Goal: Transaction & Acquisition: Purchase product/service

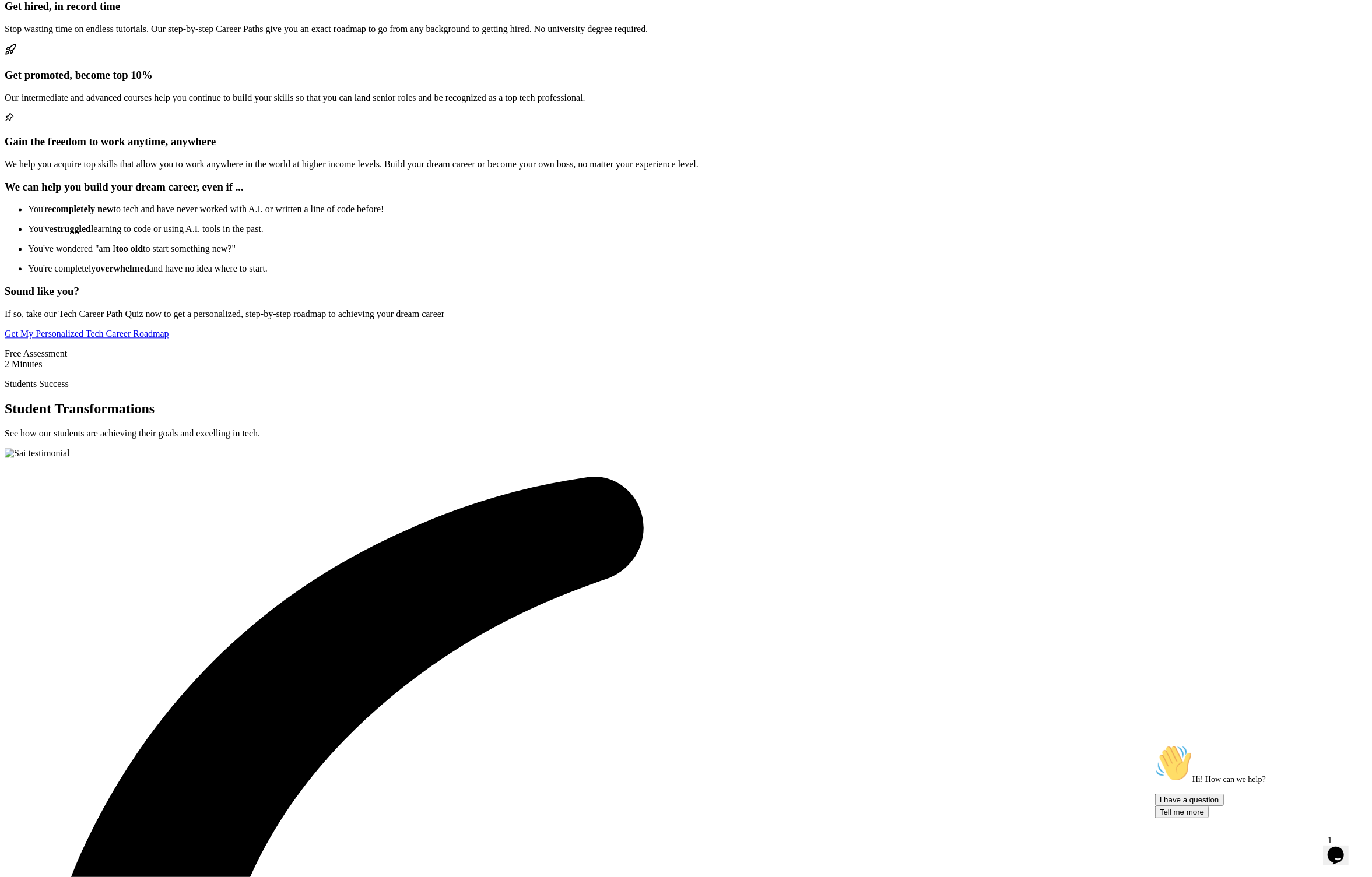
scroll to position [2274, 0]
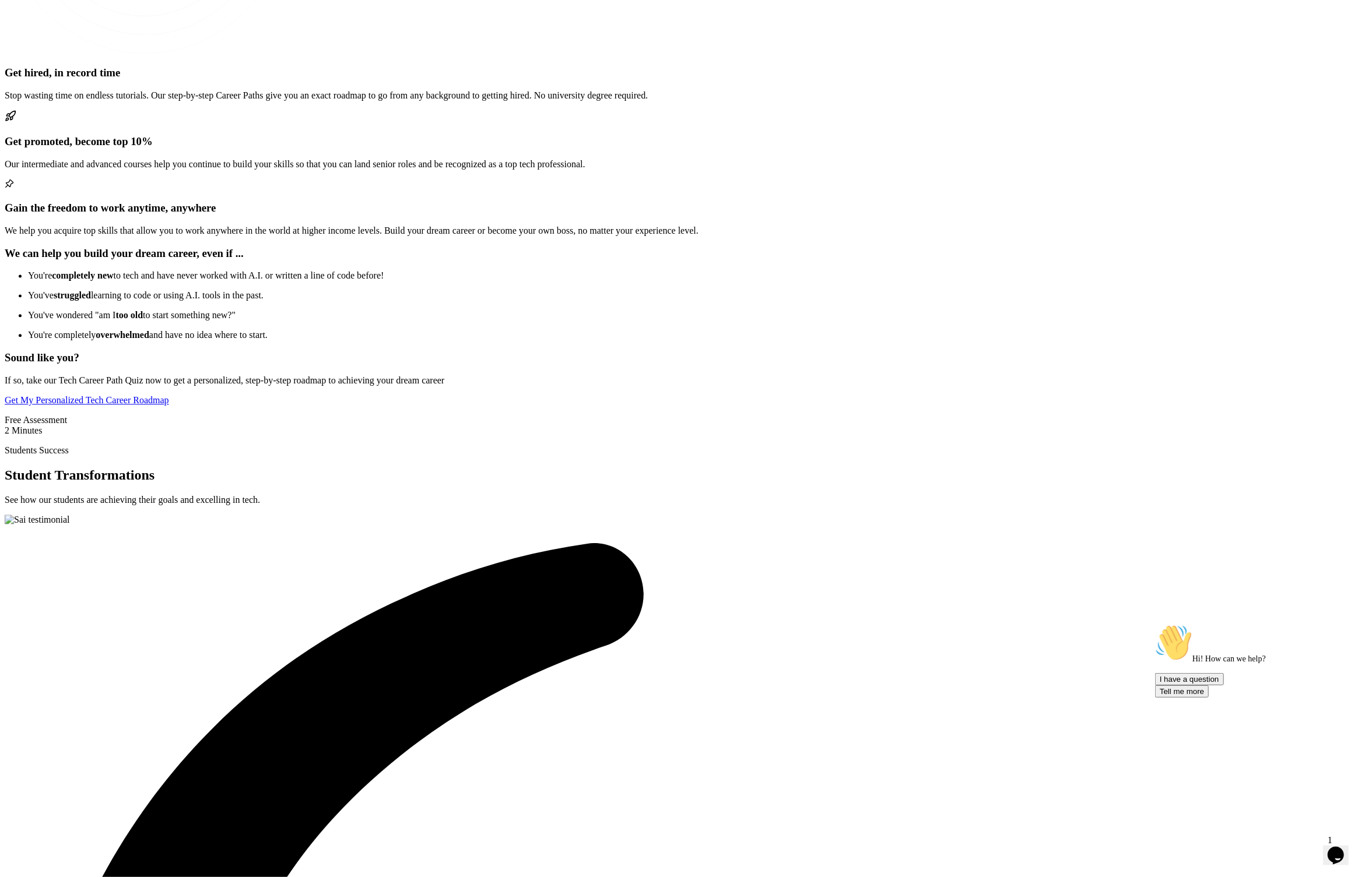
drag, startPoint x: 729, startPoint y: 382, endPoint x: 607, endPoint y: 353, distance: 125.4
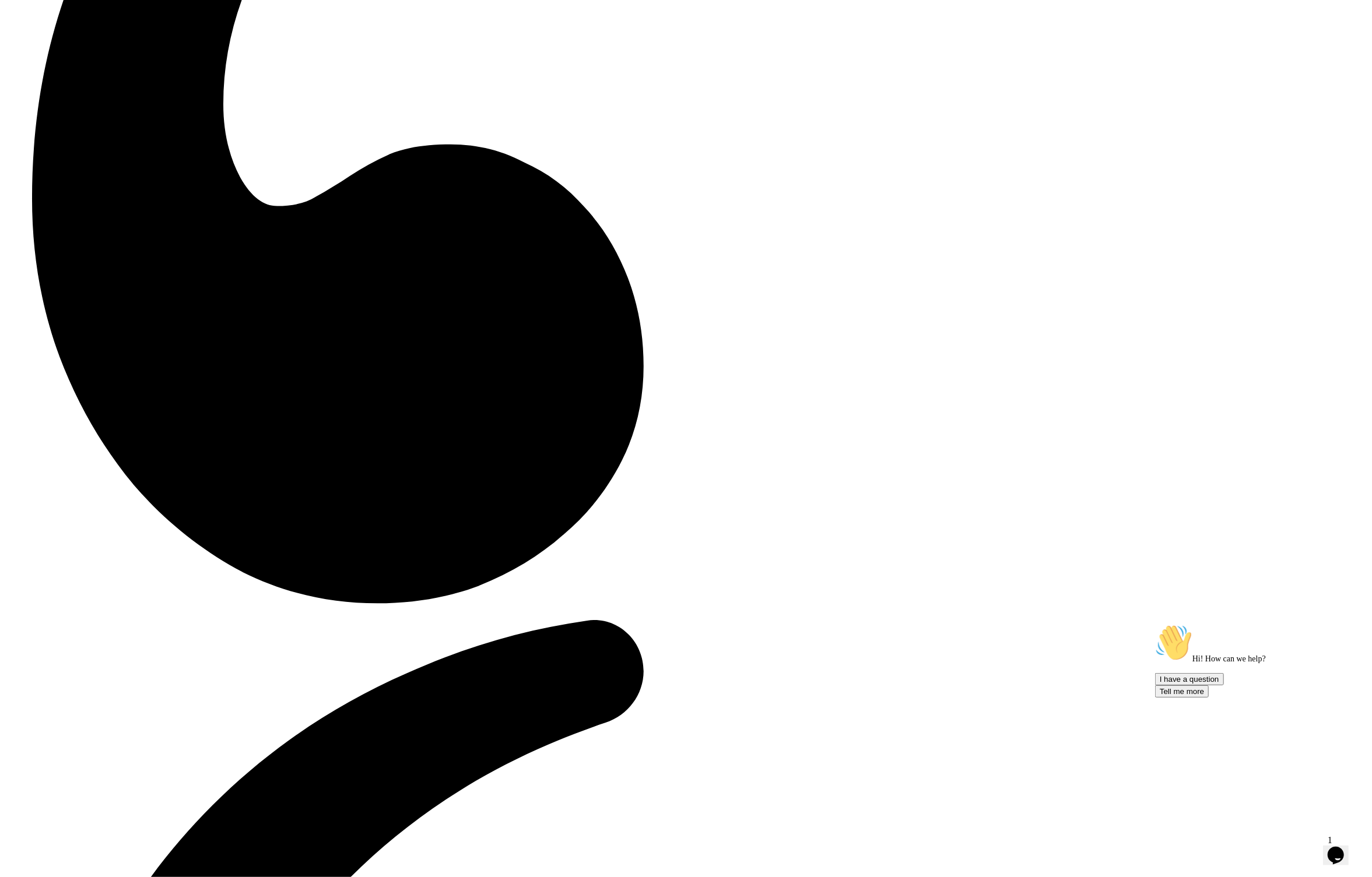
scroll to position [3394, 0]
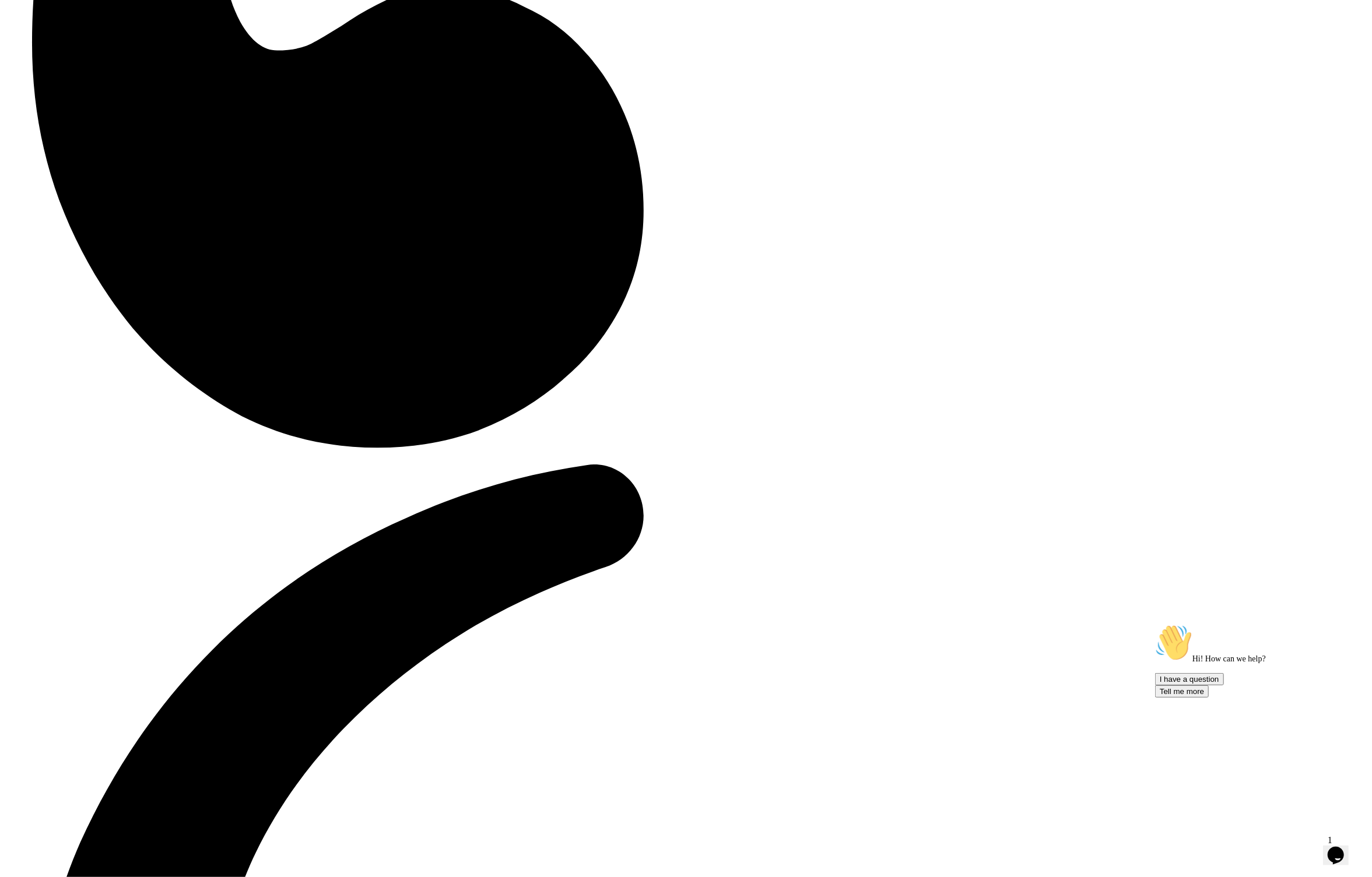
drag, startPoint x: 490, startPoint y: 375, endPoint x: 830, endPoint y: 373, distance: 340.0
copy h2 "Your Career Transformation Starts"
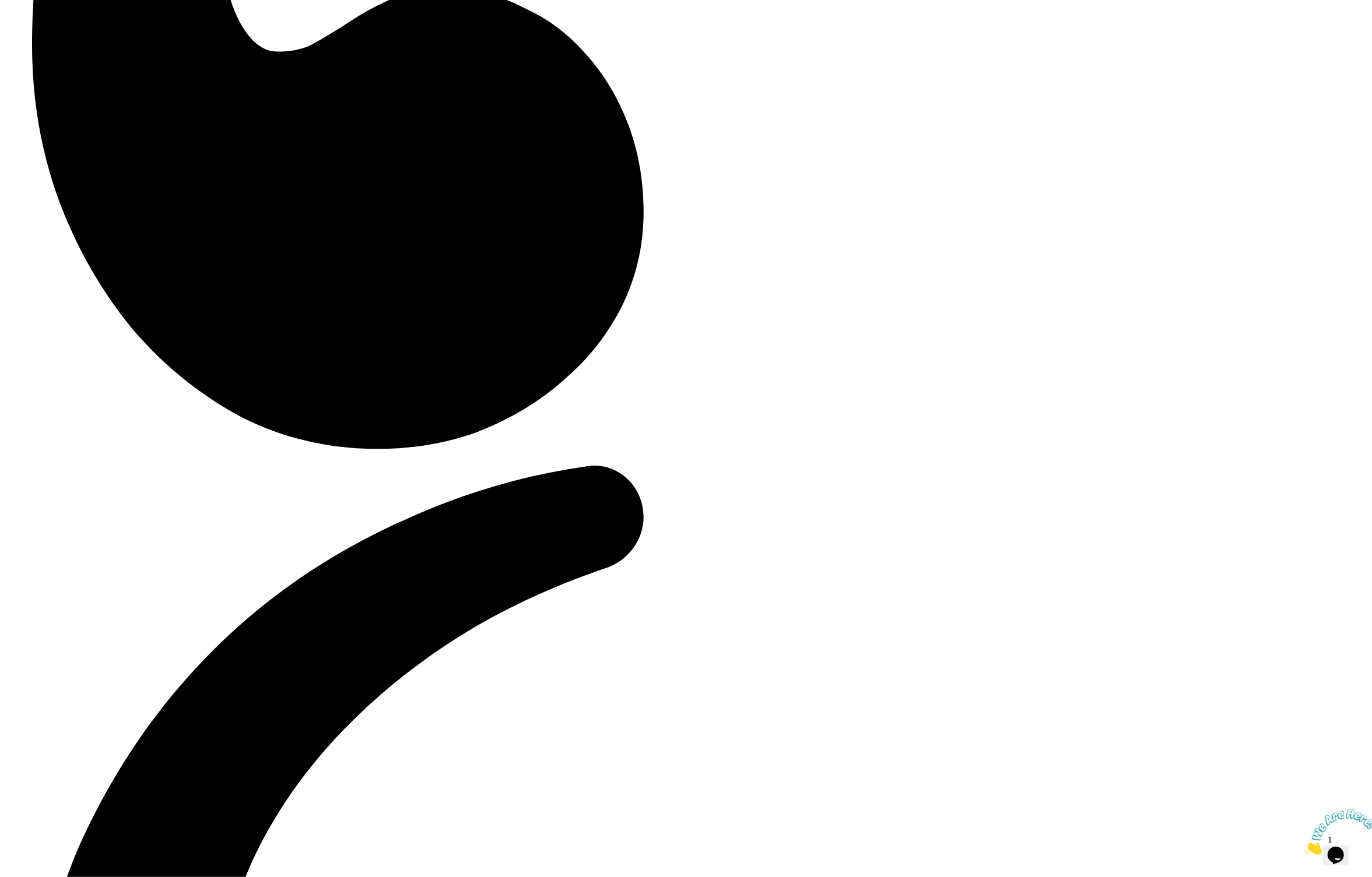
scroll to position [3394, 0]
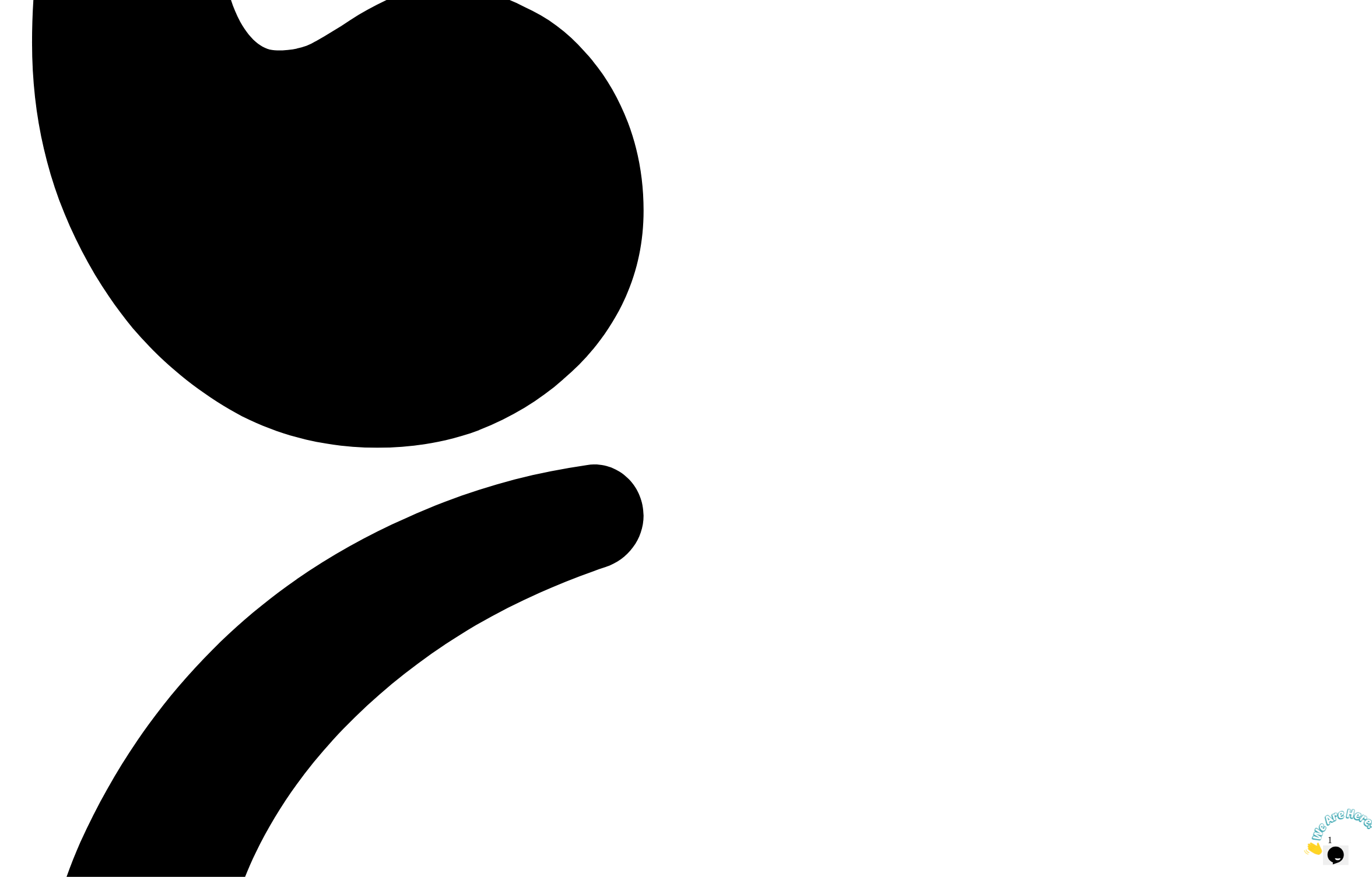
drag, startPoint x: 759, startPoint y: 454, endPoint x: 557, endPoint y: 428, distance: 203.7
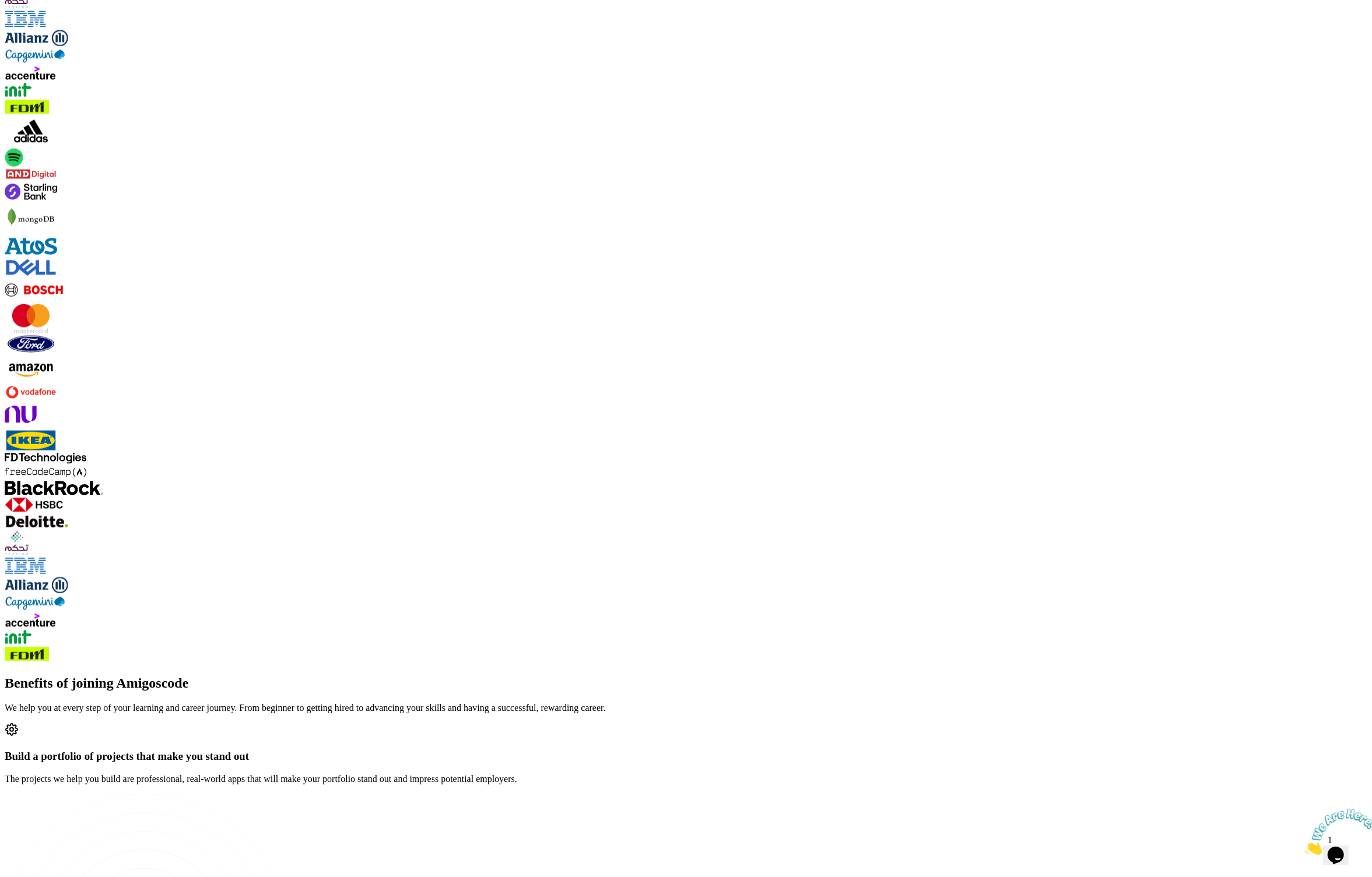
scroll to position [1188, 0]
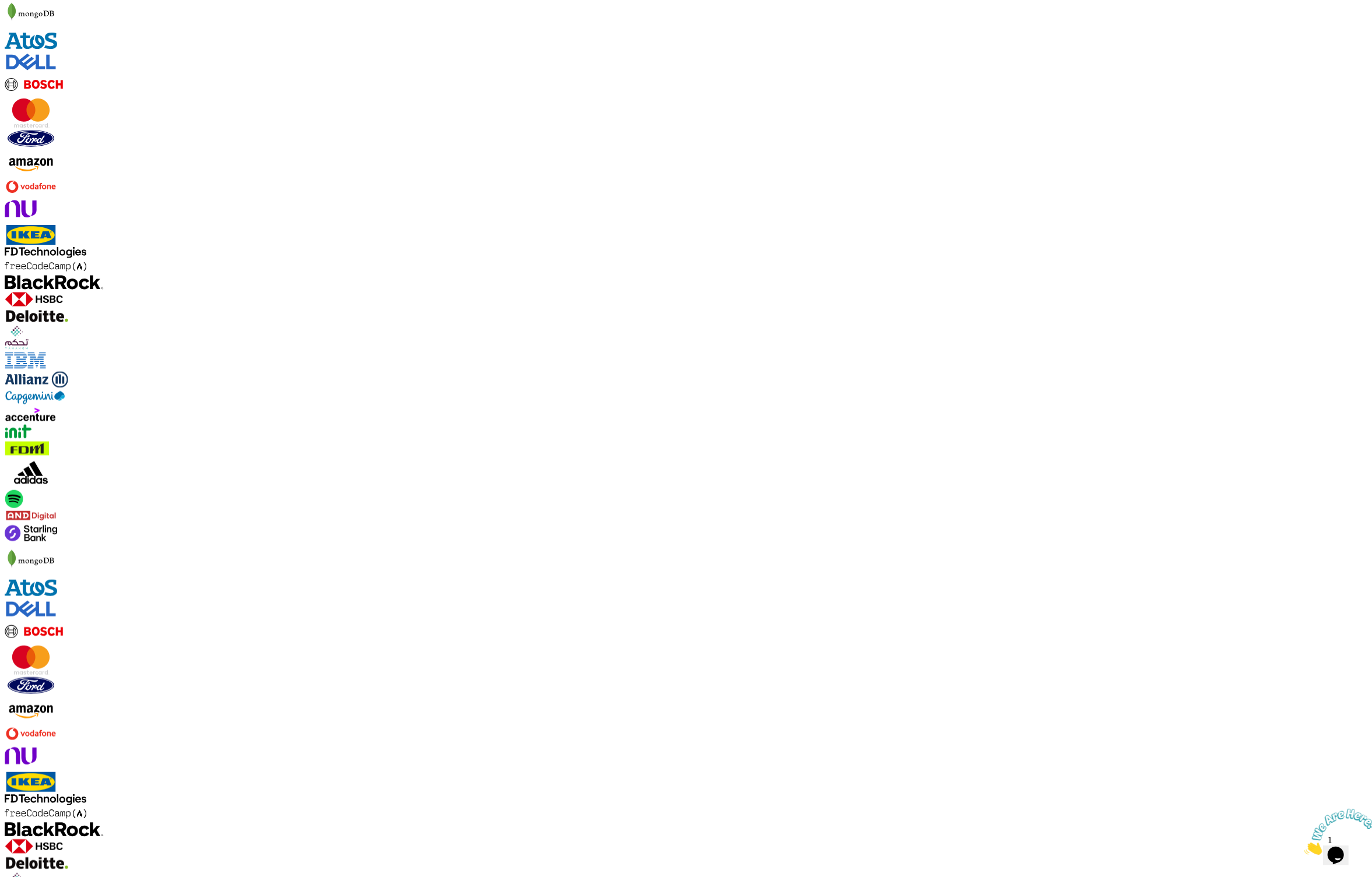
scroll to position [847, 0]
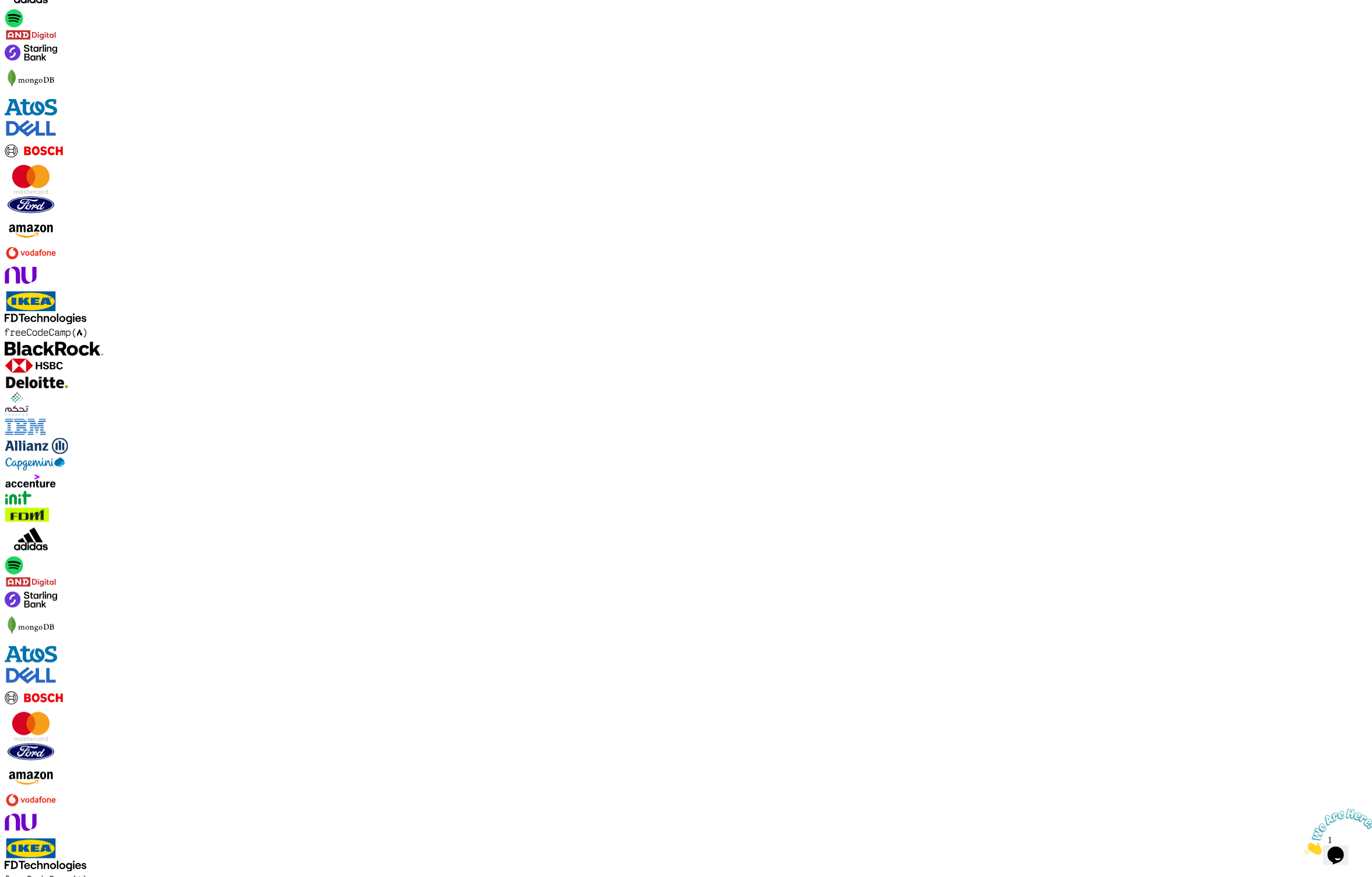
copy h3 "We can help you build your dream career, even if ..."
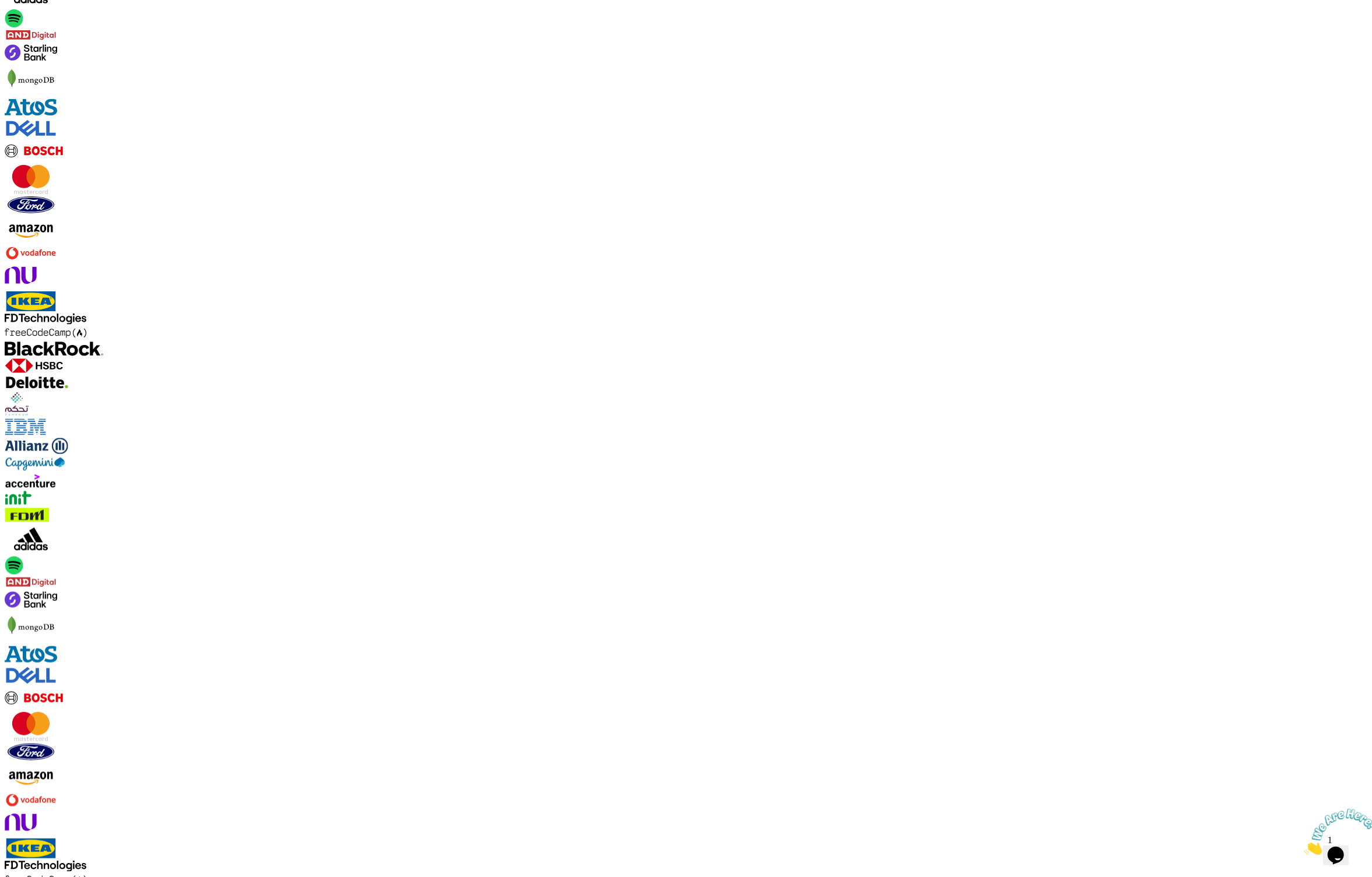
drag, startPoint x: 526, startPoint y: 380, endPoint x: 300, endPoint y: 372, distance: 226.1
copy h3 "We can help you build y"
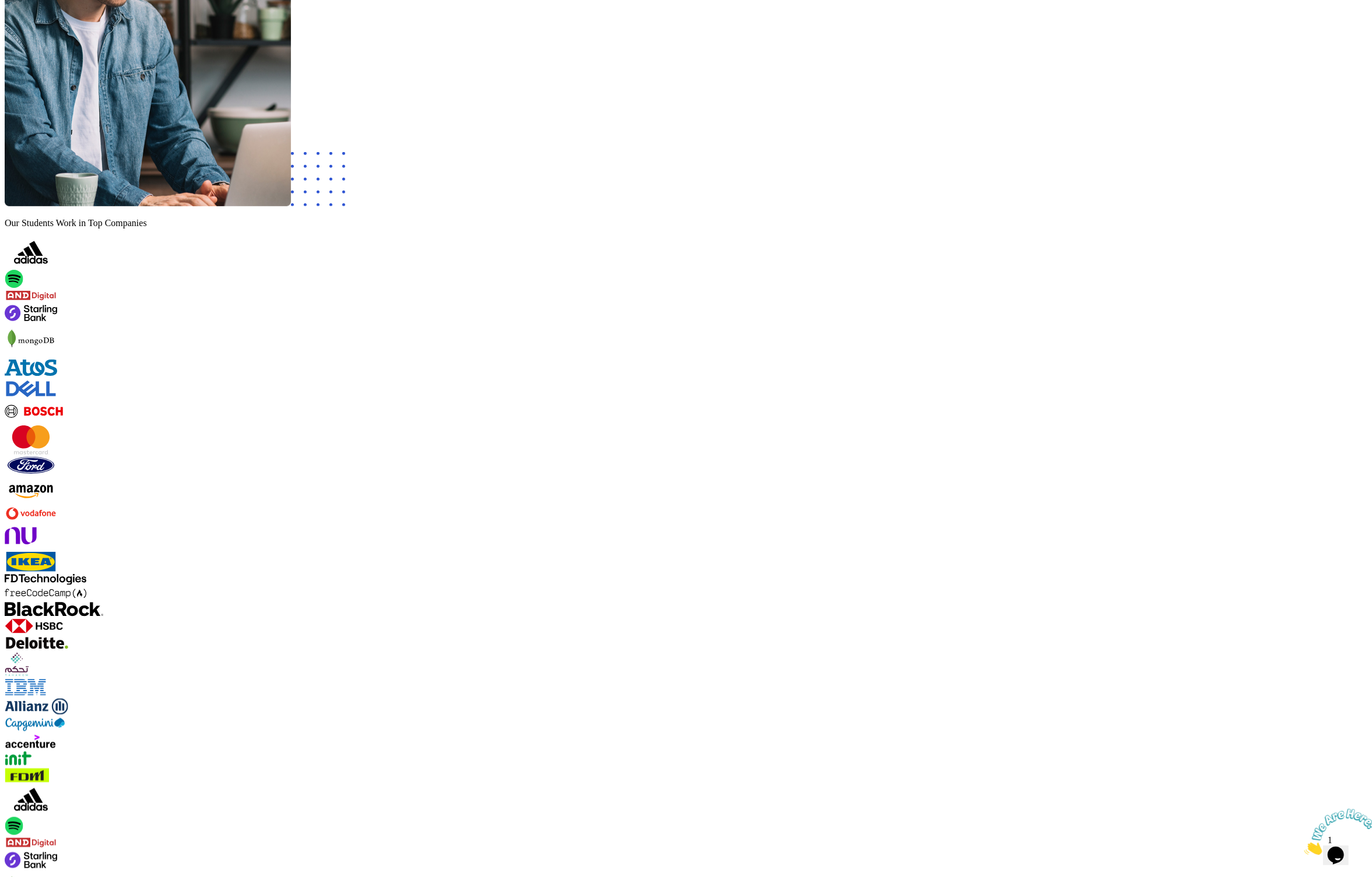
scroll to position [603, 0]
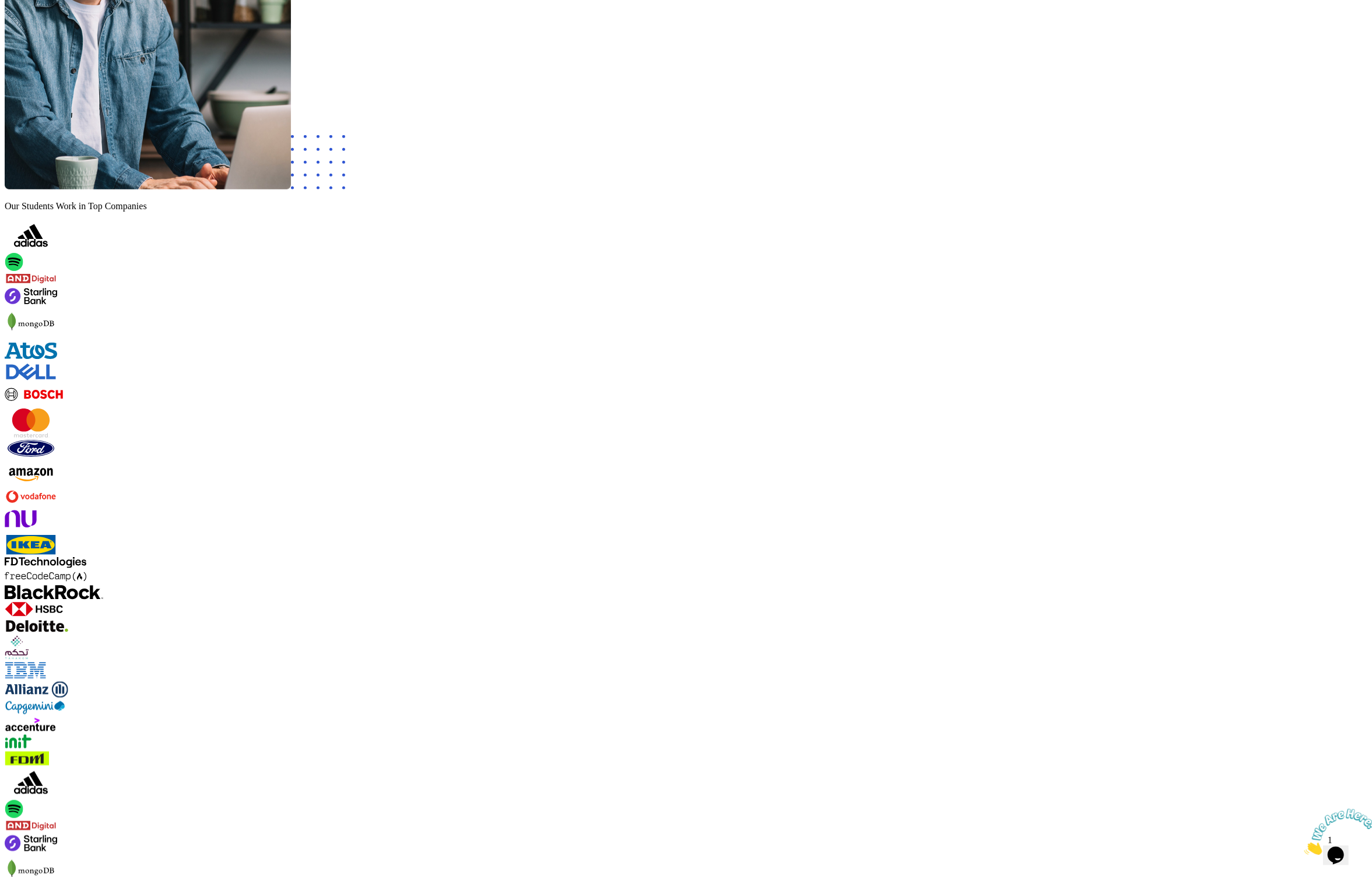
copy h3 "We can help you build your dream career, even if ..."
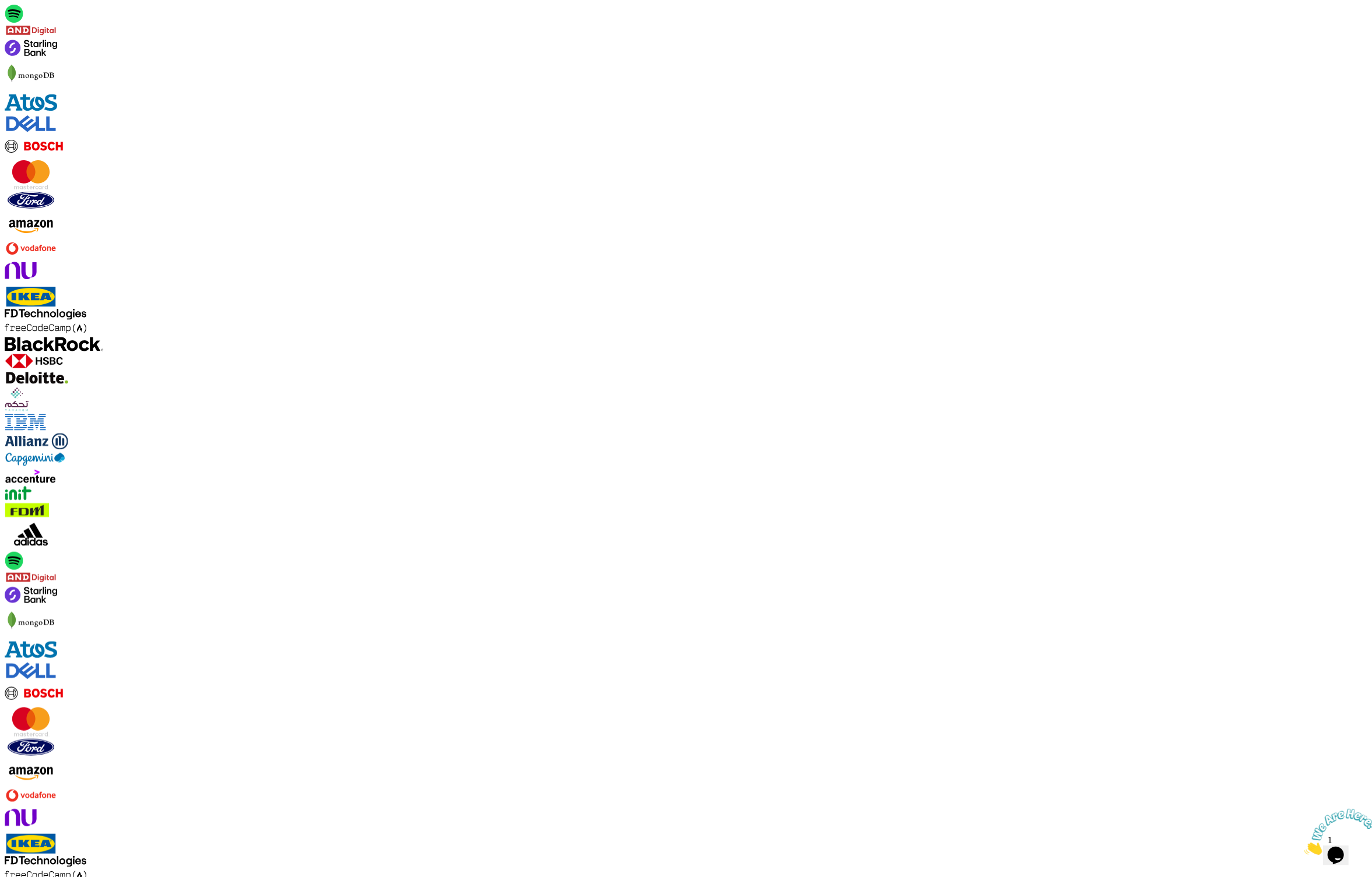
scroll to position [868, 0]
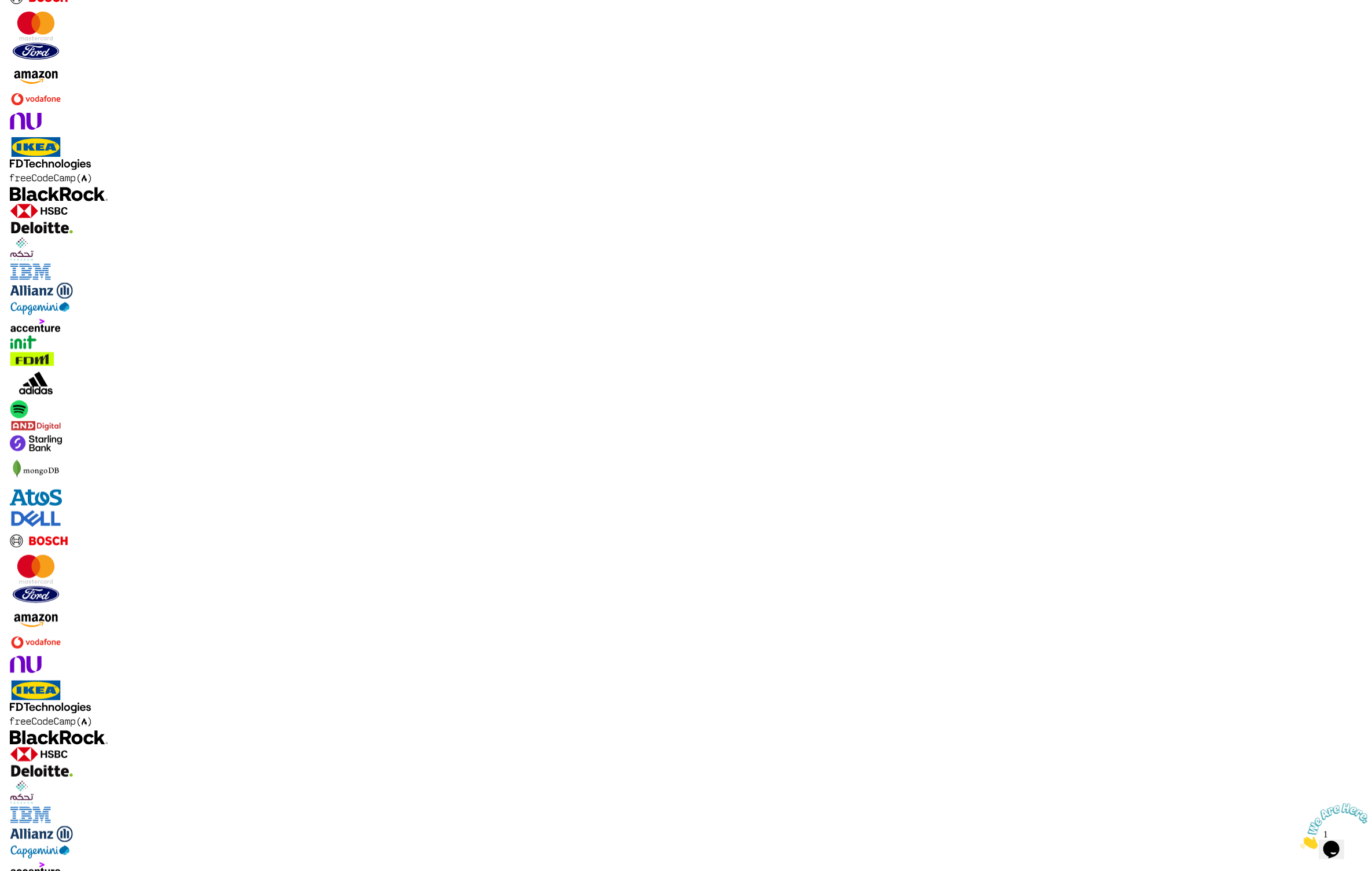
scroll to position [1060, 0]
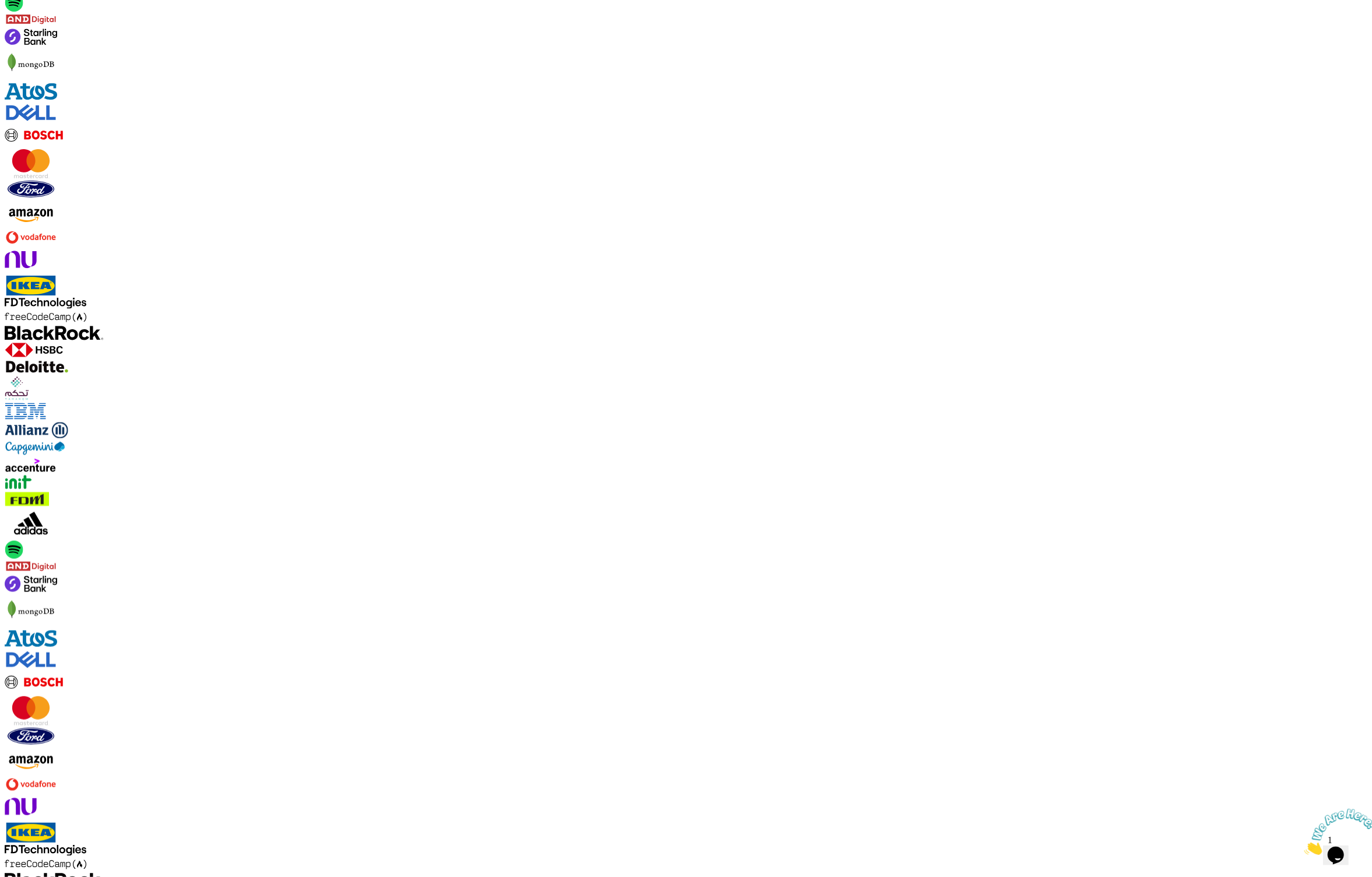
scroll to position [878, 0]
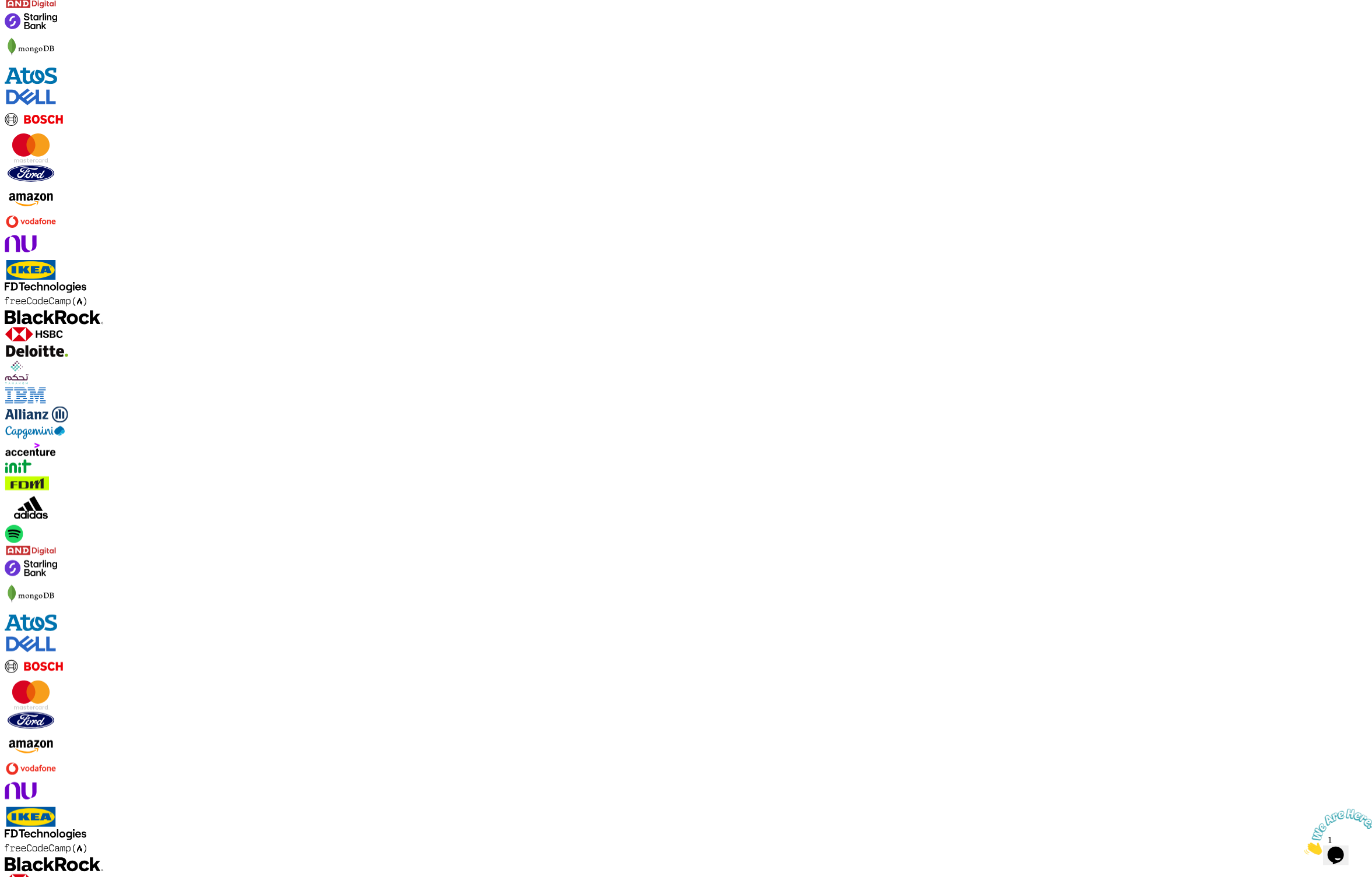
drag, startPoint x: 868, startPoint y: 537, endPoint x: 577, endPoint y: 499, distance: 293.5
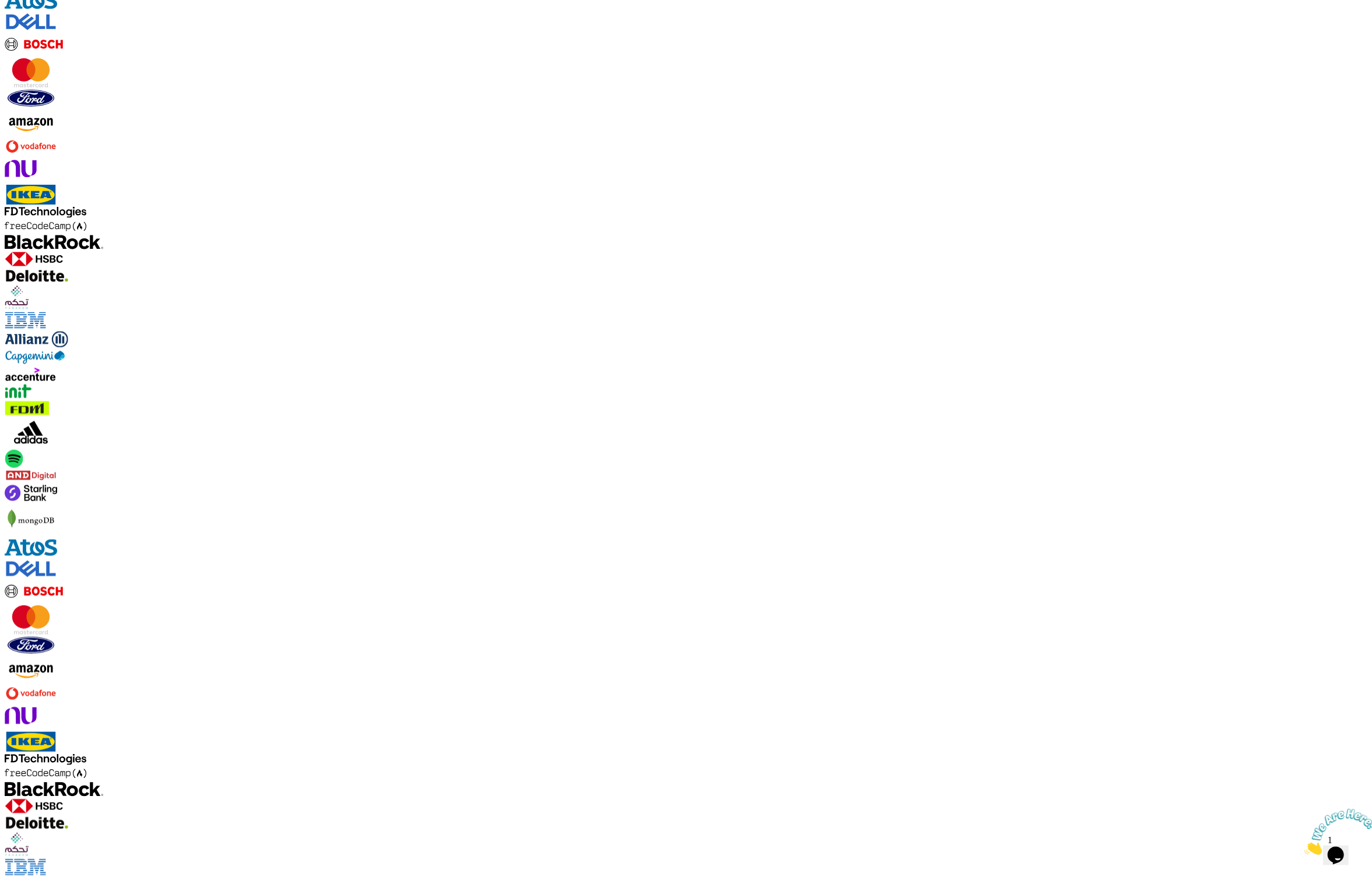
scroll to position [1020, 0]
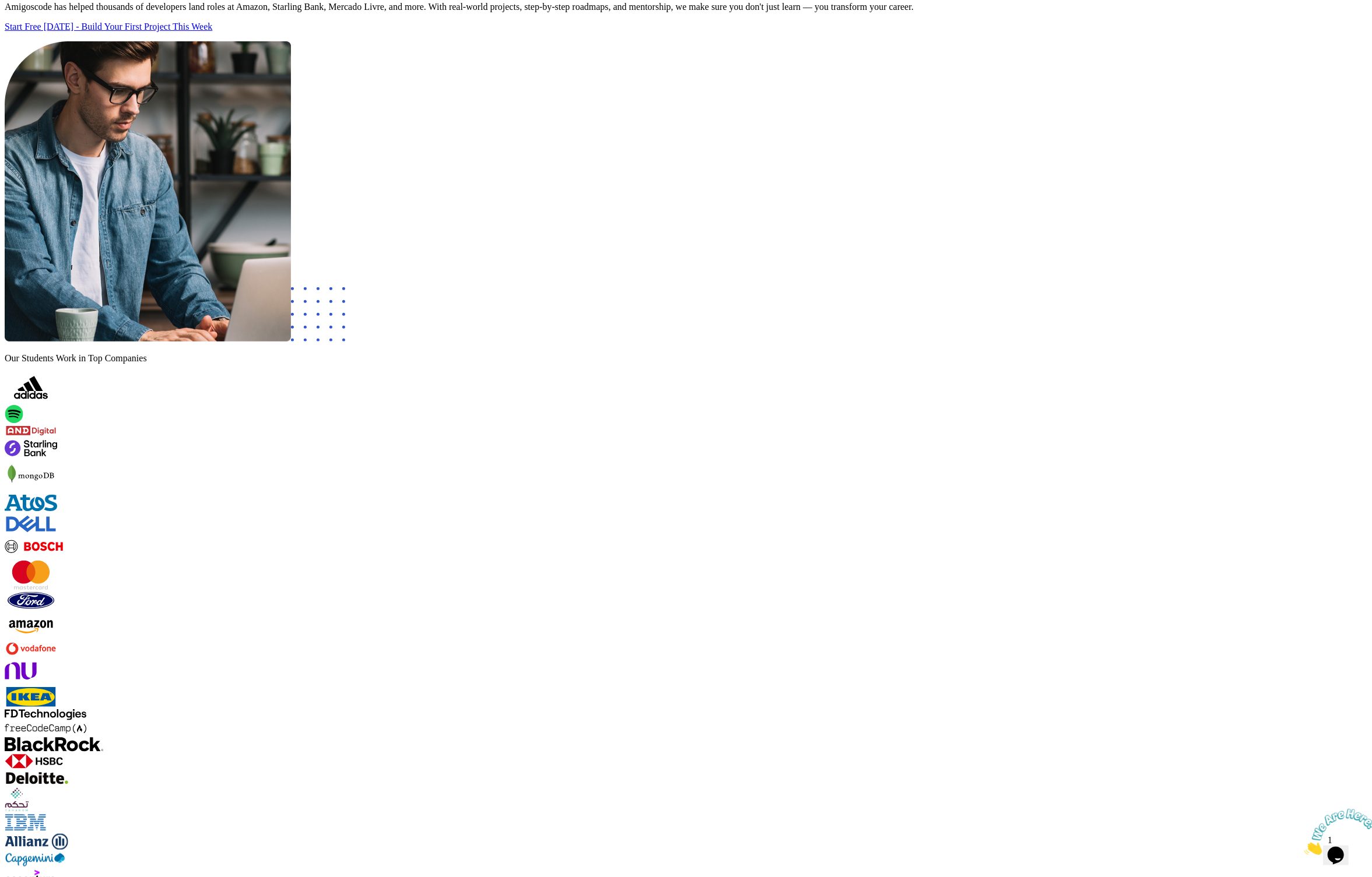
scroll to position [702, 0]
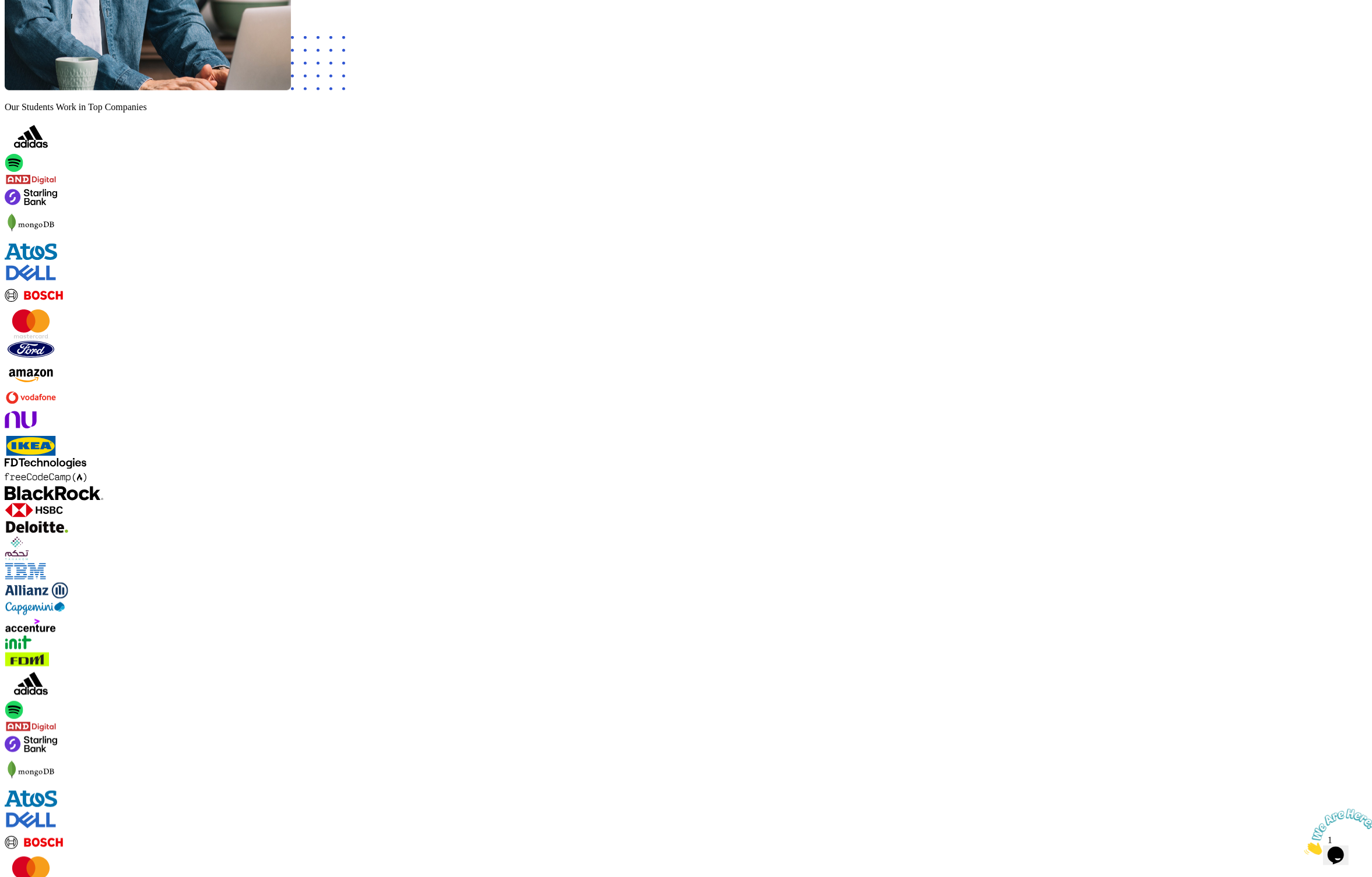
drag, startPoint x: 571, startPoint y: 551, endPoint x: 309, endPoint y: 519, distance: 263.9
copy h3 "We can help you build your dream career, even if ..."
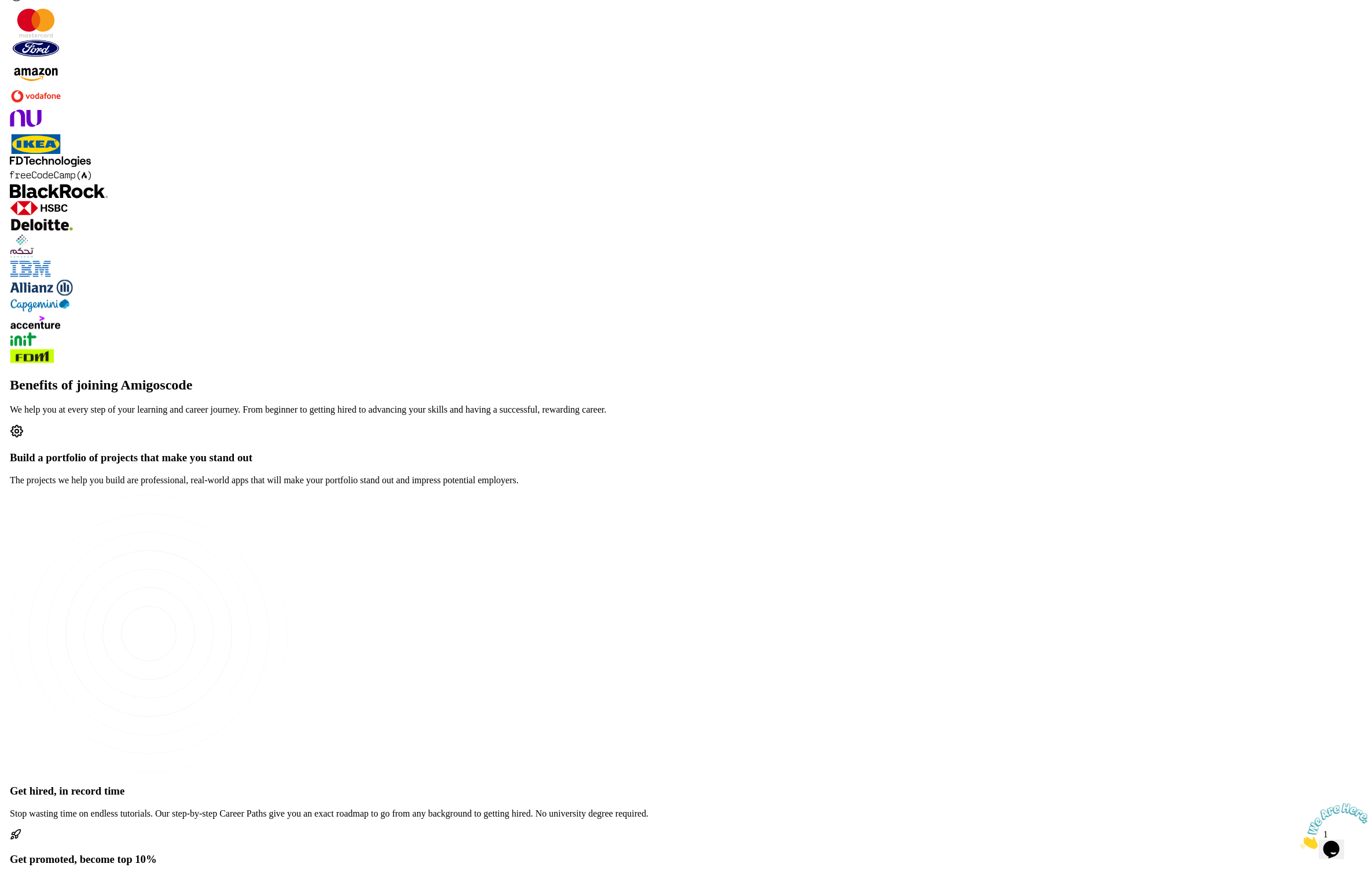
scroll to position [1473, 0]
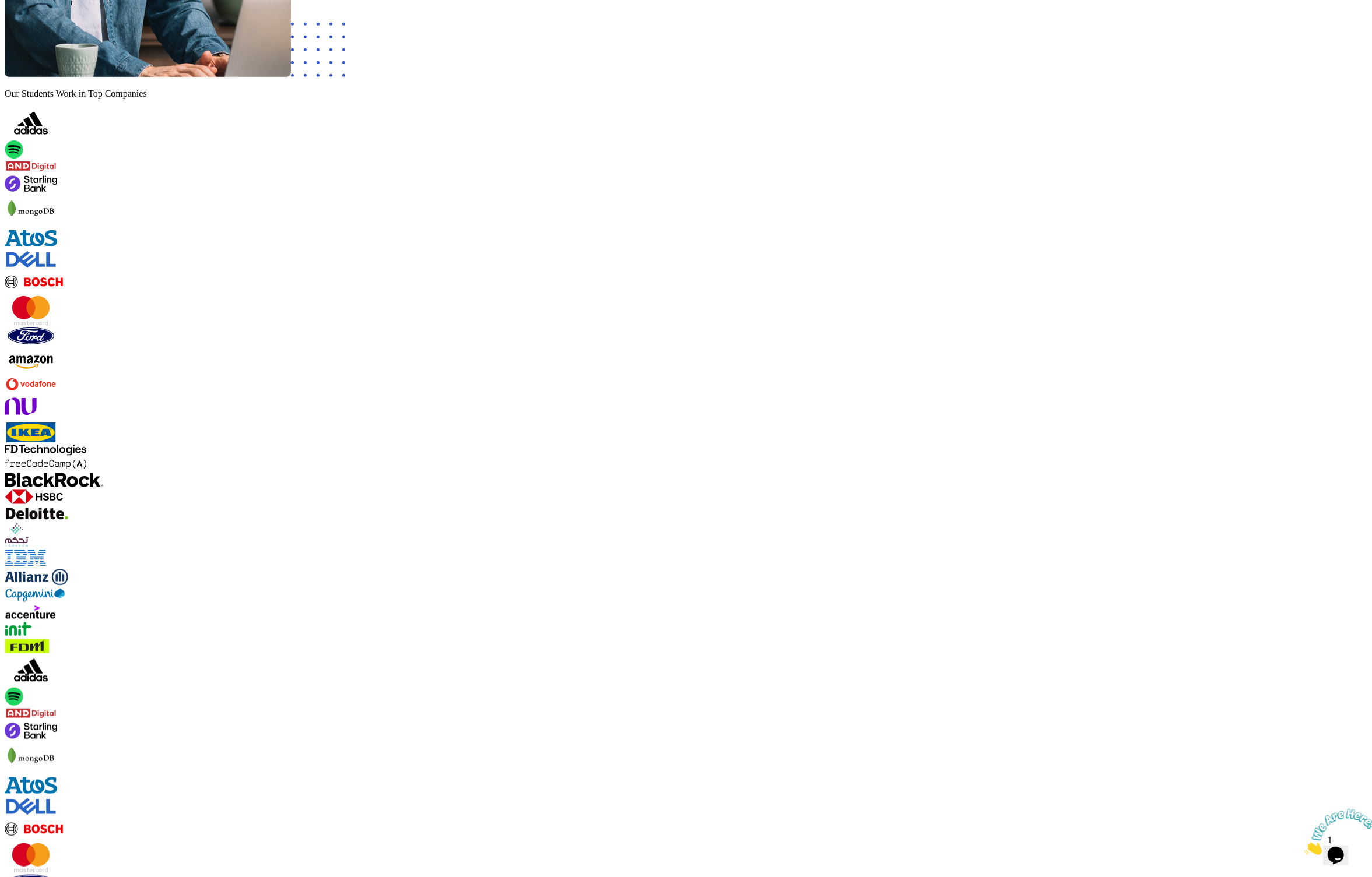
scroll to position [1270, 0]
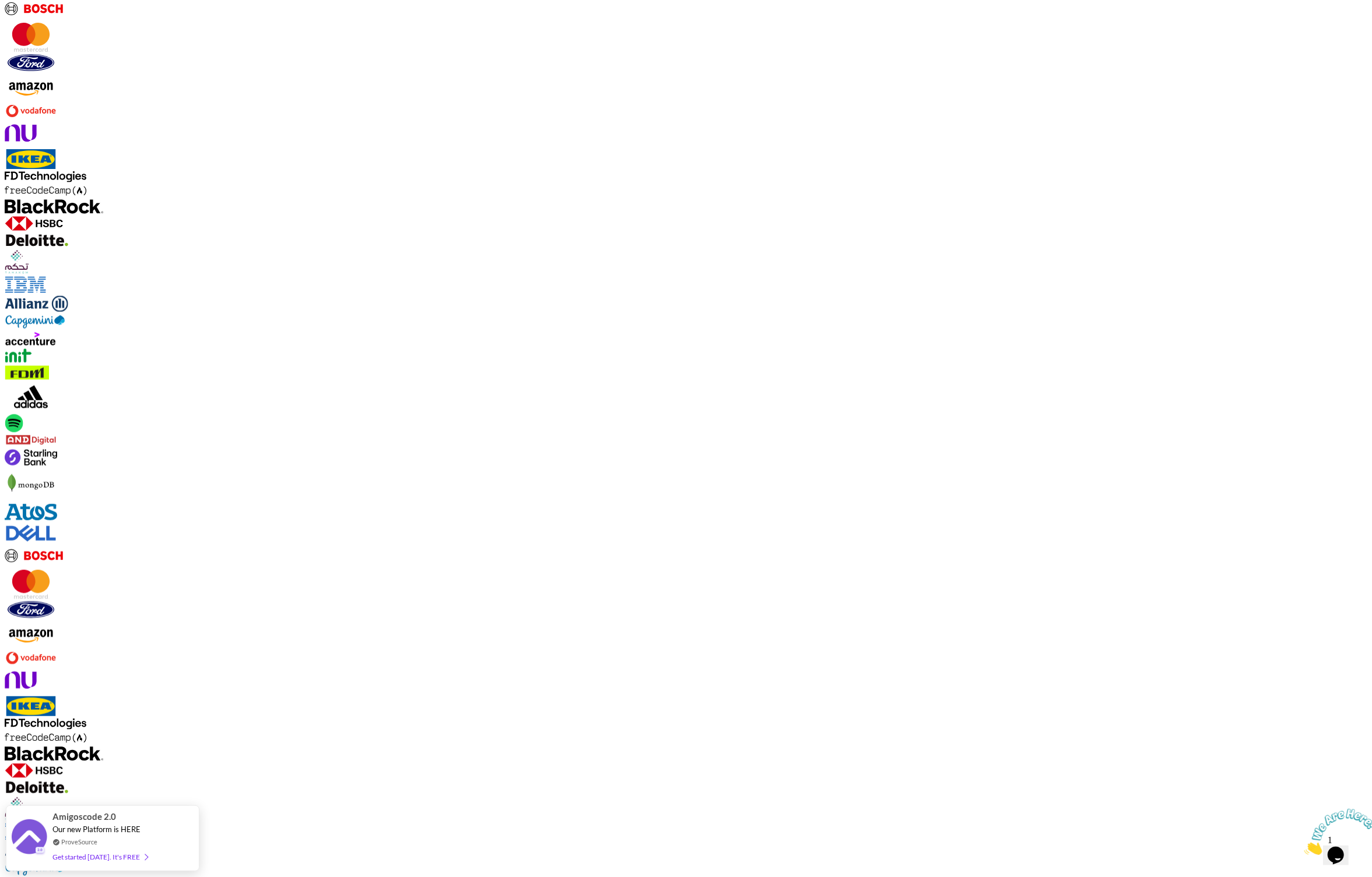
scroll to position [923, 0]
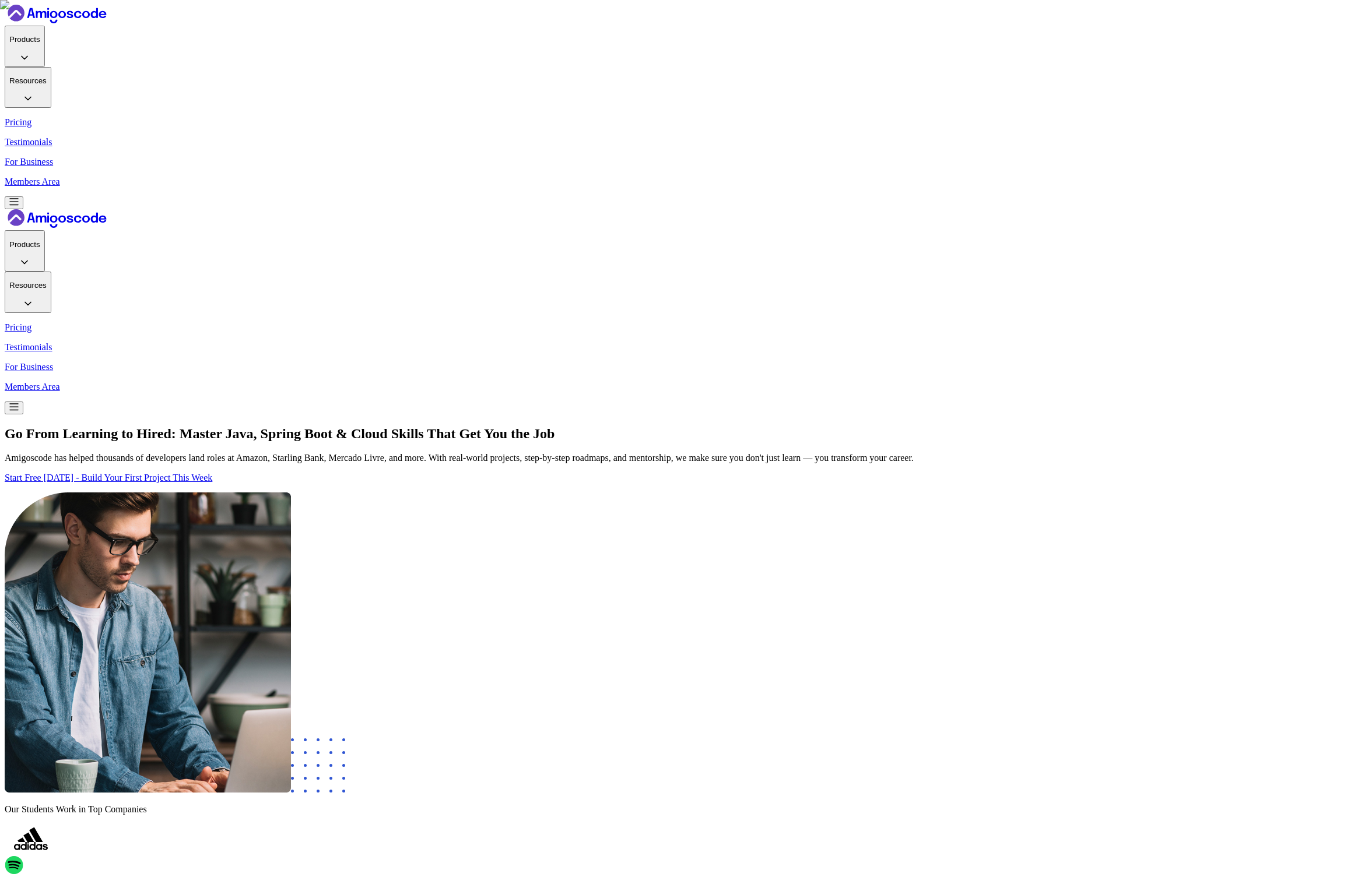
scroll to position [923, 0]
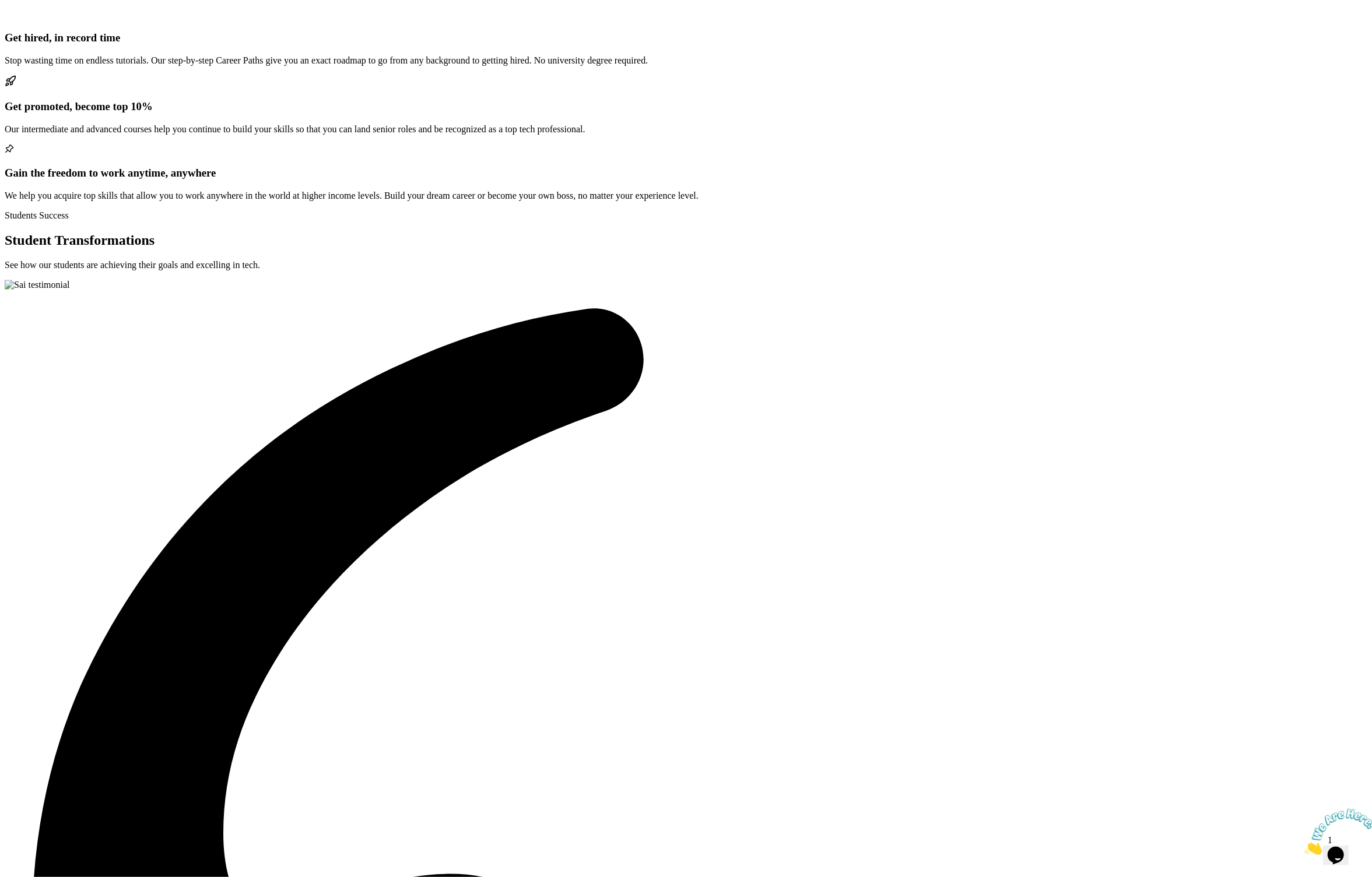
scroll to position [2318, 0]
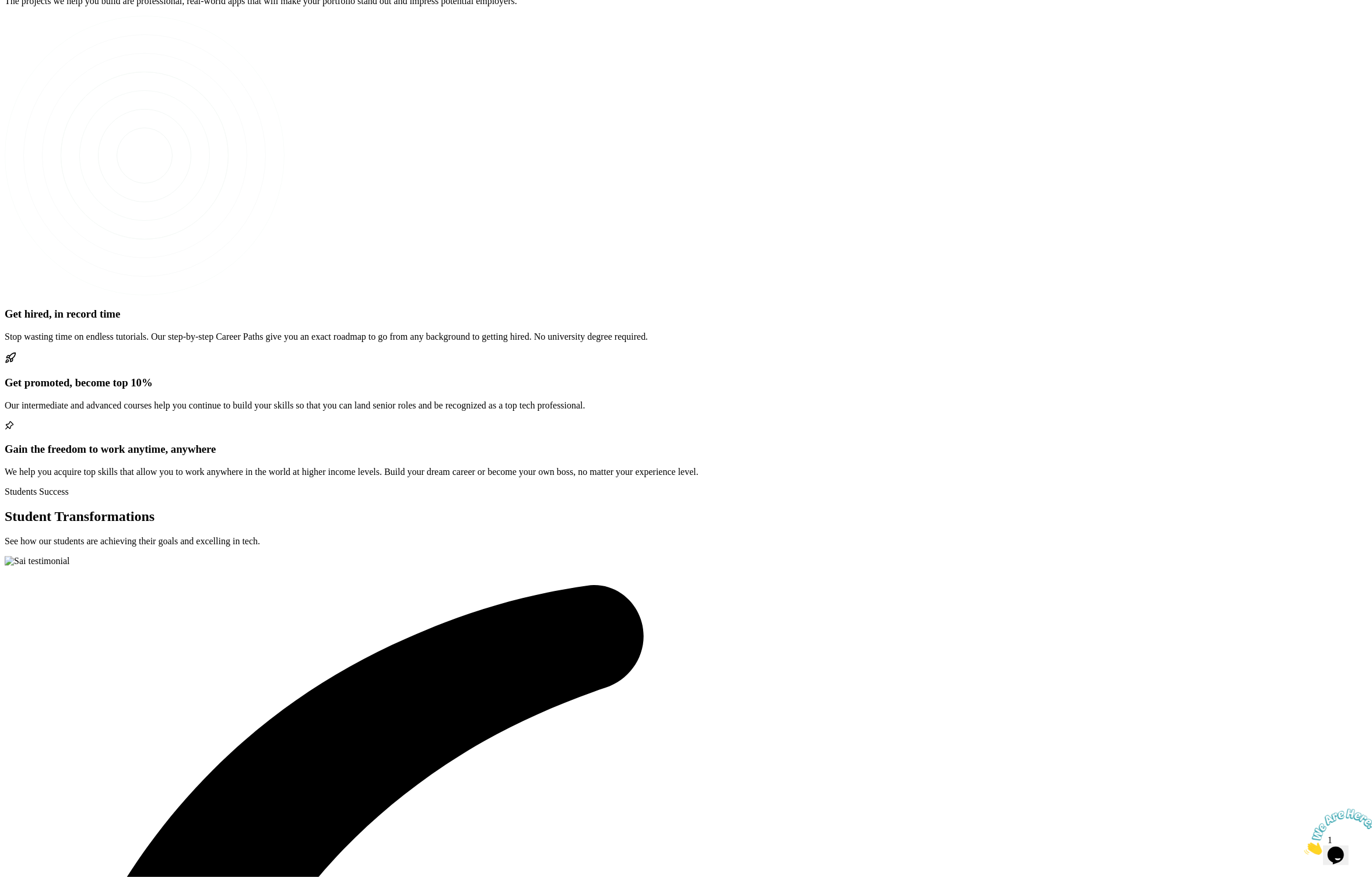
scroll to position [2049, 0]
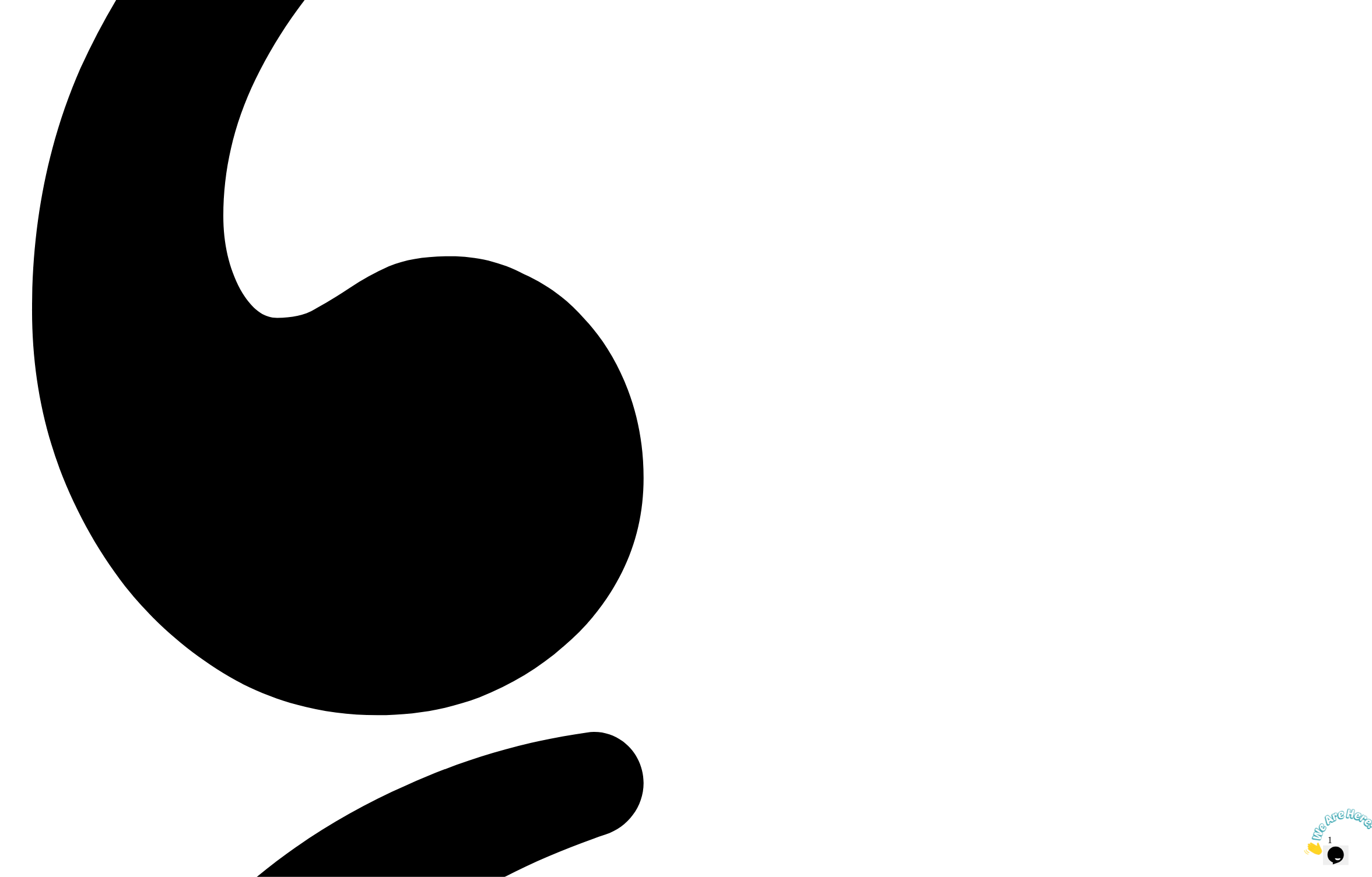
scroll to position [2936, 0]
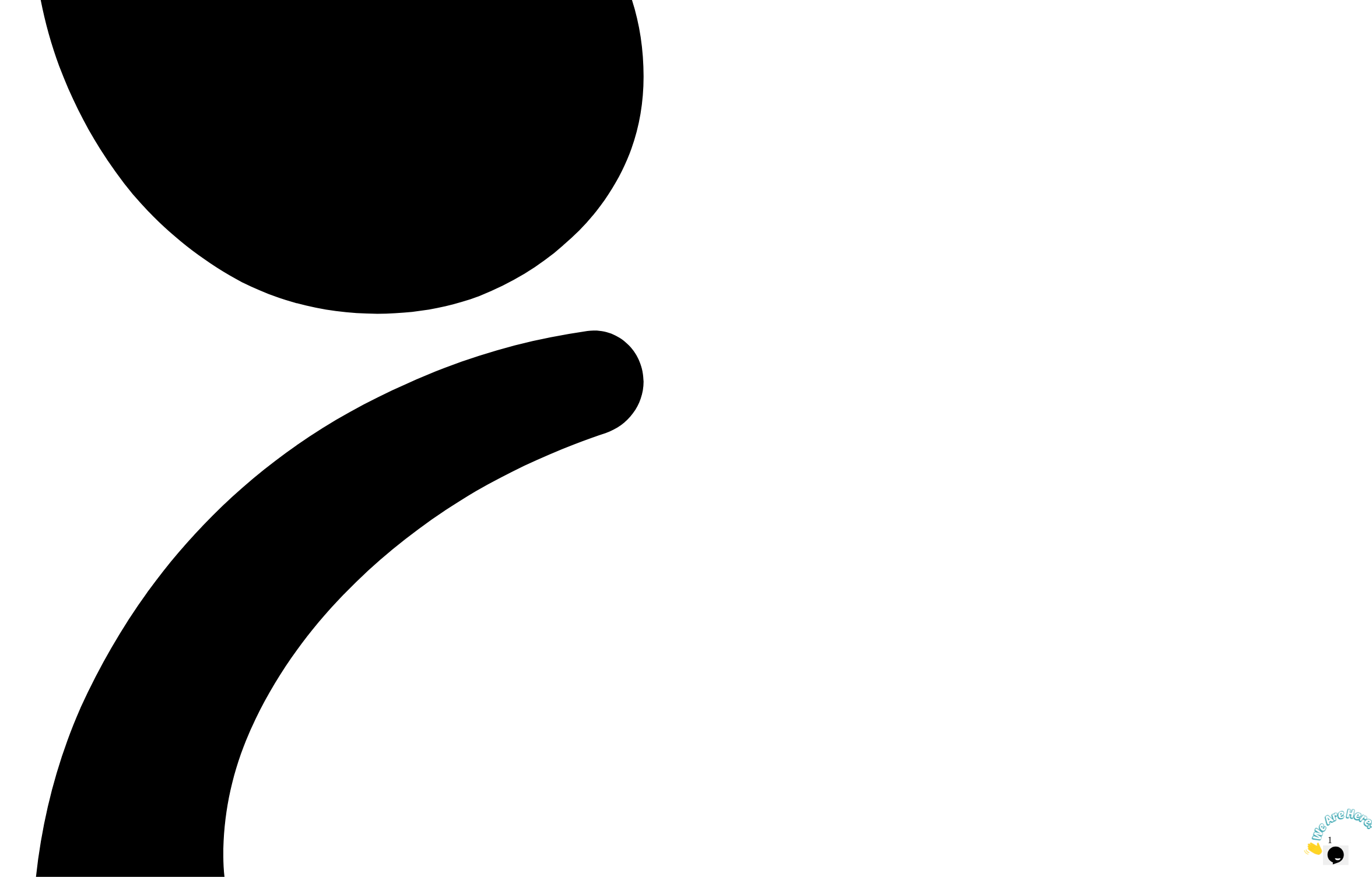
scroll to position [2973, 0]
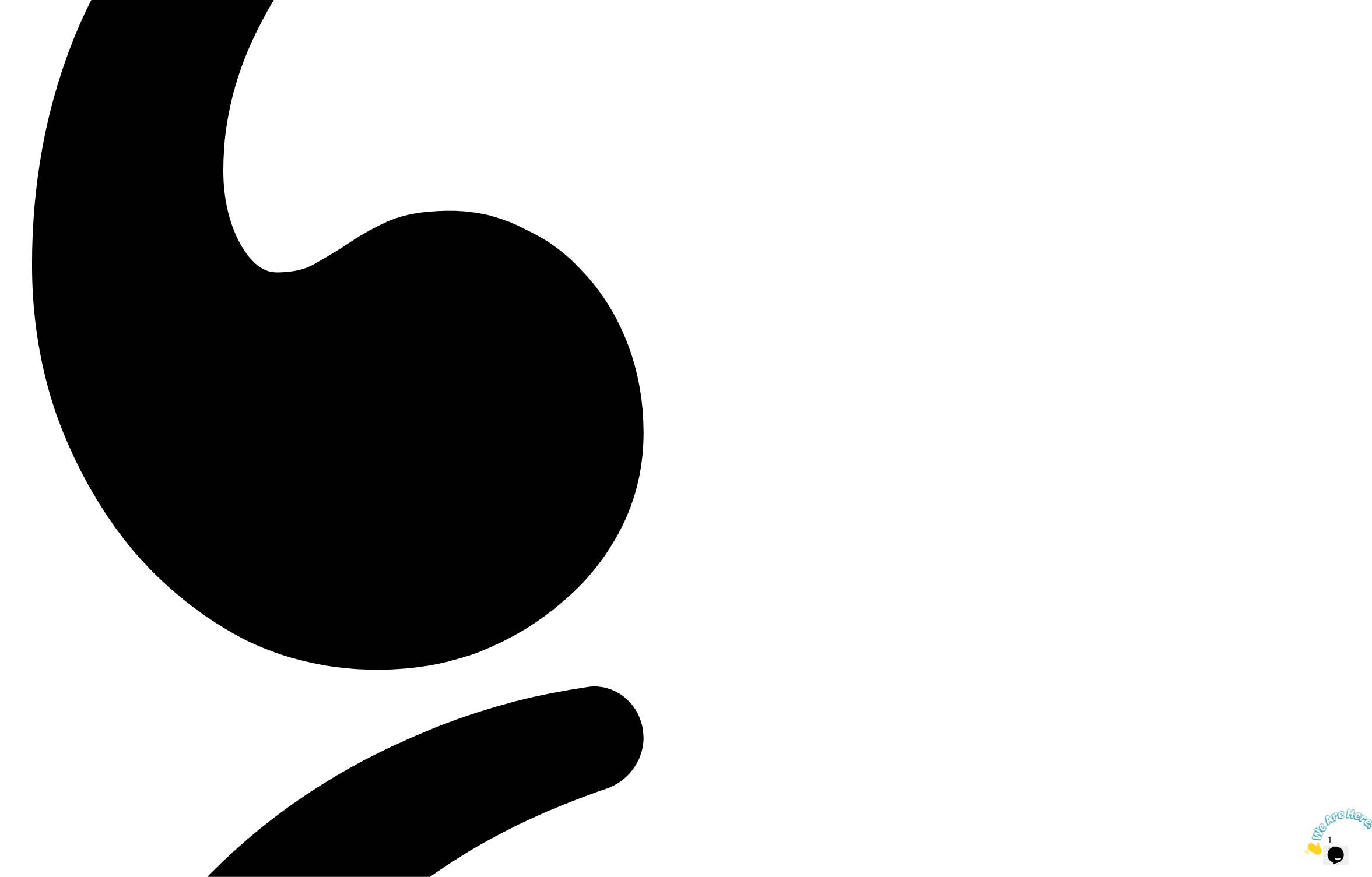
drag, startPoint x: 740, startPoint y: 608, endPoint x: 425, endPoint y: 534, distance: 323.6
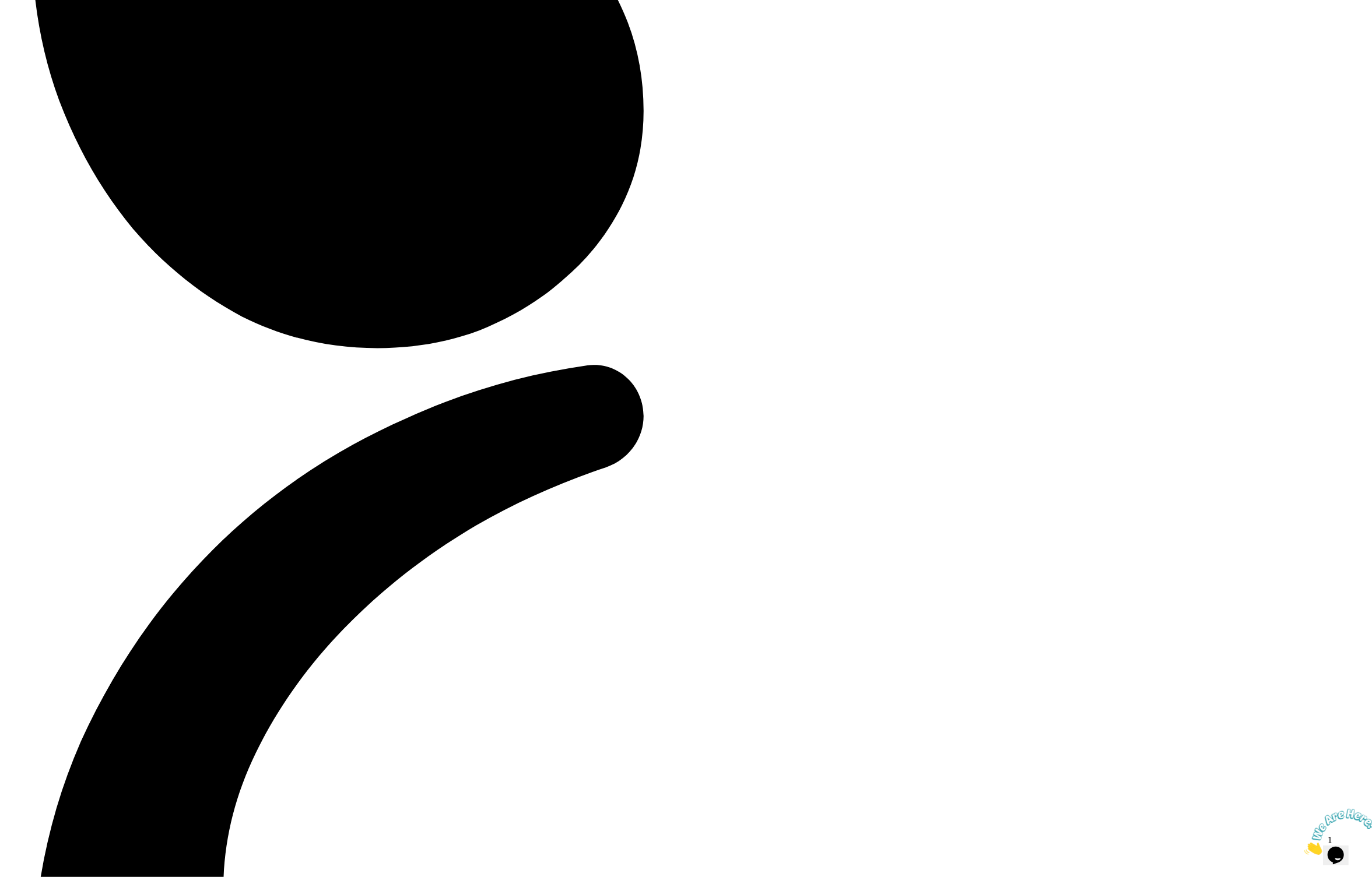
scroll to position [3006, 0]
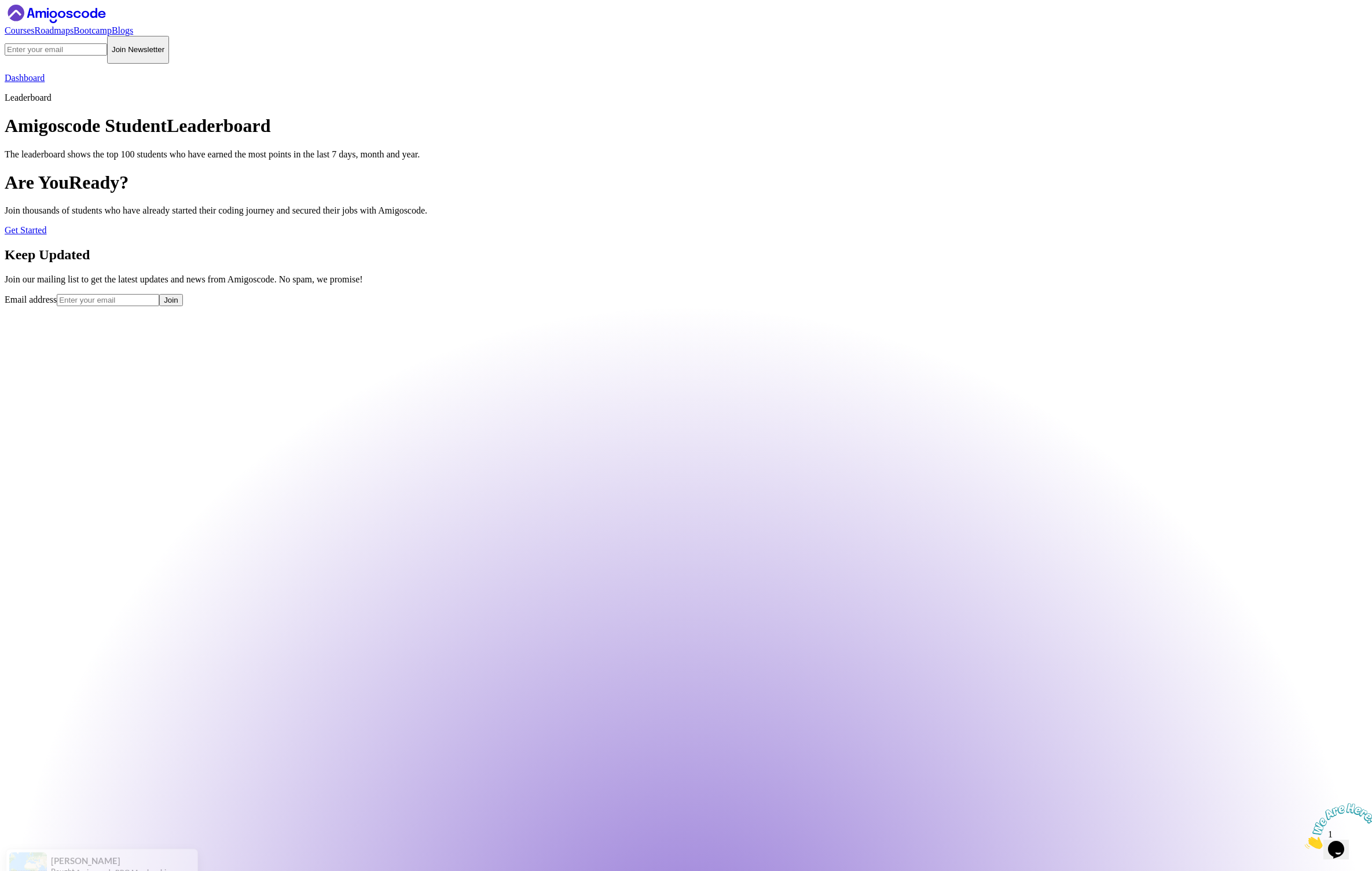
click at [209, 604] on body "Courses Roadmaps Bootcamp Blogs Join Newsletter Dashboard Leaderboard Amigoscod…" at bounding box center [686, 838] width 1363 height 1666
drag, startPoint x: 801, startPoint y: 683, endPoint x: 565, endPoint y: 615, distance: 245.6
click at [651, 263] on h2 "Keep Updated" at bounding box center [686, 255] width 1363 height 16
click at [650, 263] on h2 "Keep Updated" at bounding box center [686, 255] width 1363 height 16
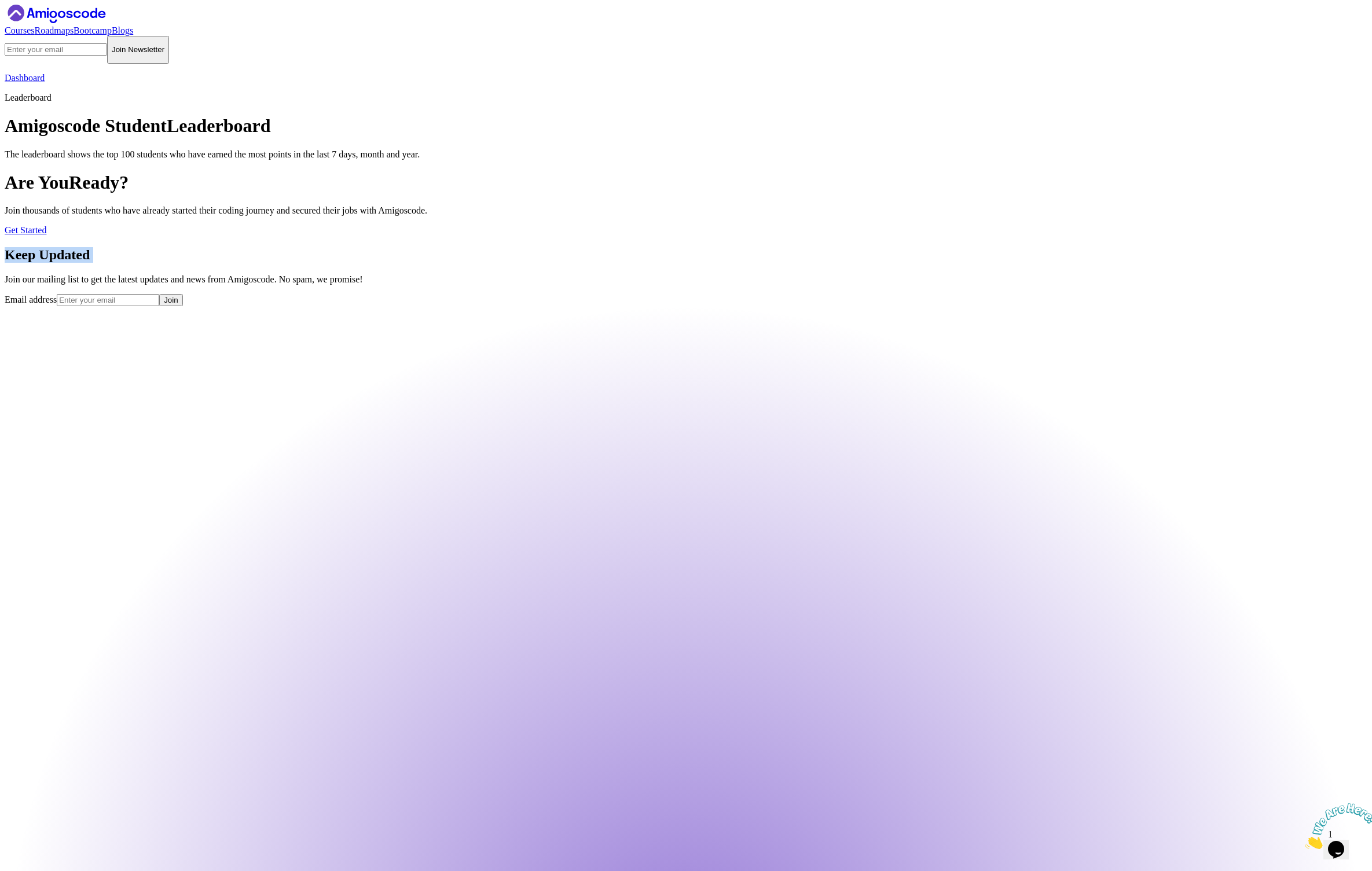
click at [650, 263] on h2 "Keep Updated" at bounding box center [686, 255] width 1363 height 16
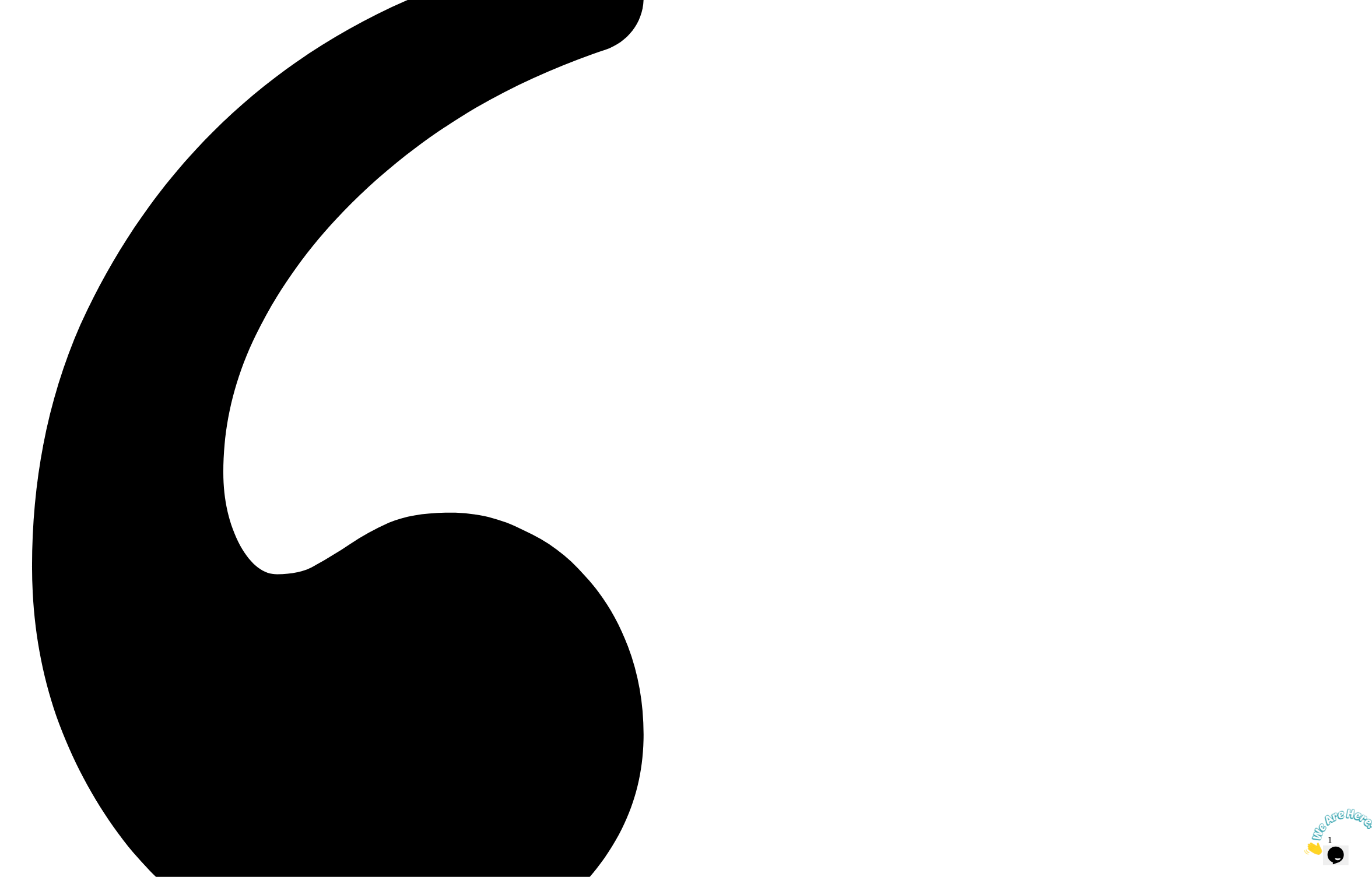
scroll to position [2471, 0]
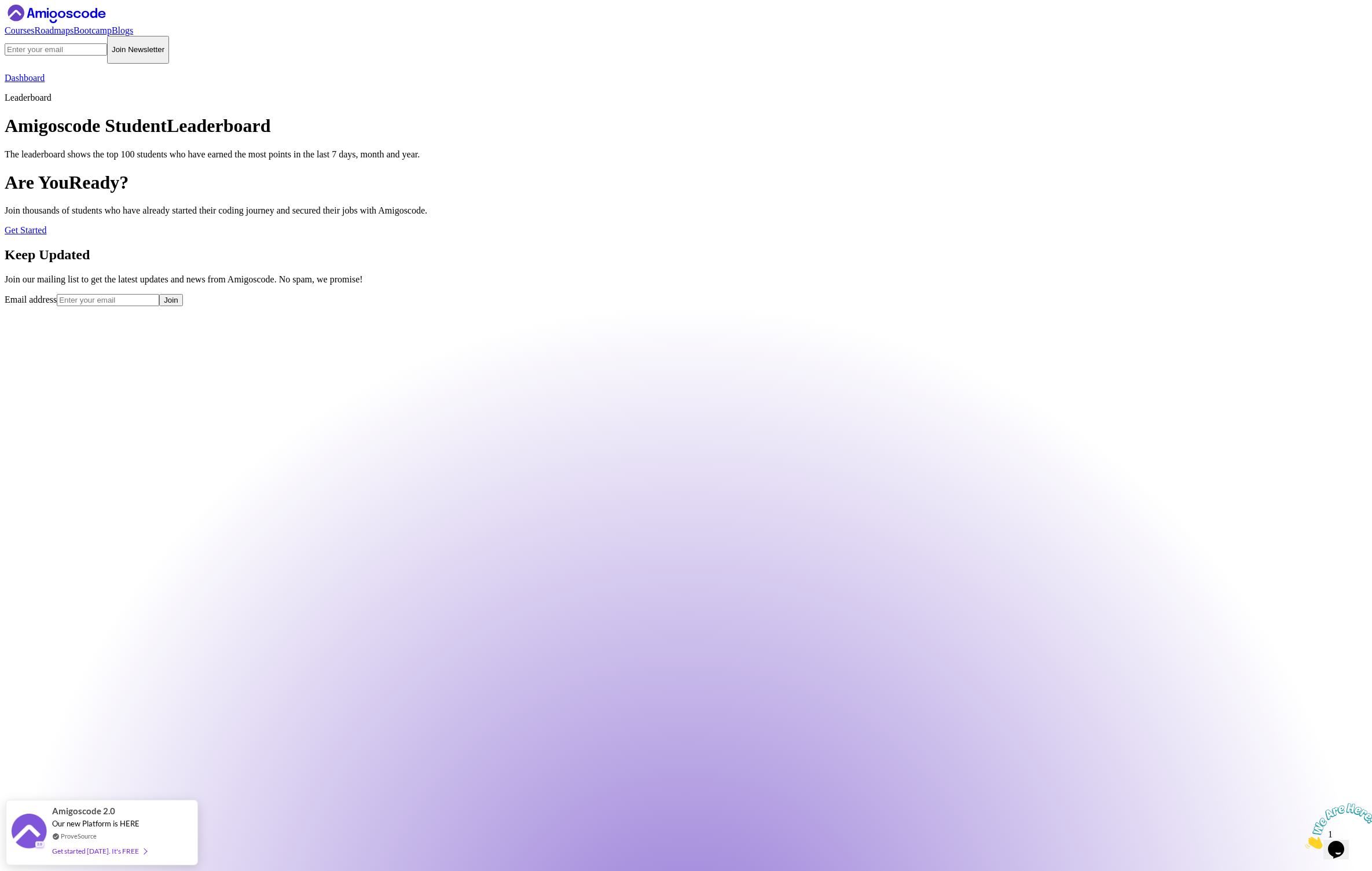
click at [646, 263] on h2 "Keep Updated" at bounding box center [686, 255] width 1363 height 16
copy h2 "Keep Updated"
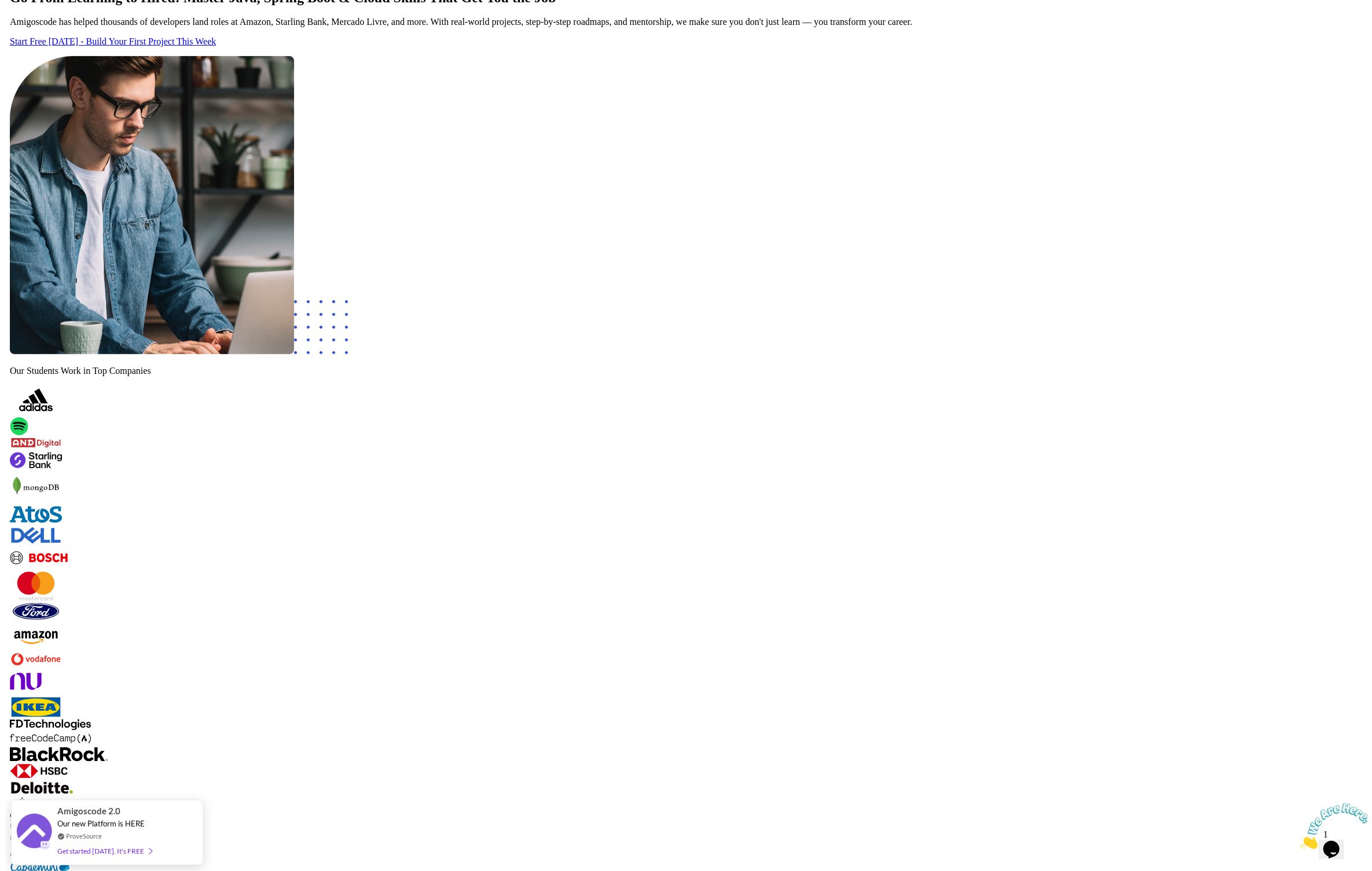
scroll to position [720, 0]
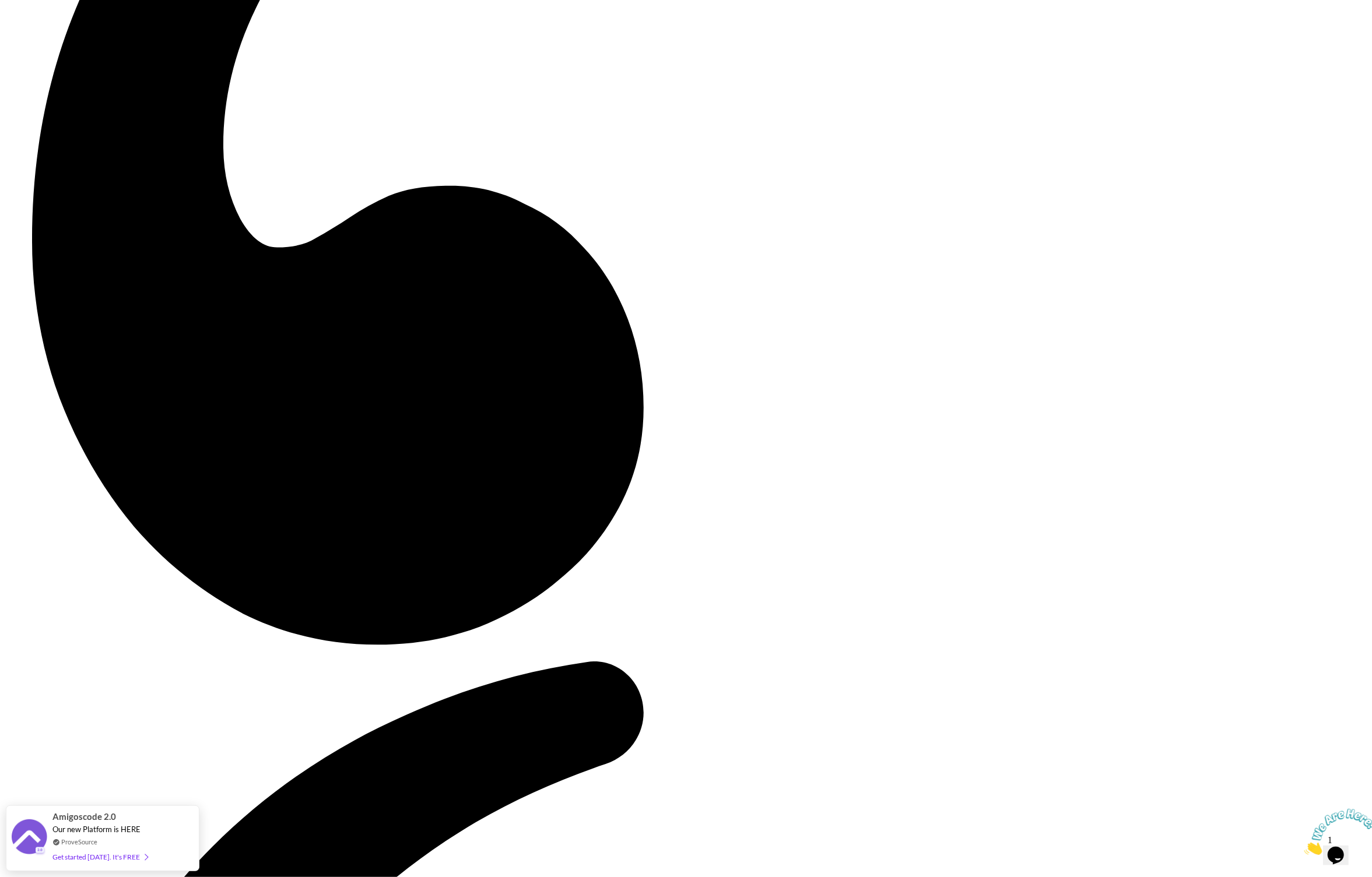
scroll to position [3131, 0]
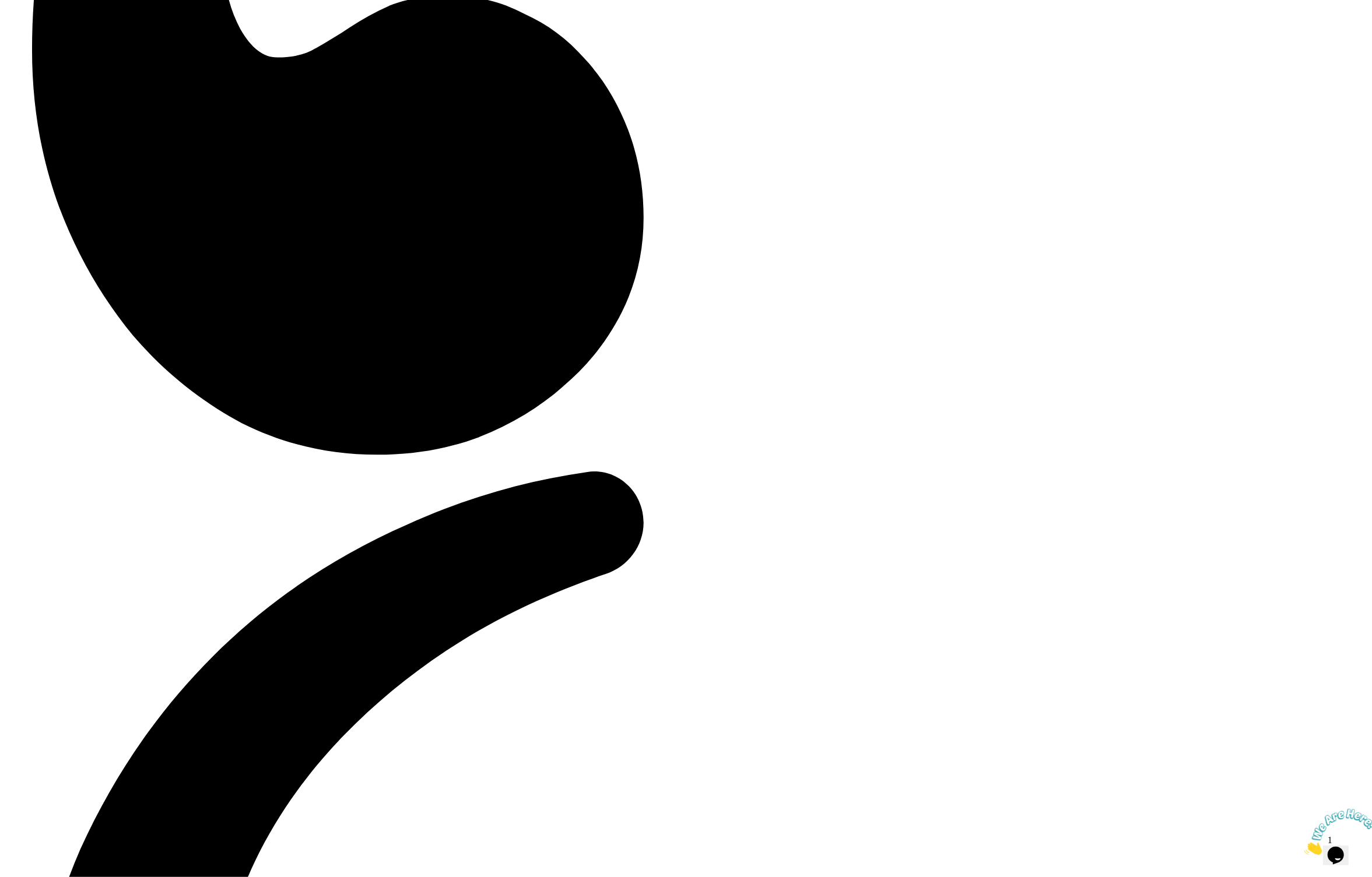
scroll to position [2988, 0]
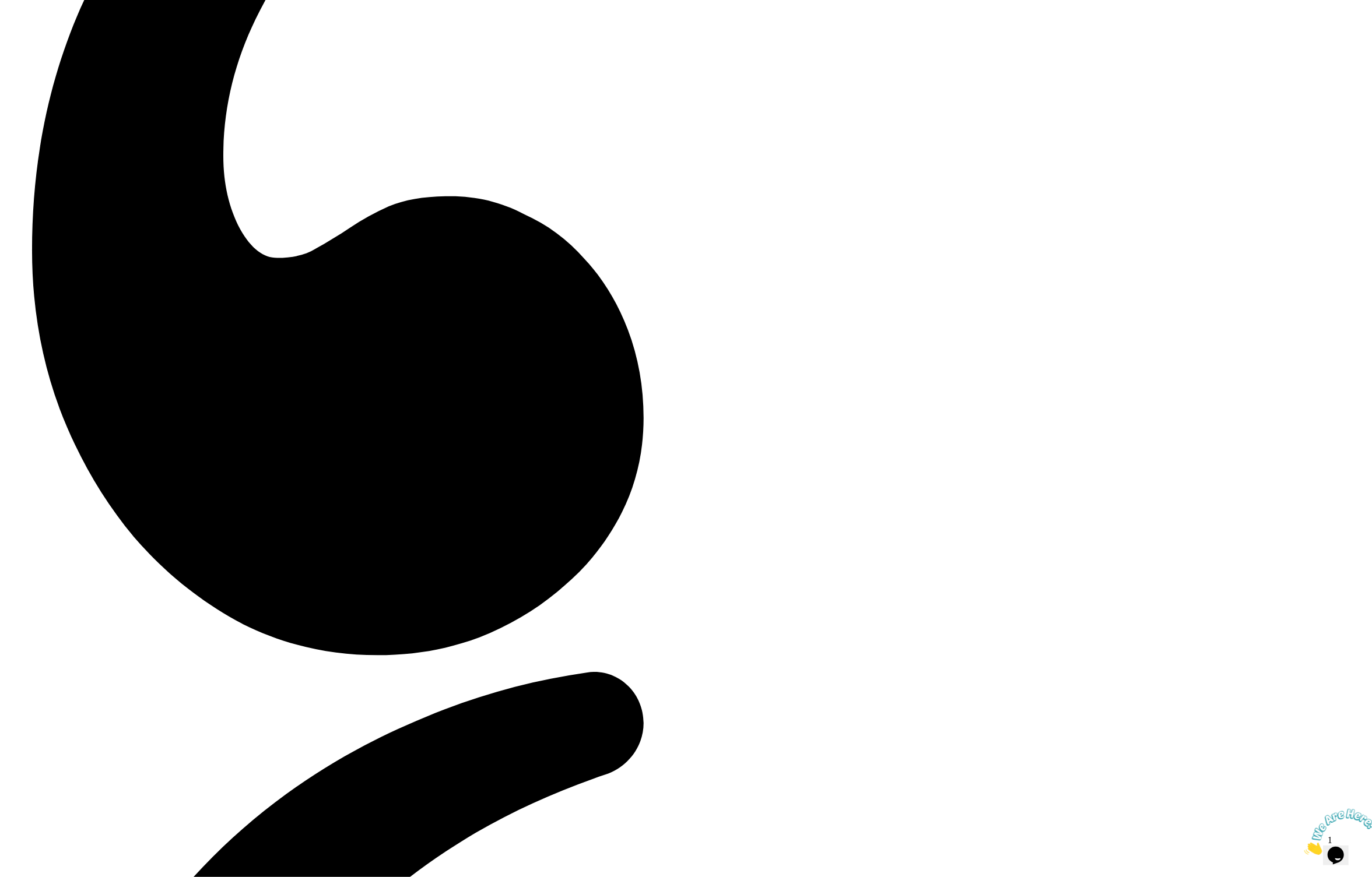
drag, startPoint x: 832, startPoint y: 651, endPoint x: 629, endPoint y: 617, distance: 205.8
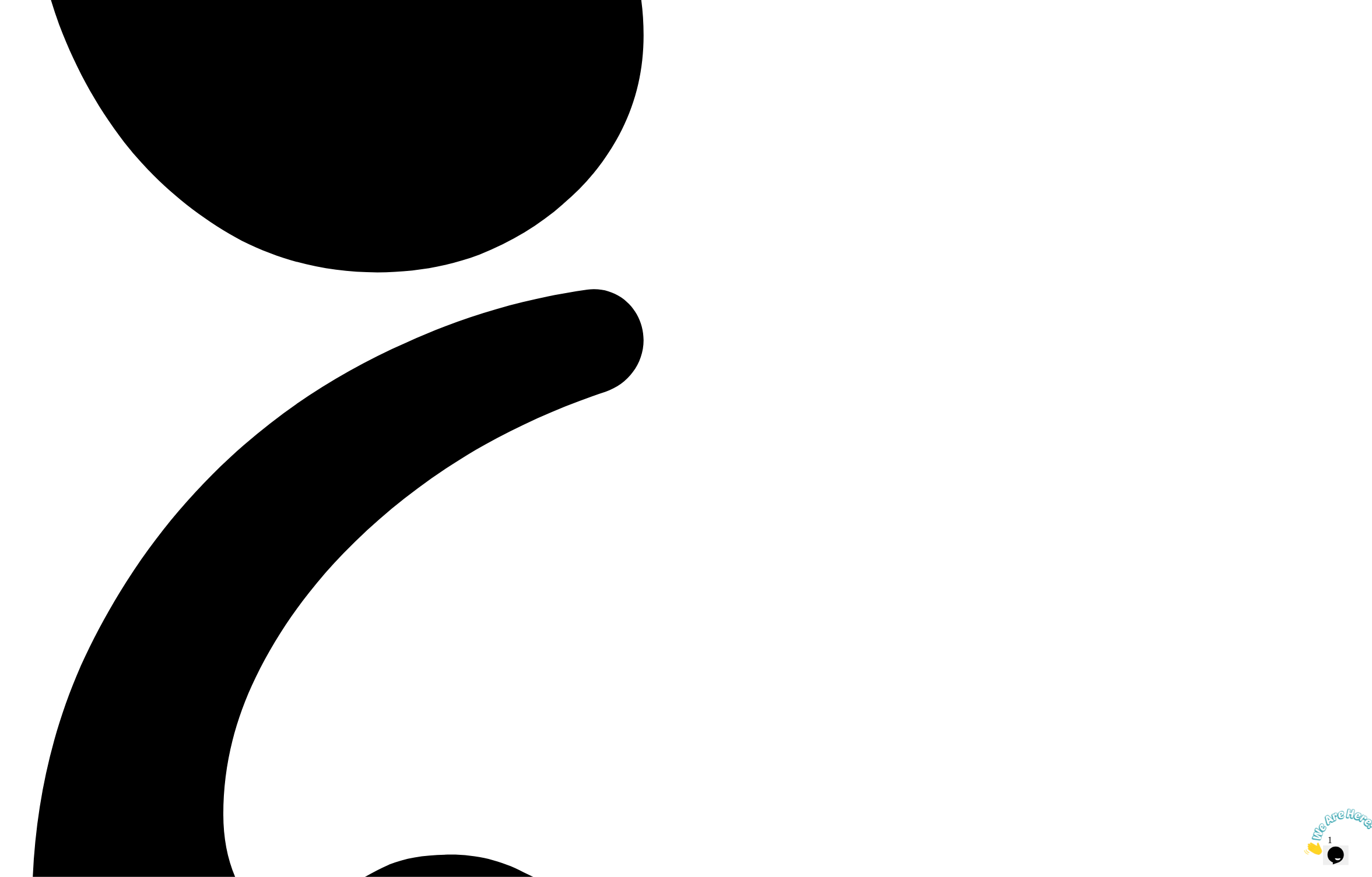
scroll to position [3361, 0]
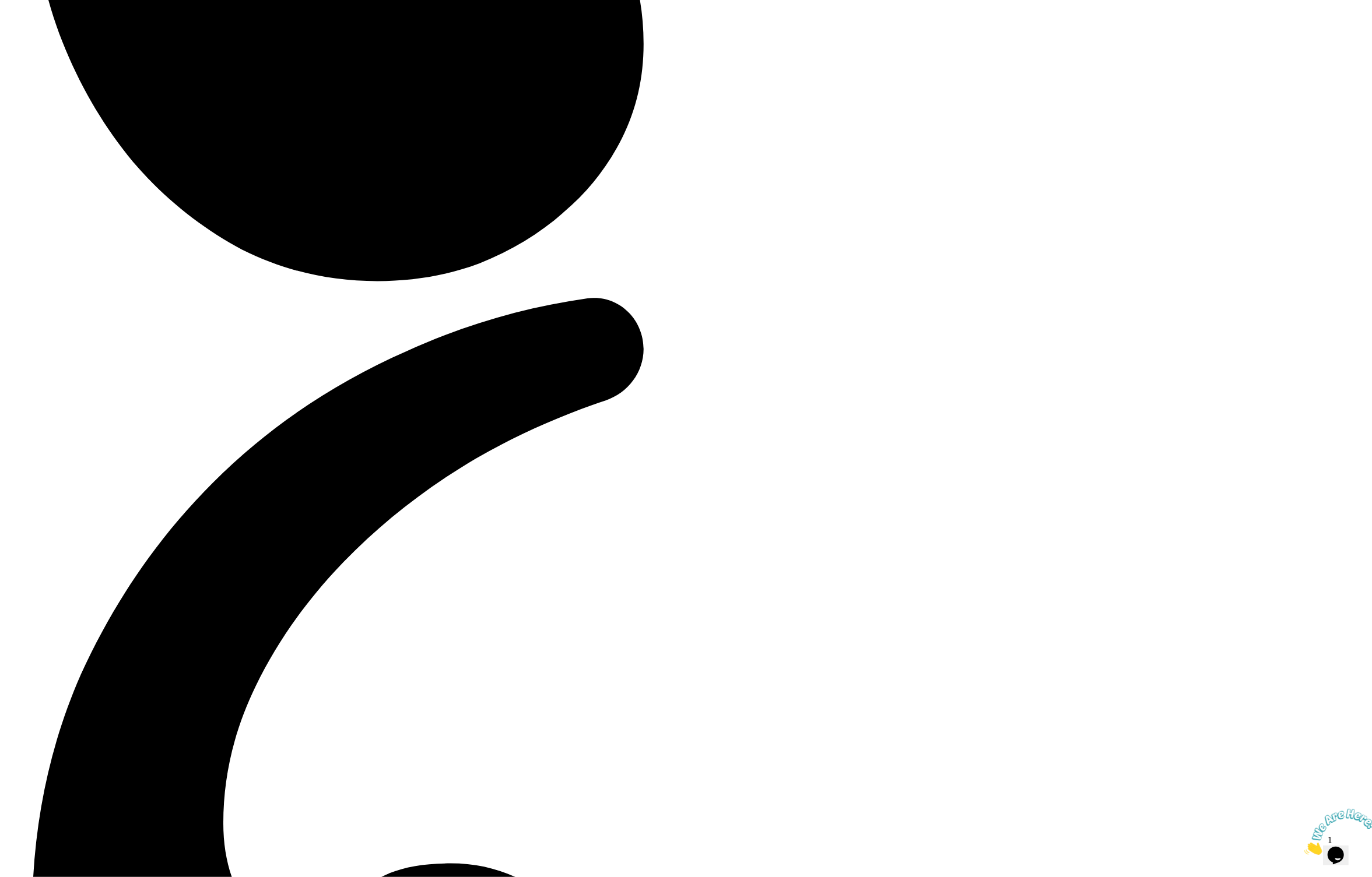
drag, startPoint x: 836, startPoint y: 470, endPoint x: 872, endPoint y: 532, distance: 71.7
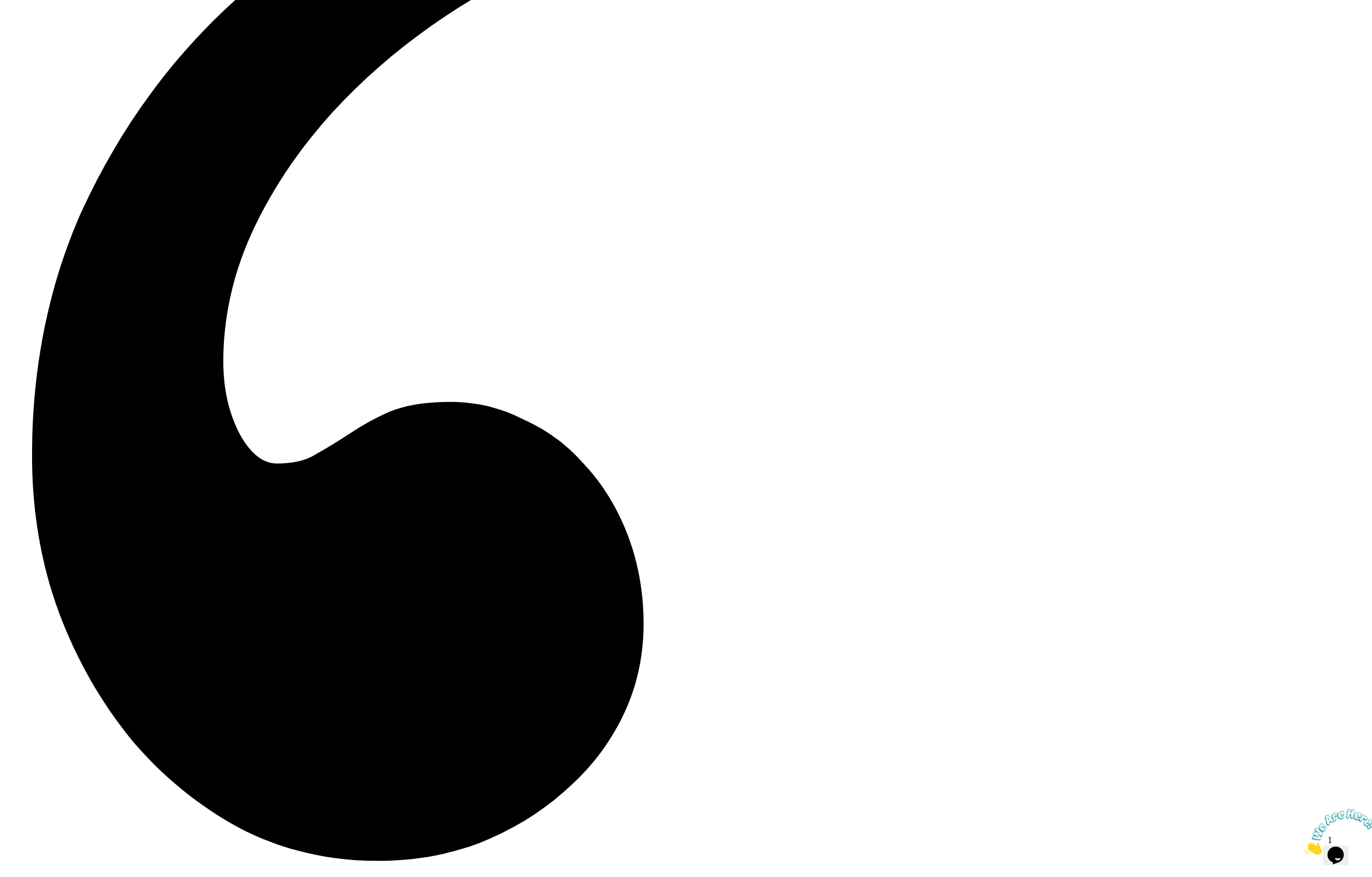
scroll to position [2715, 0]
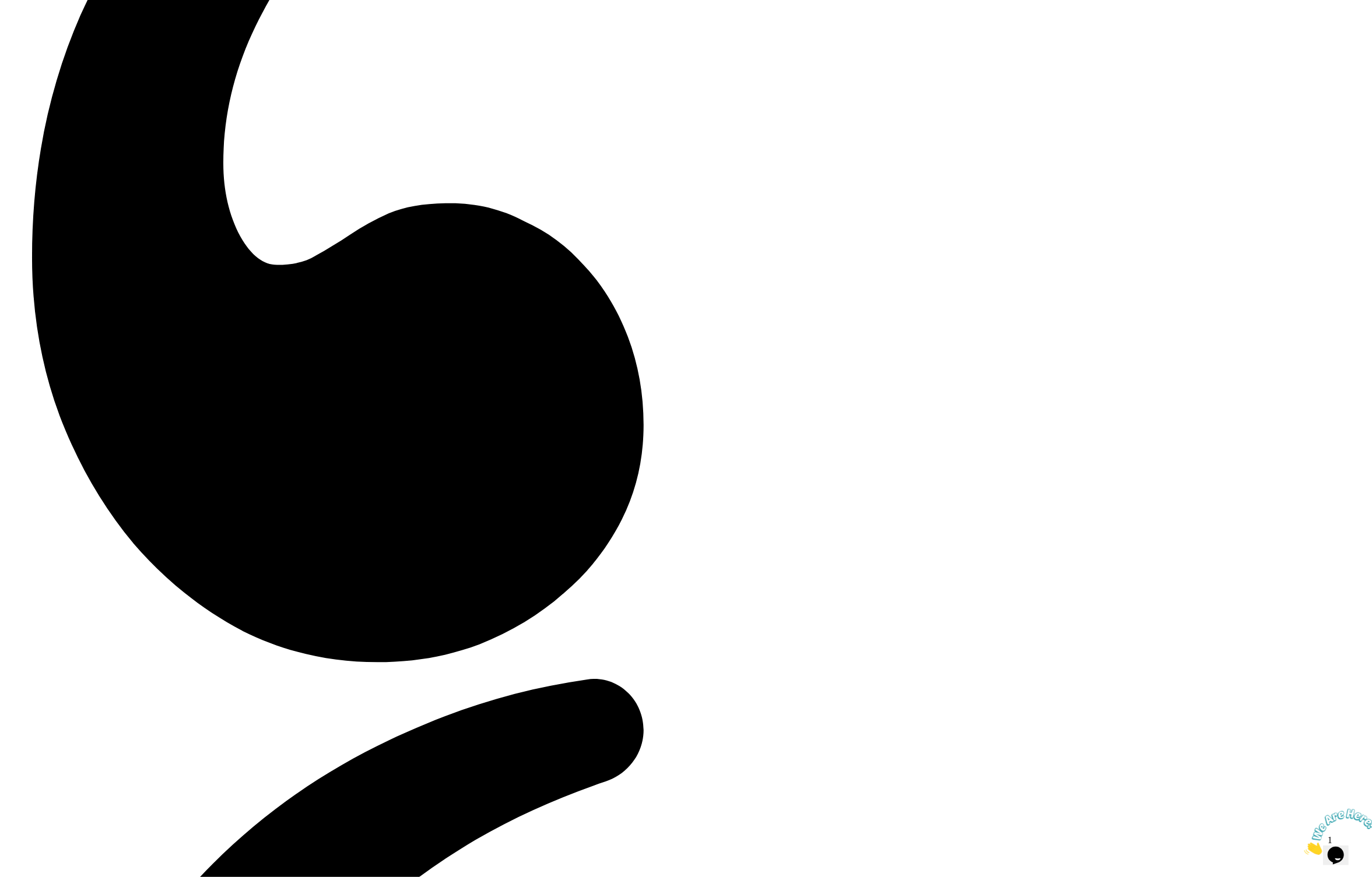
scroll to position [2988, 0]
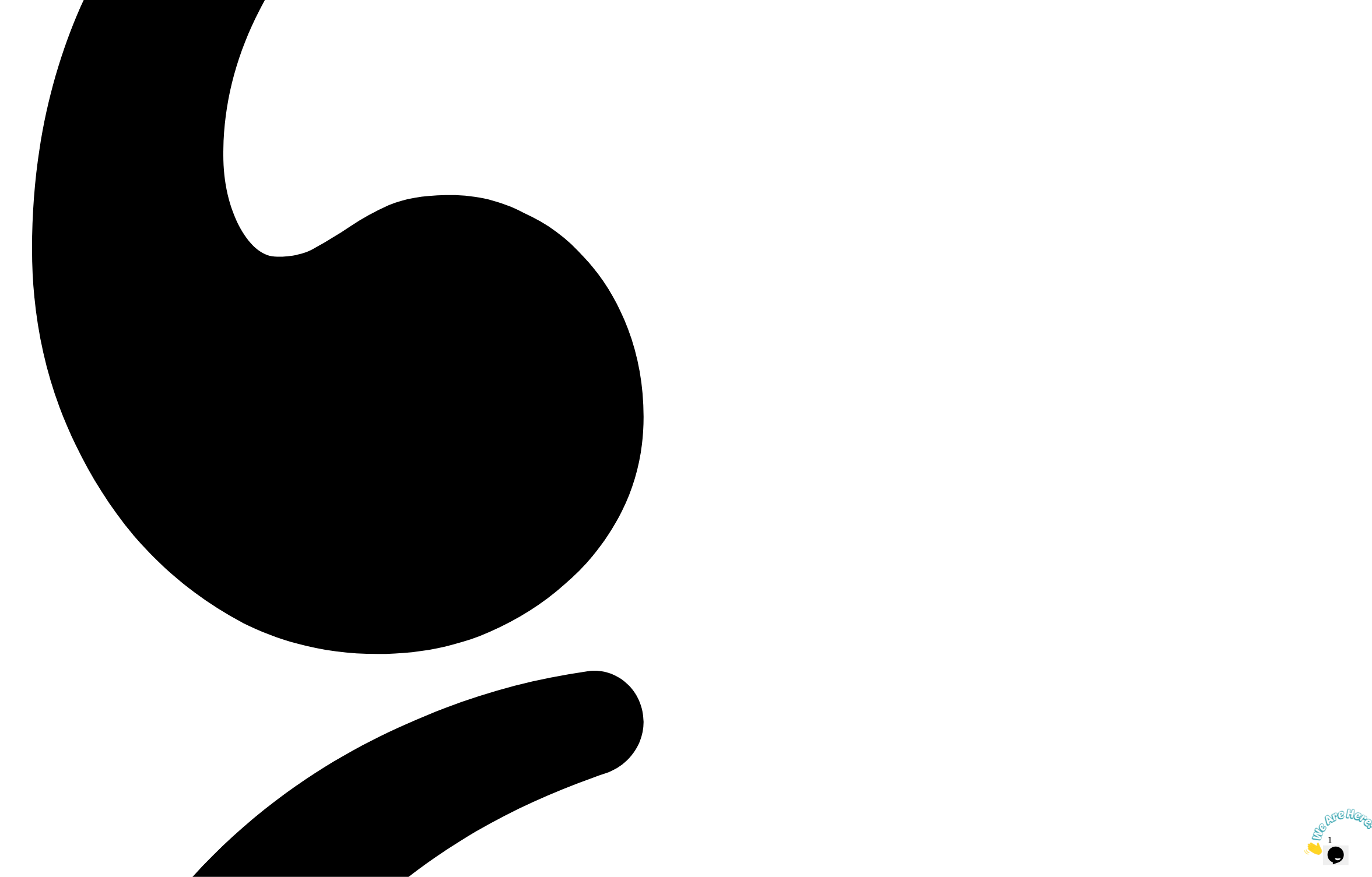
drag, startPoint x: 501, startPoint y: 642, endPoint x: 863, endPoint y: 656, distance: 362.3
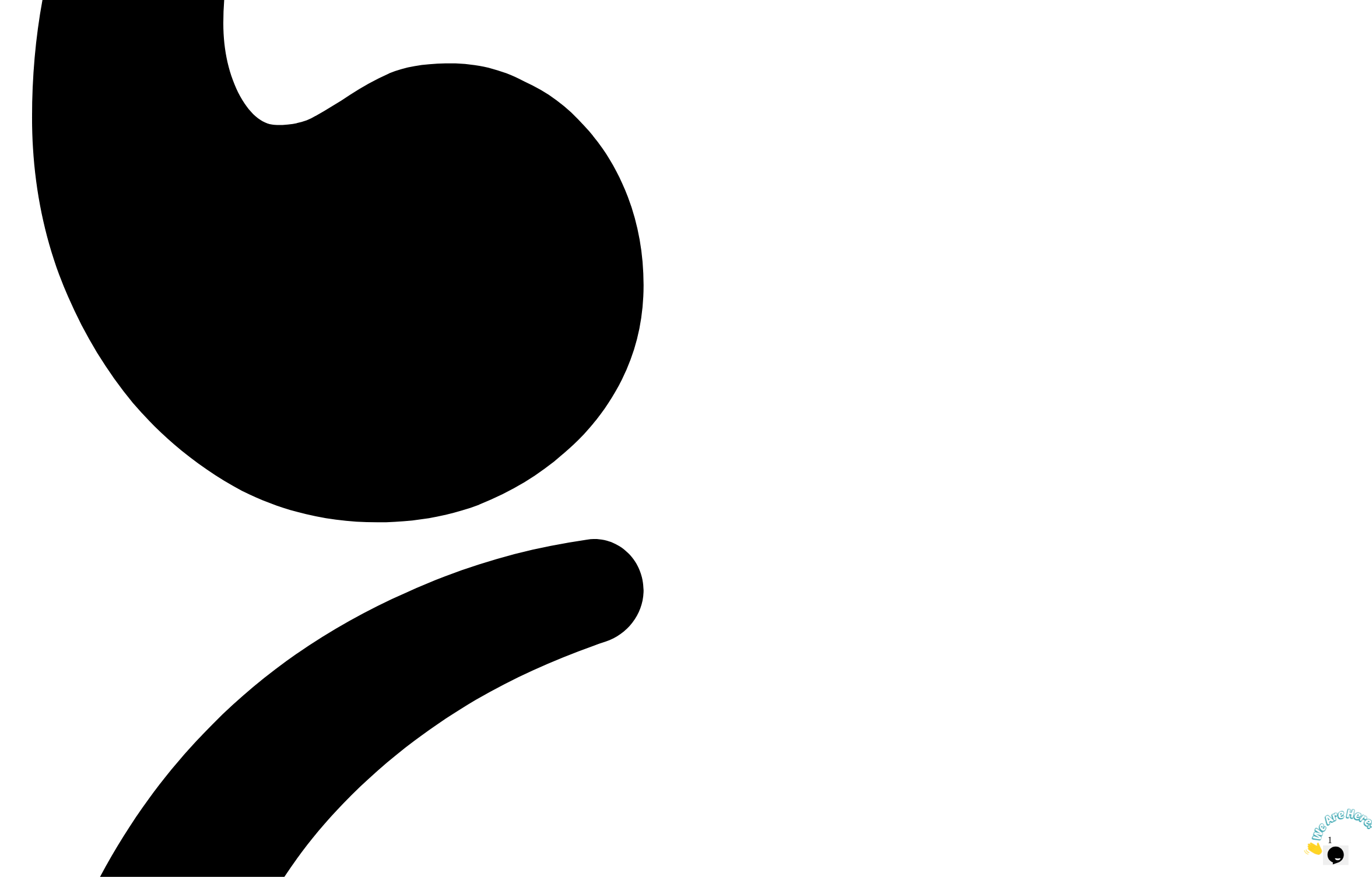
scroll to position [3129, 0]
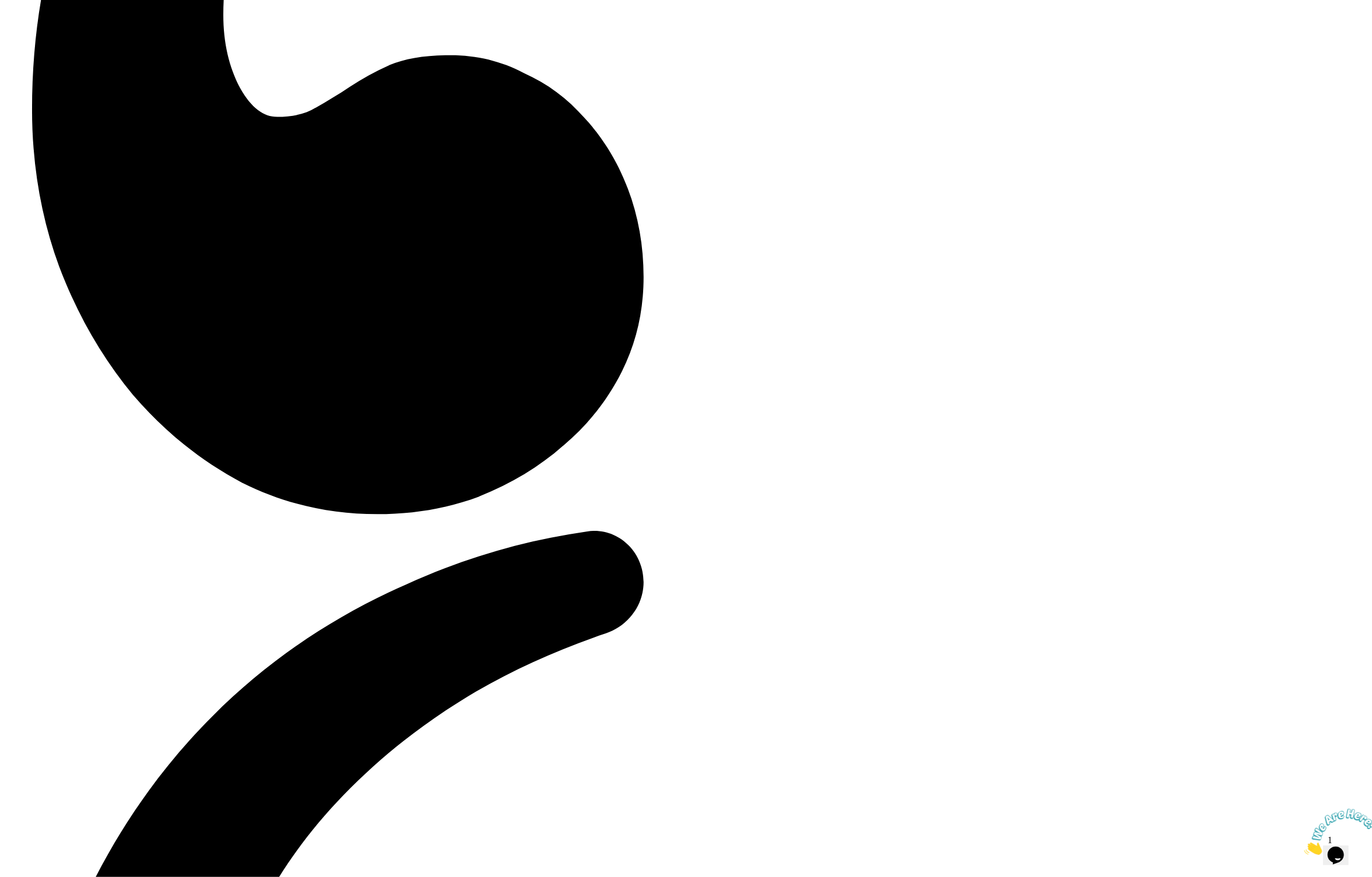
copy span "Expert Instructors"
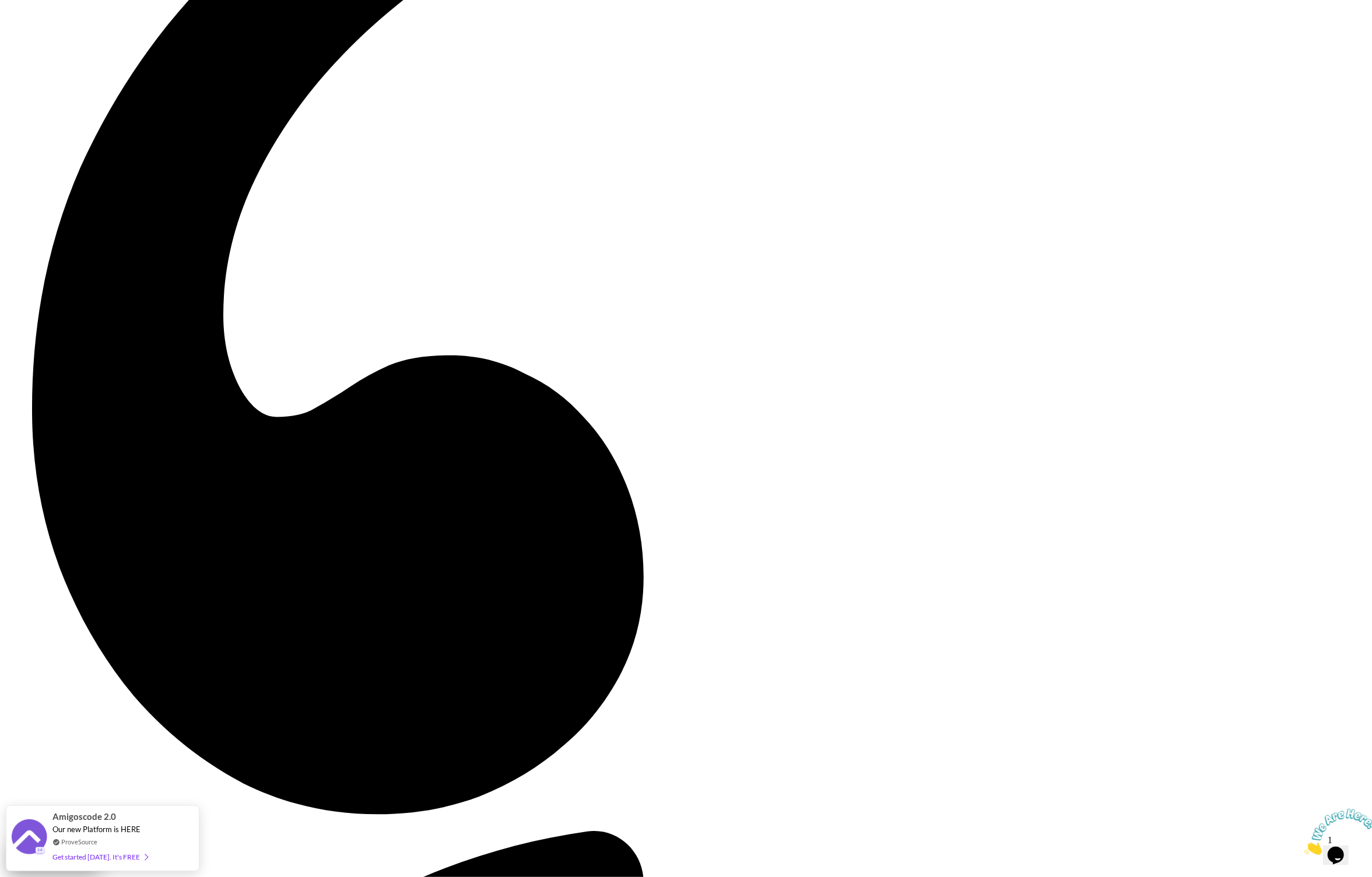
scroll to position [3186, 0]
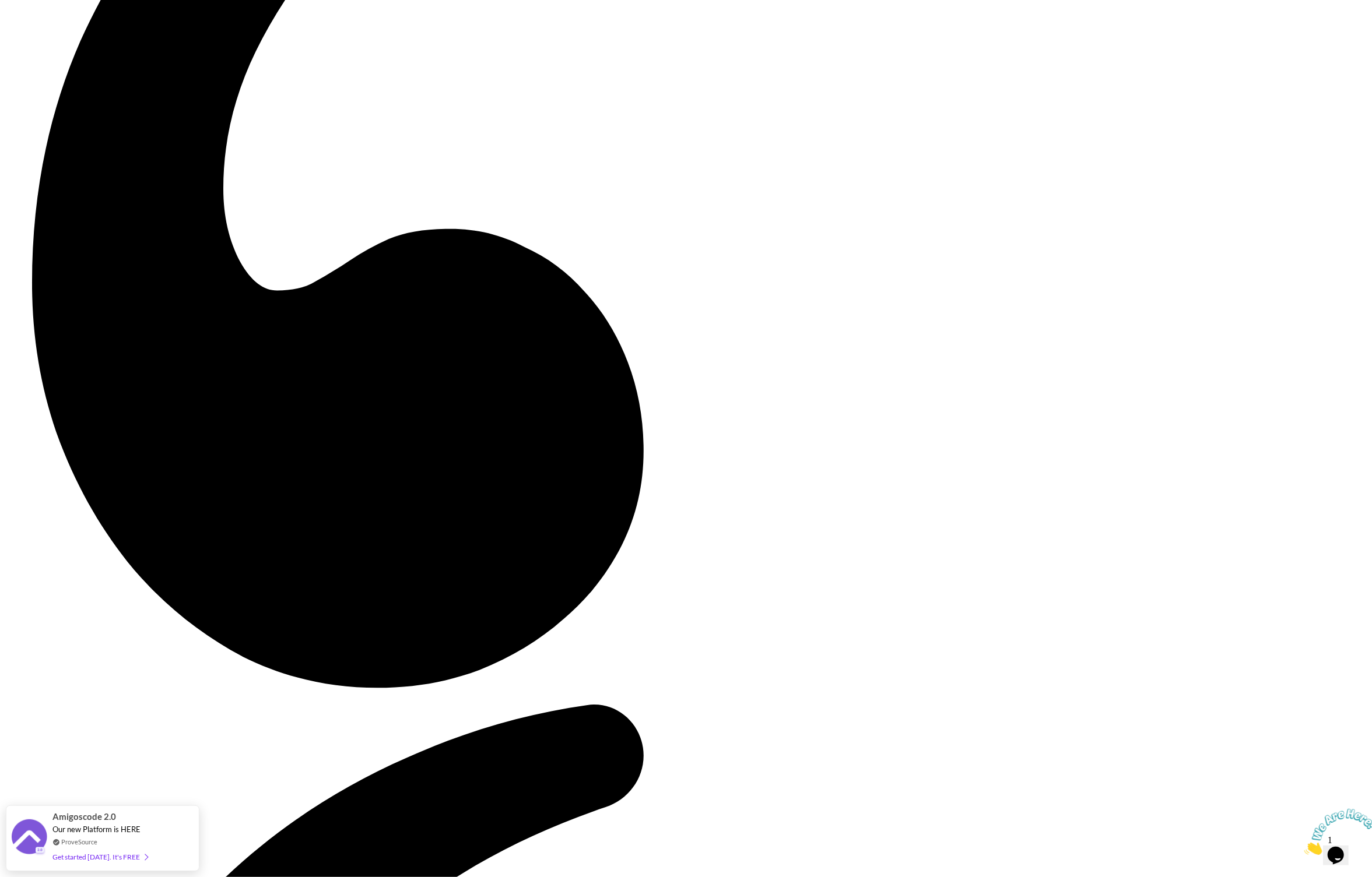
scroll to position [2963, 0]
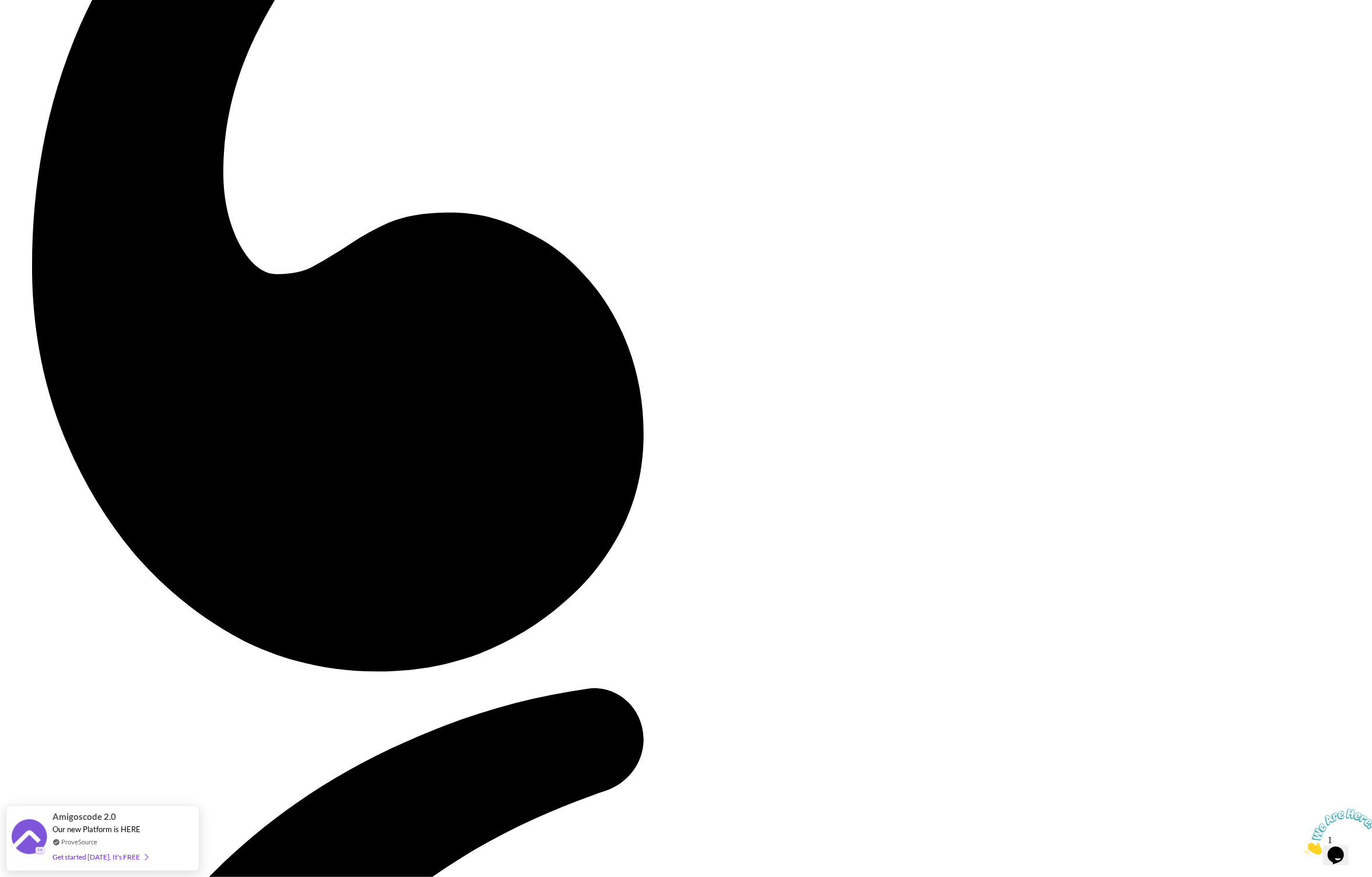
scroll to position [2905, 0]
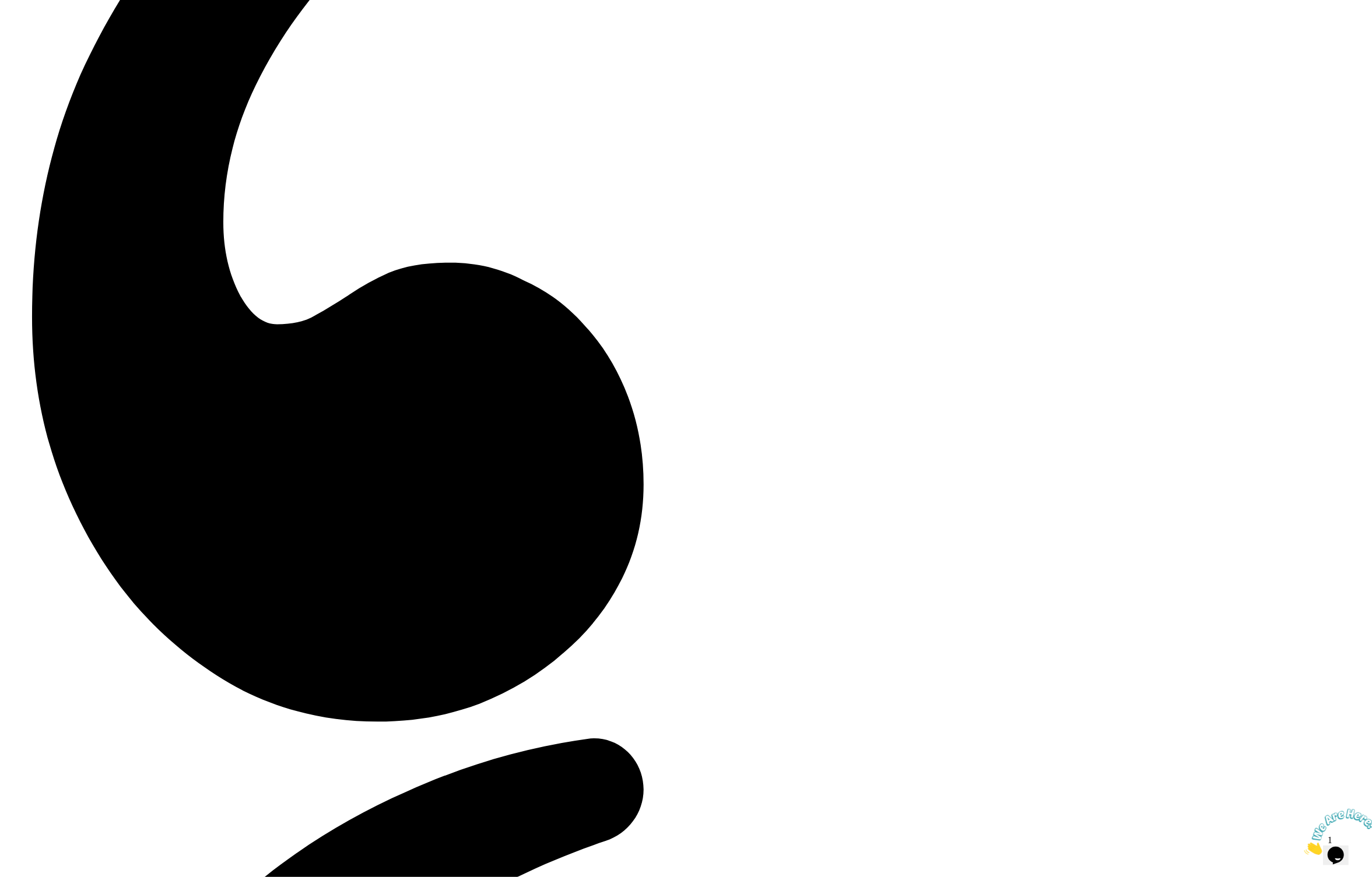
scroll to position [2938, 0]
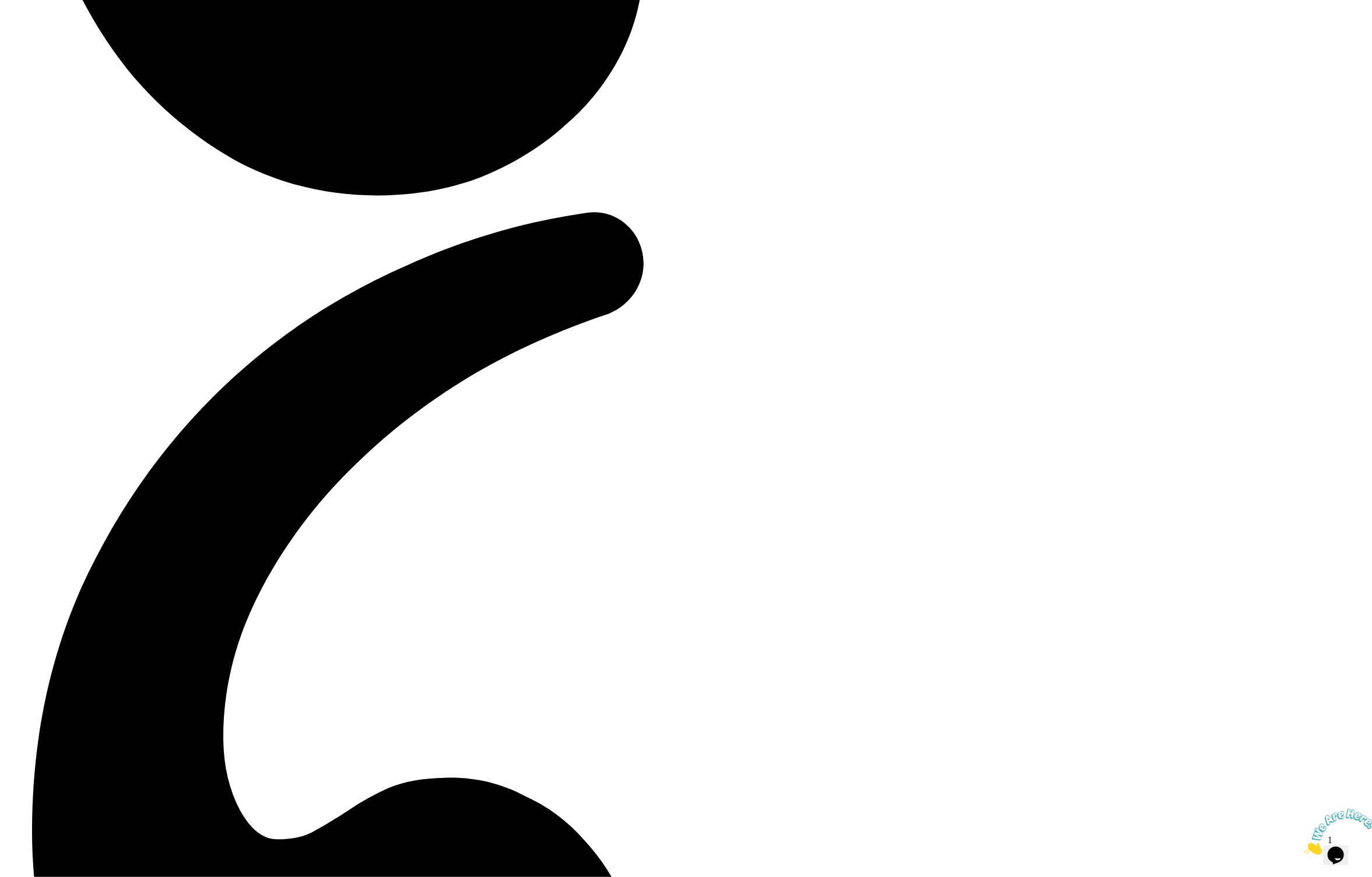
scroll to position [2973, 0]
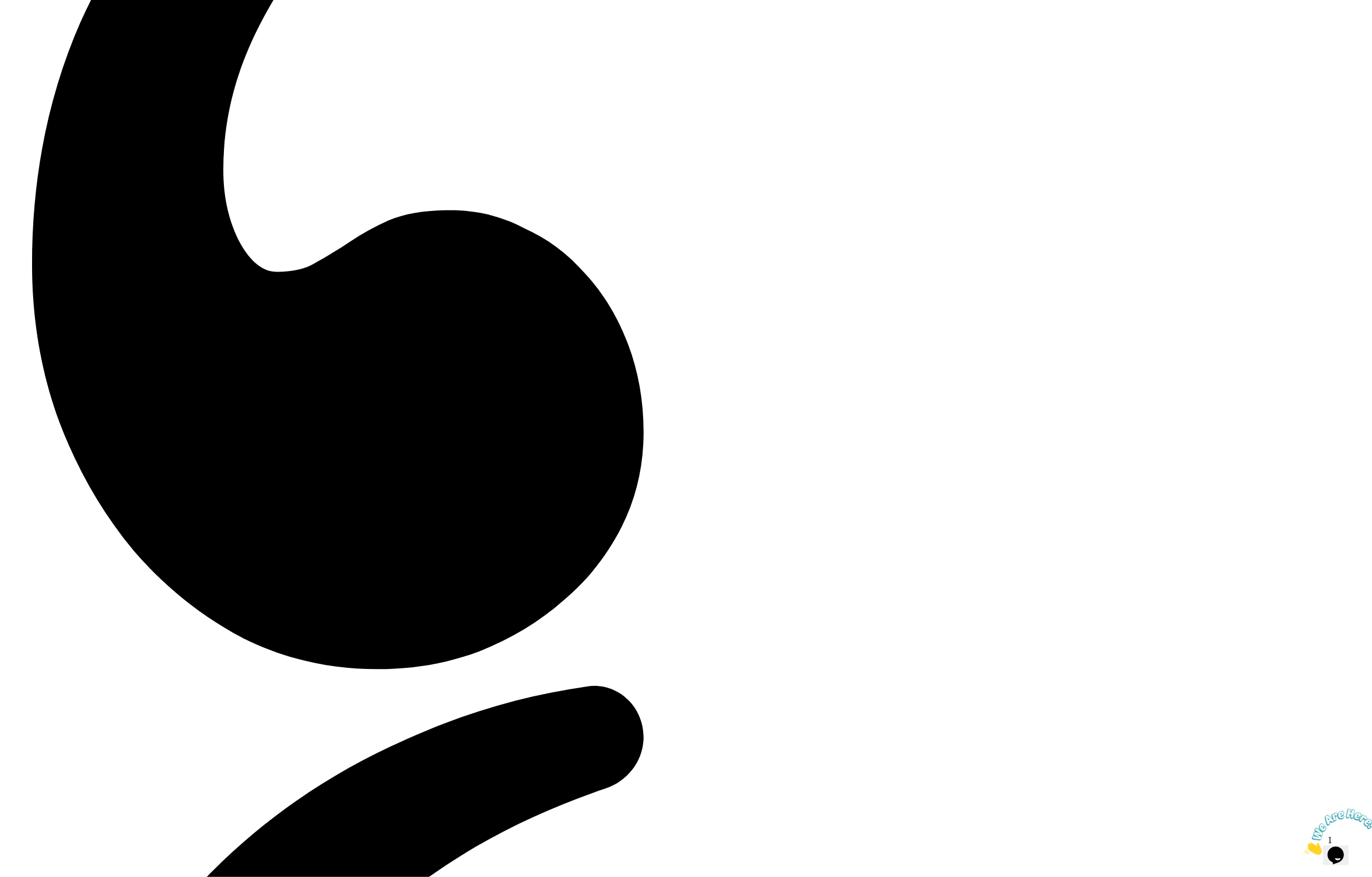
drag, startPoint x: 785, startPoint y: 261, endPoint x: 519, endPoint y: 199, distance: 273.1
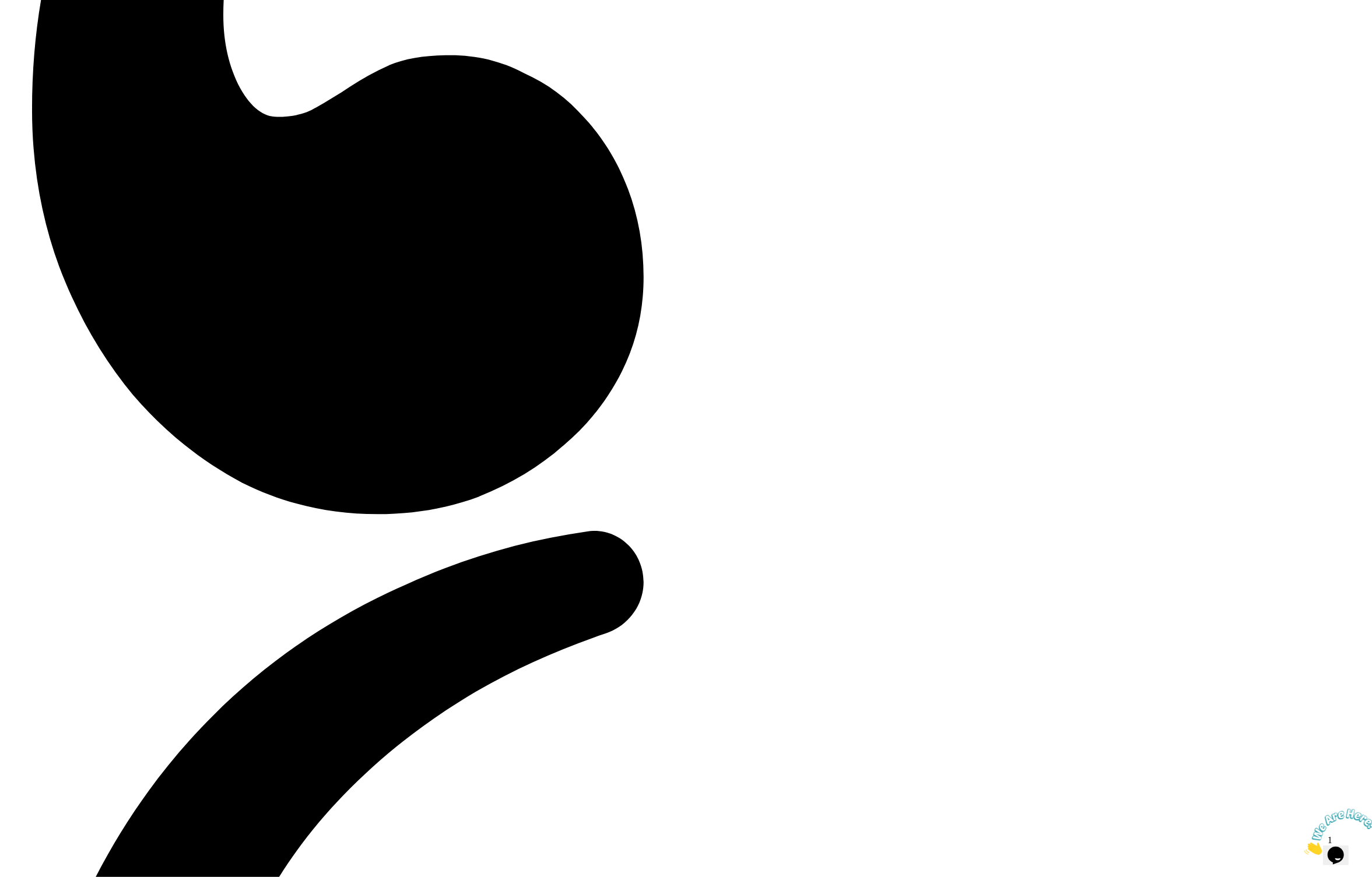
scroll to position [3195, 0]
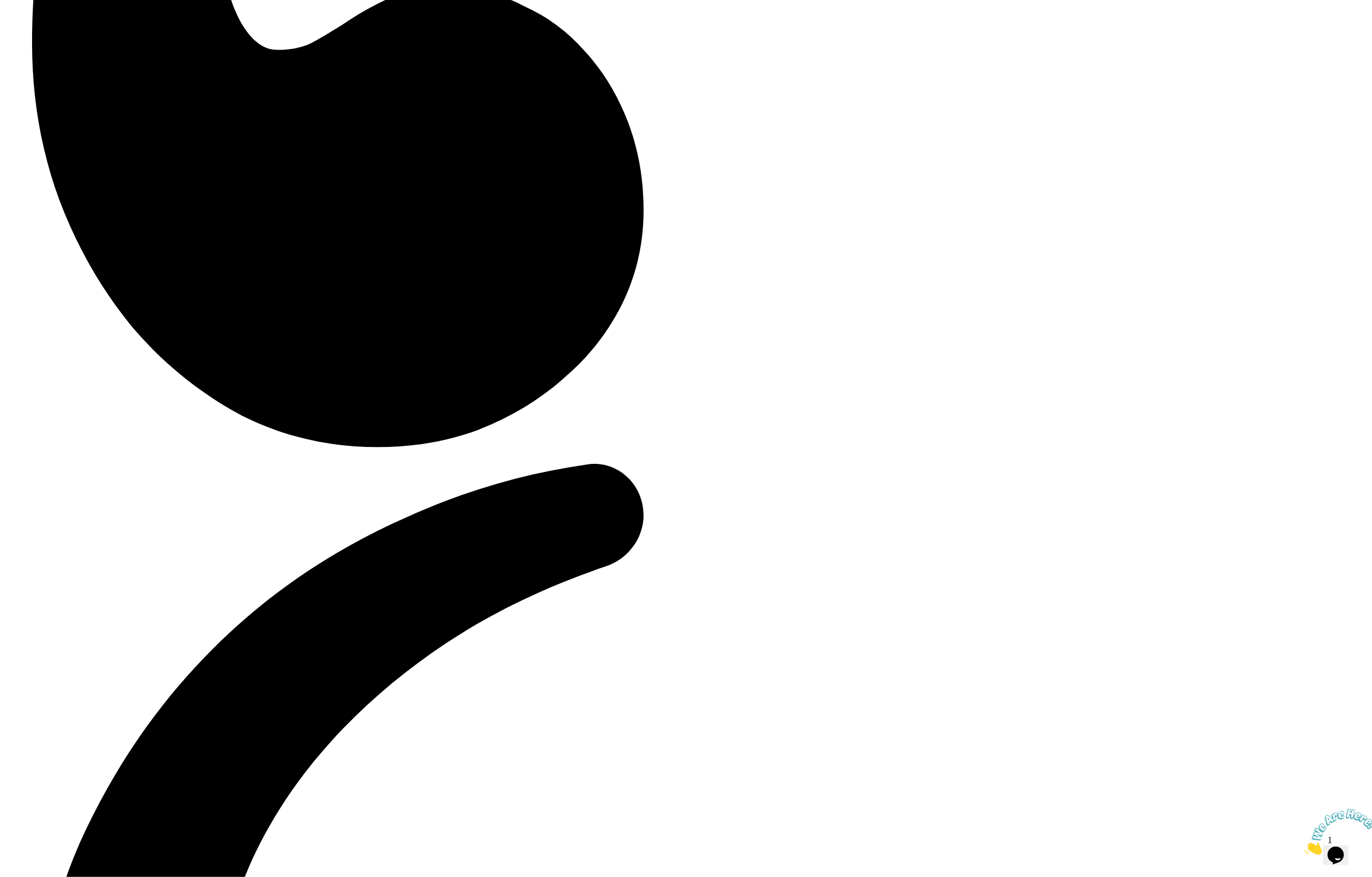
drag, startPoint x: 447, startPoint y: 221, endPoint x: 375, endPoint y: 114, distance: 129.0
drag, startPoint x: 608, startPoint y: 117, endPoint x: 715, endPoint y: 211, distance: 142.4
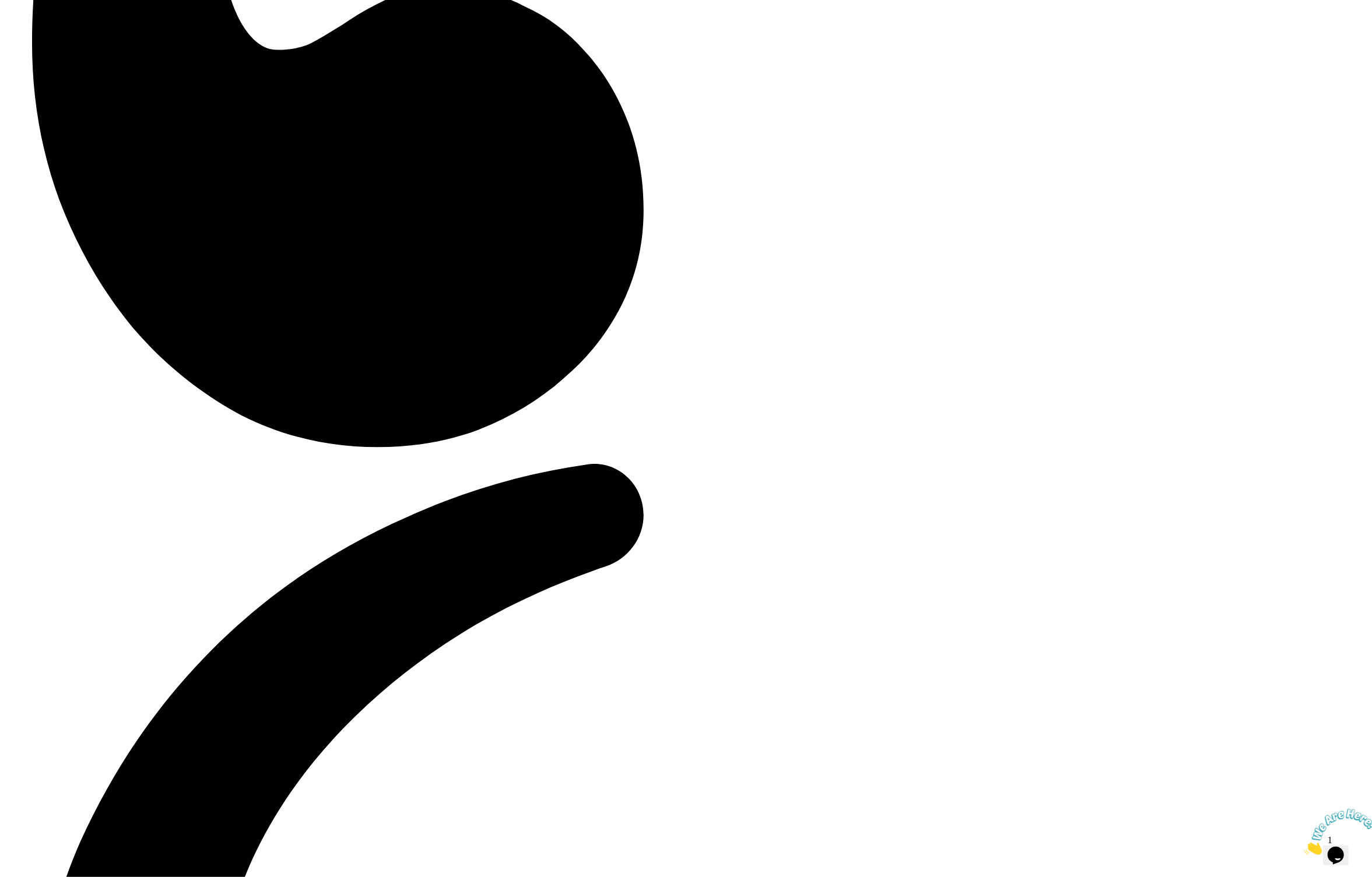
drag, startPoint x: 720, startPoint y: 201, endPoint x: 615, endPoint y: 110, distance: 138.9
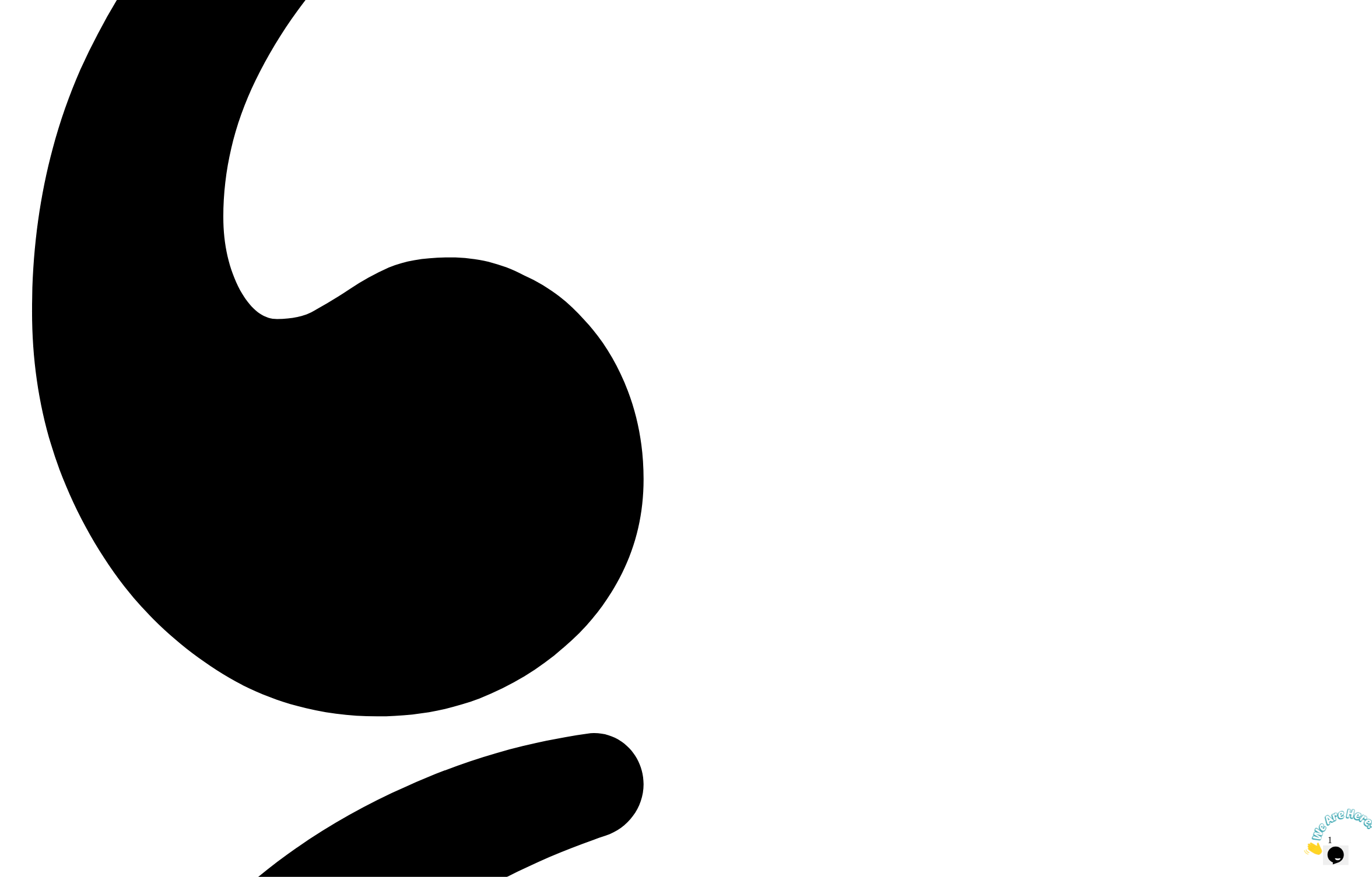
scroll to position [2993, 0]
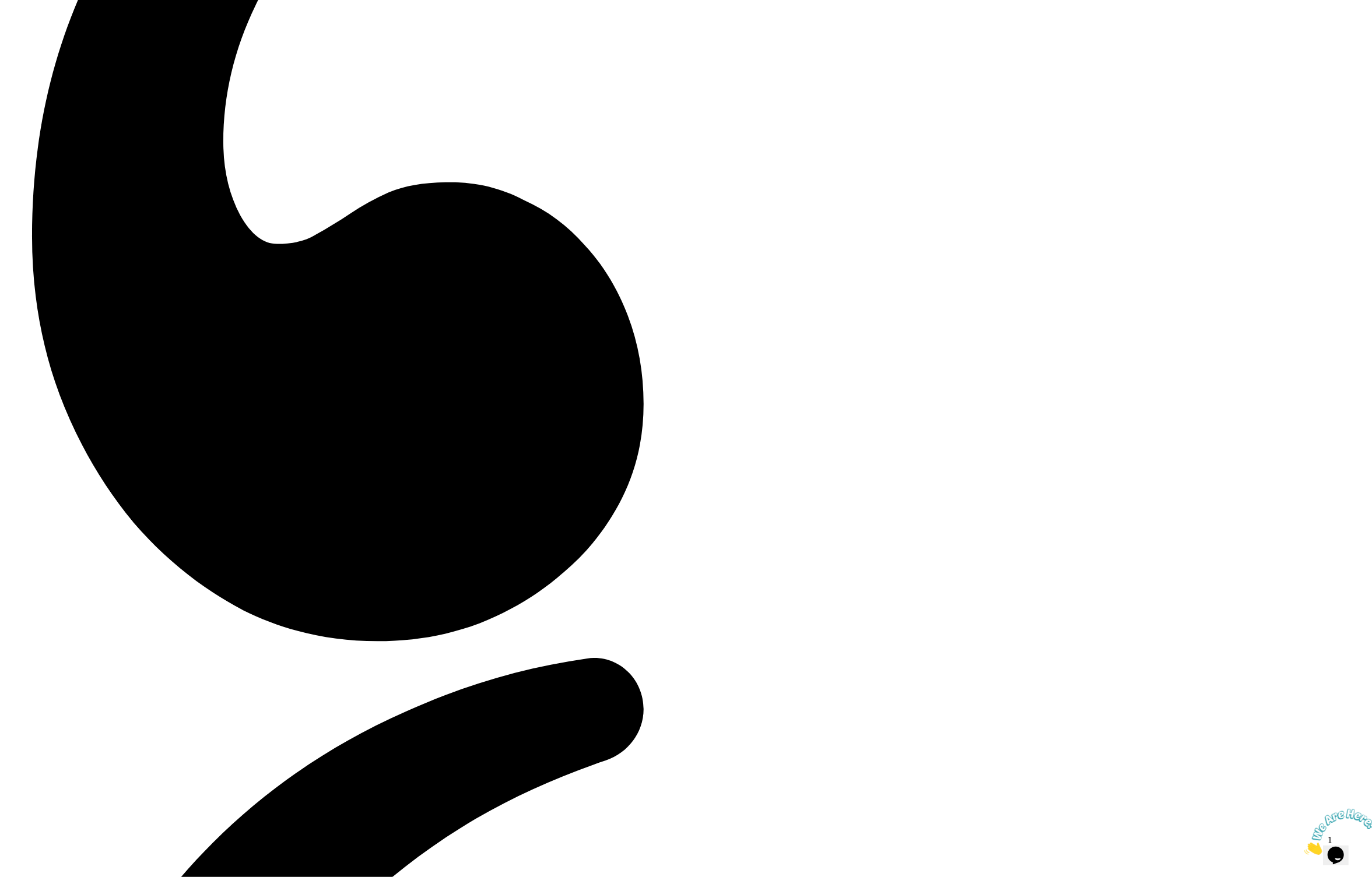
drag, startPoint x: 623, startPoint y: 331, endPoint x: 611, endPoint y: 326, distance: 13.0
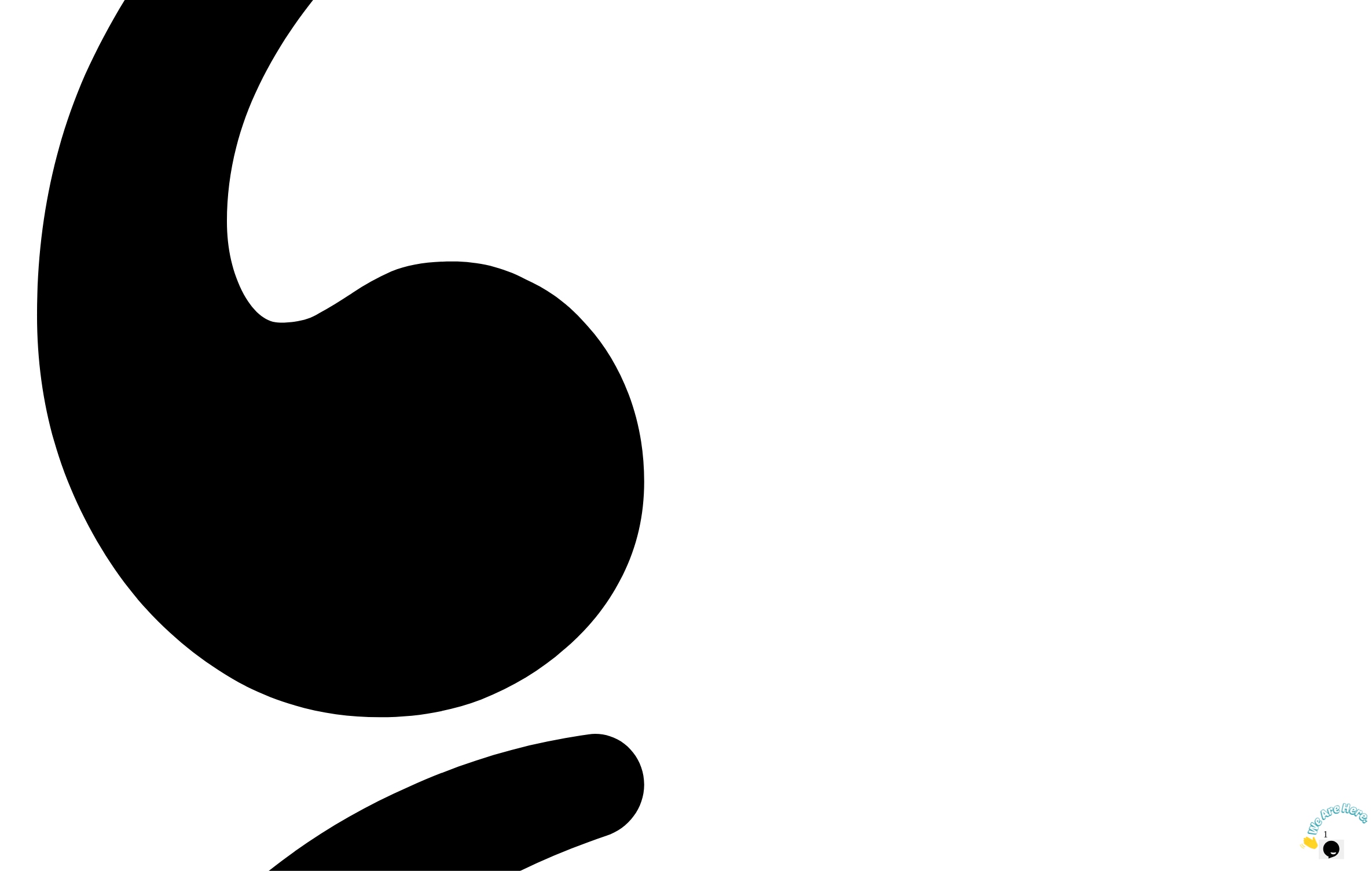
scroll to position [2967, 0]
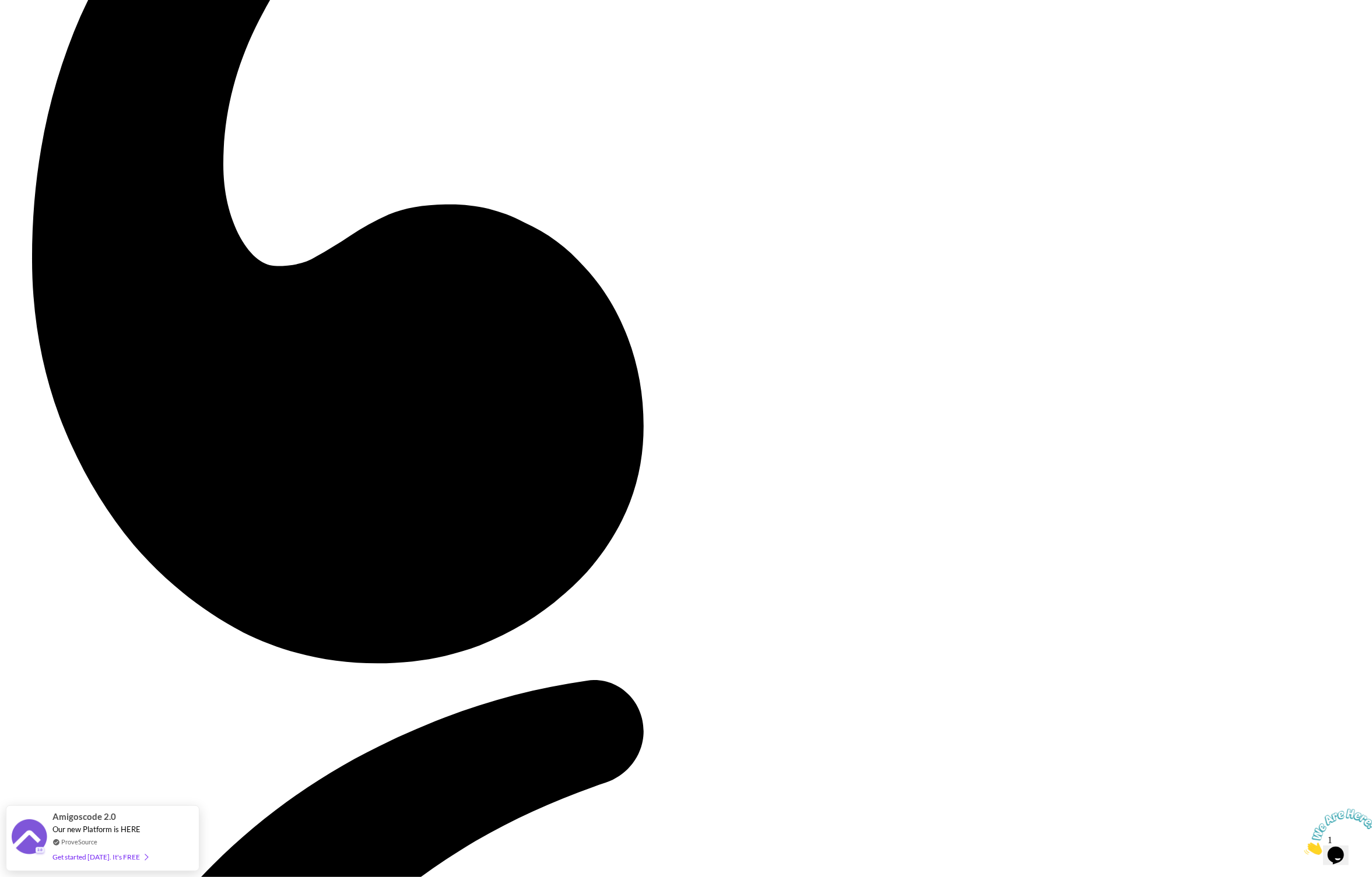
scroll to position [3033, 0]
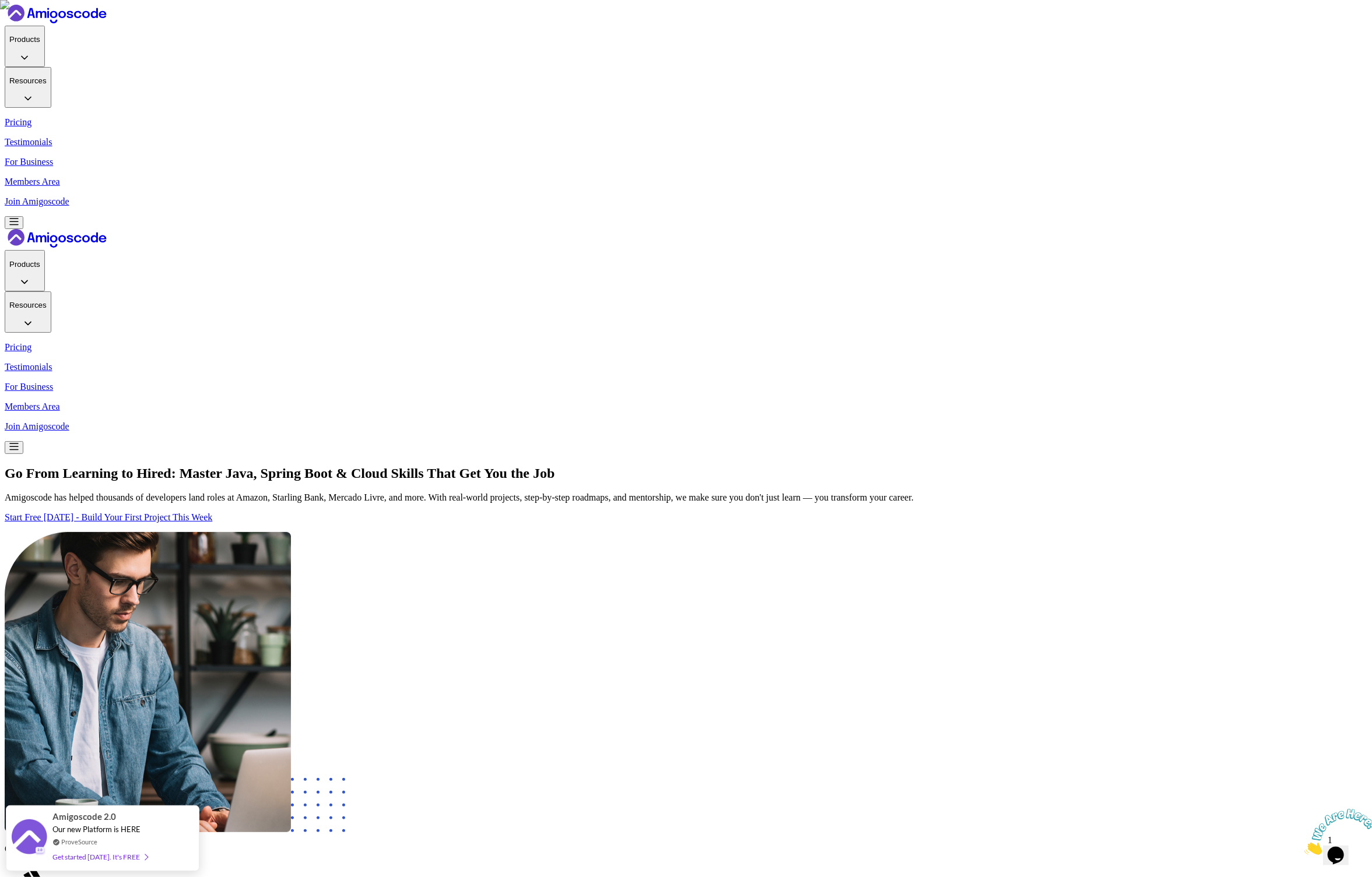
click at [1024, 196] on p "Join Amigoscode" at bounding box center [686, 201] width 1362 height 11
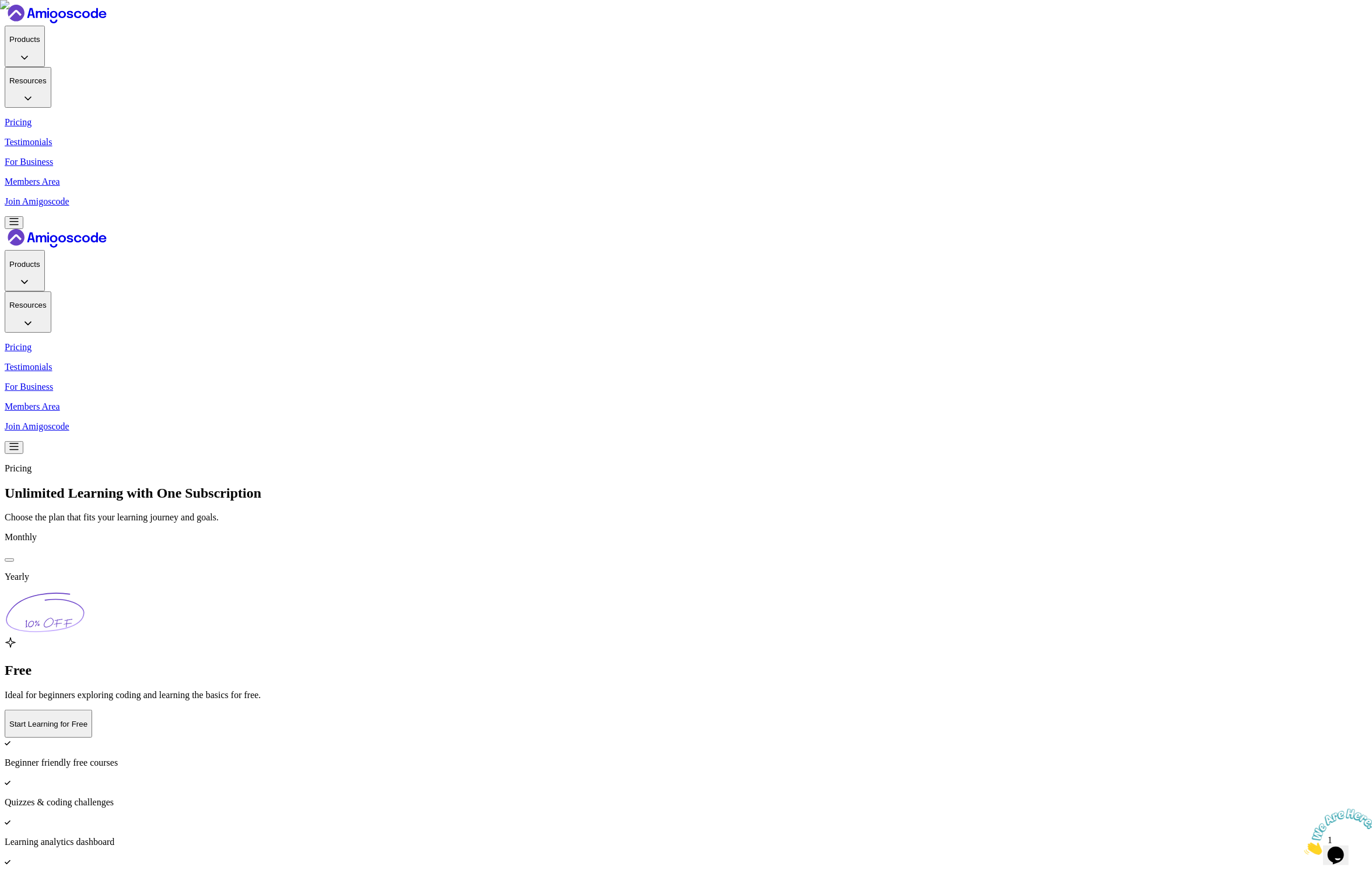
drag, startPoint x: 667, startPoint y: 358, endPoint x: 593, endPoint y: 358, distance: 74.0
click at [10, 560] on div at bounding box center [10, 560] width 0 height 0
click at [14, 558] on button at bounding box center [9, 560] width 10 height 4
drag, startPoint x: 674, startPoint y: 362, endPoint x: 608, endPoint y: 360, distance: 66.0
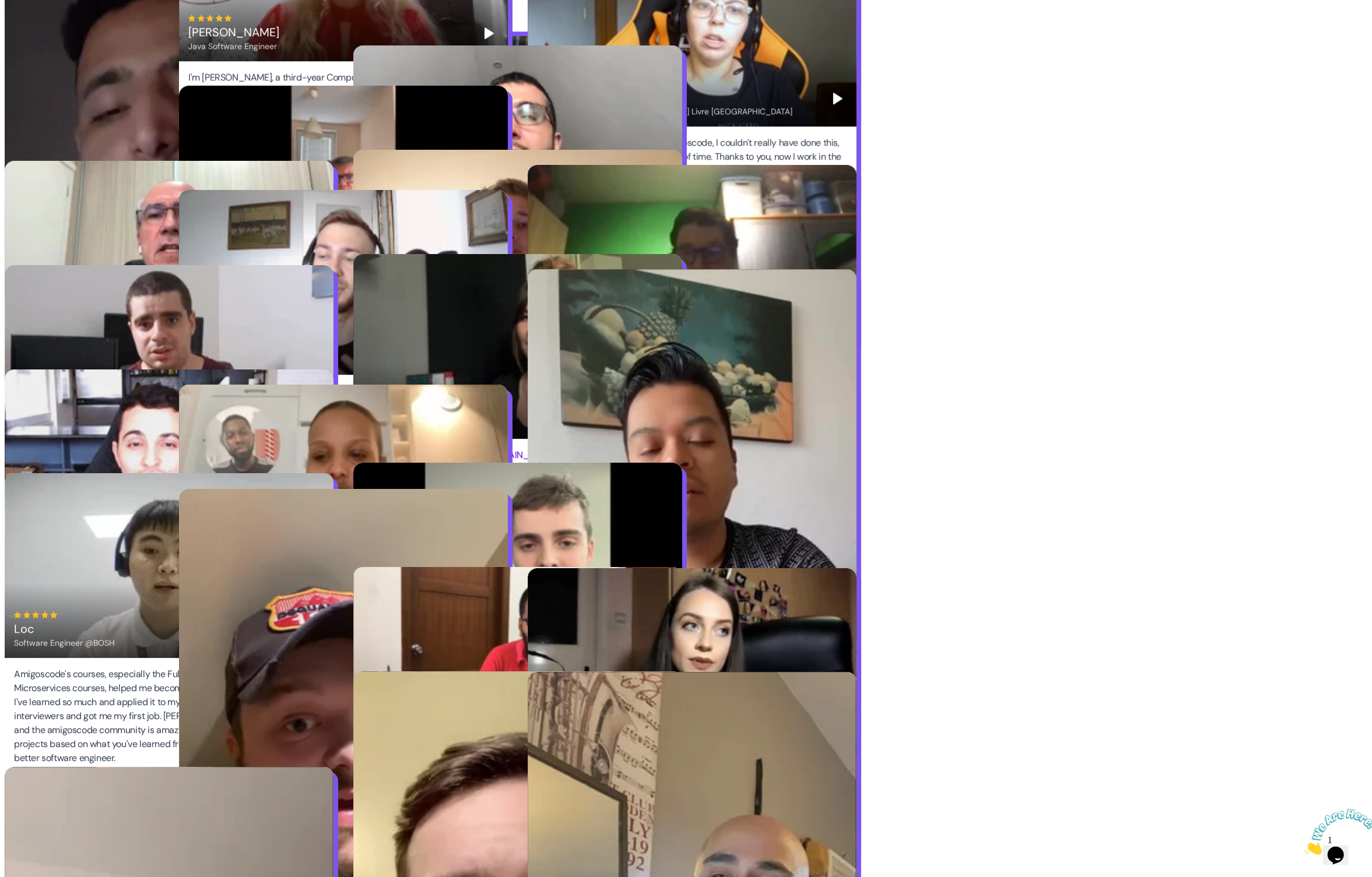
scroll to position [3255, 0]
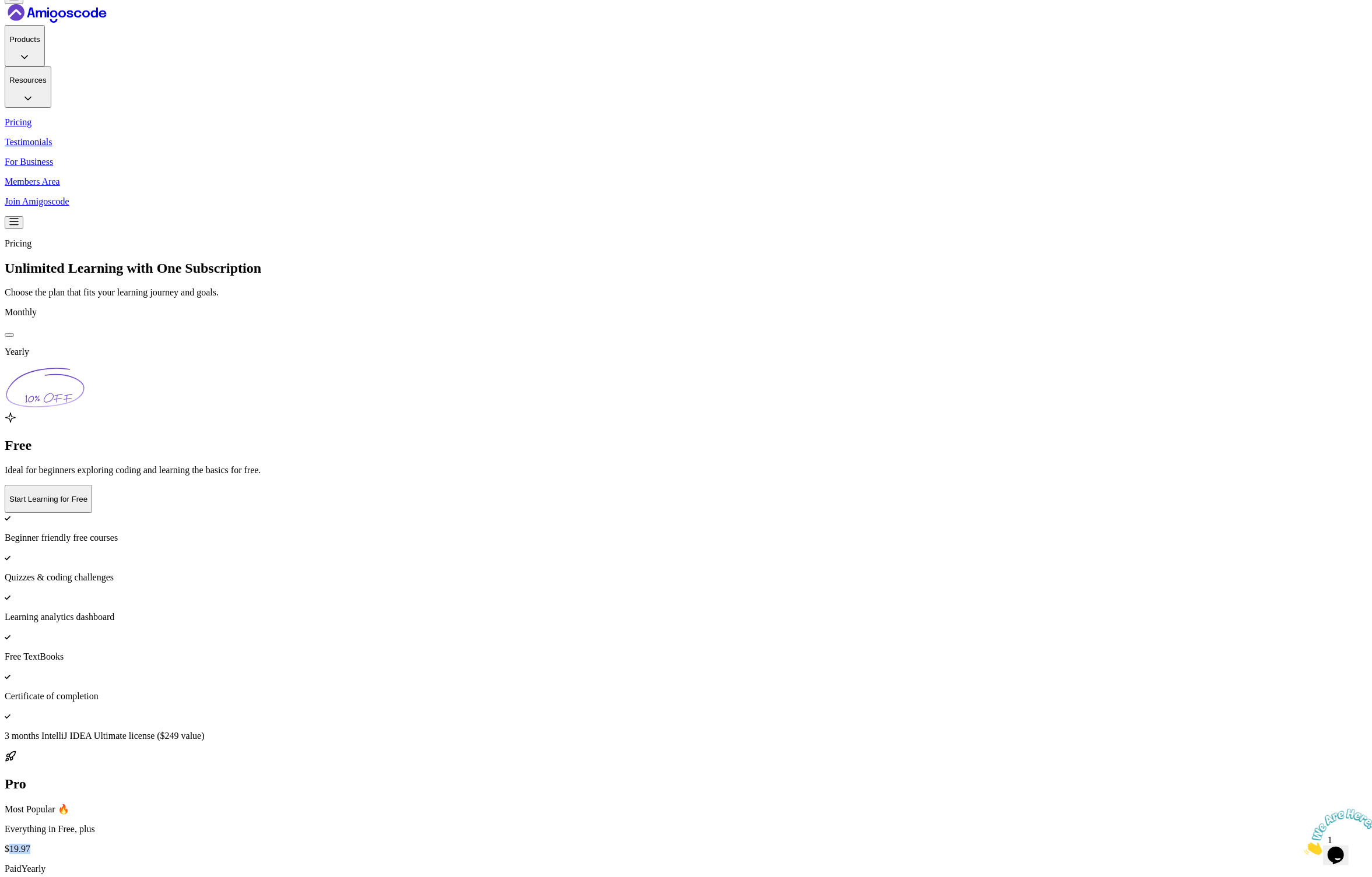
scroll to position [0, 0]
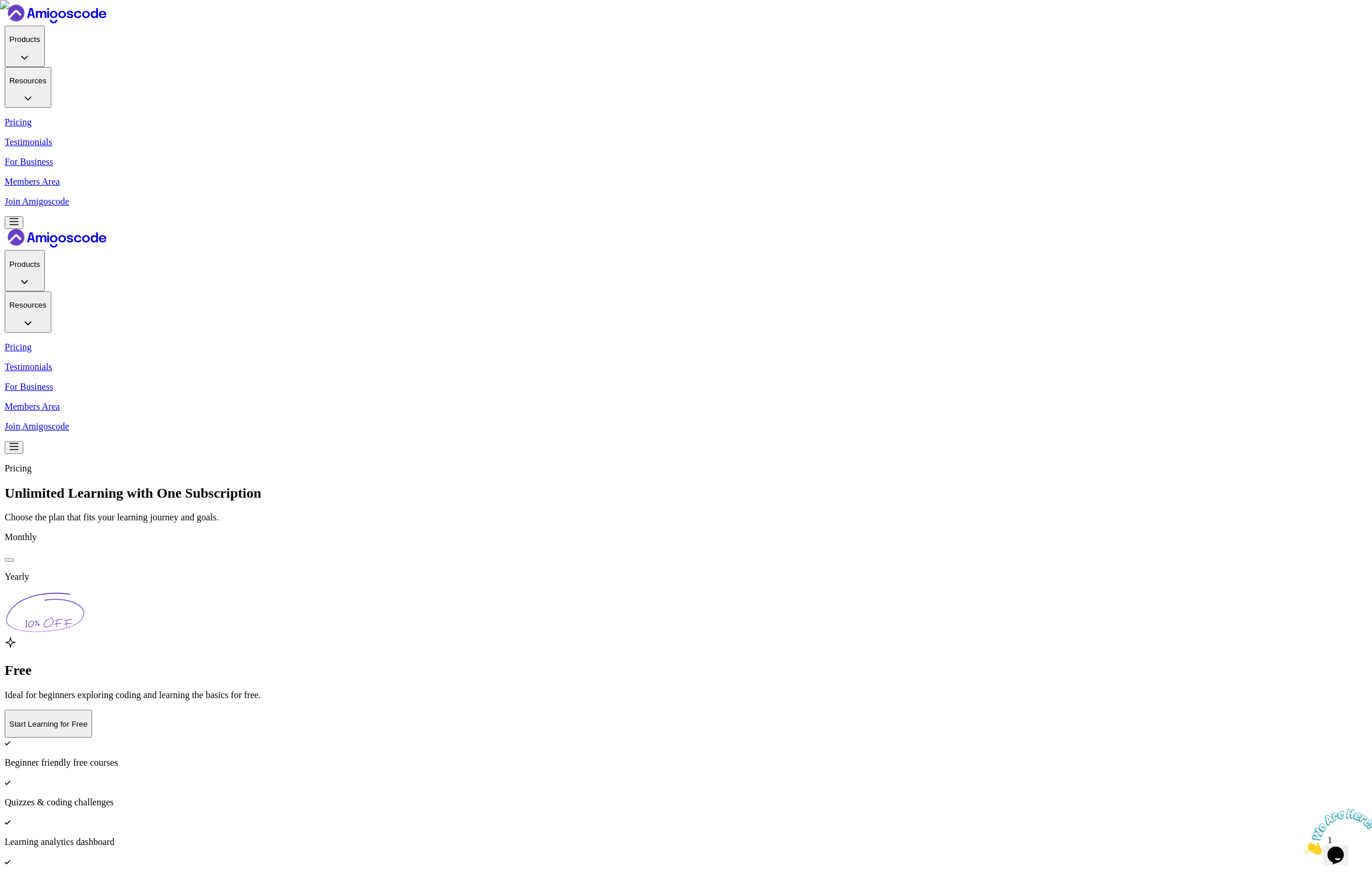
click at [14, 558] on button at bounding box center [9, 560] width 10 height 4
click at [10, 560] on div at bounding box center [10, 560] width 0 height 0
click at [14, 558] on button at bounding box center [9, 560] width 10 height 4
click at [10, 560] on div at bounding box center [10, 560] width 0 height 0
click at [14, 558] on button at bounding box center [9, 560] width 10 height 4
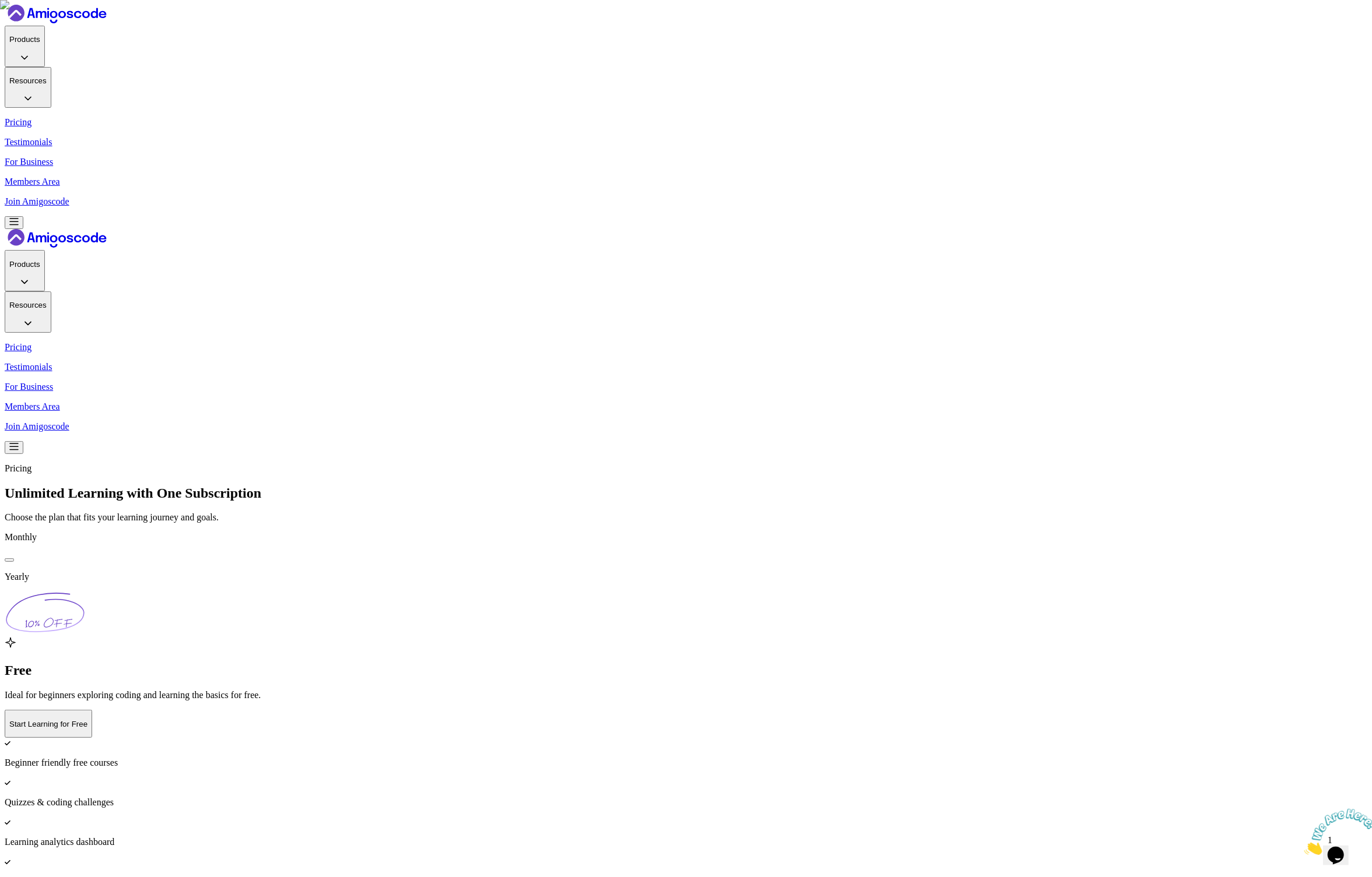
click at [10, 560] on div at bounding box center [10, 560] width 0 height 0
click at [14, 558] on button at bounding box center [9, 560] width 10 height 4
click at [10, 560] on div at bounding box center [10, 560] width 0 height 0
drag, startPoint x: 661, startPoint y: 363, endPoint x: 589, endPoint y: 364, distance: 72.0
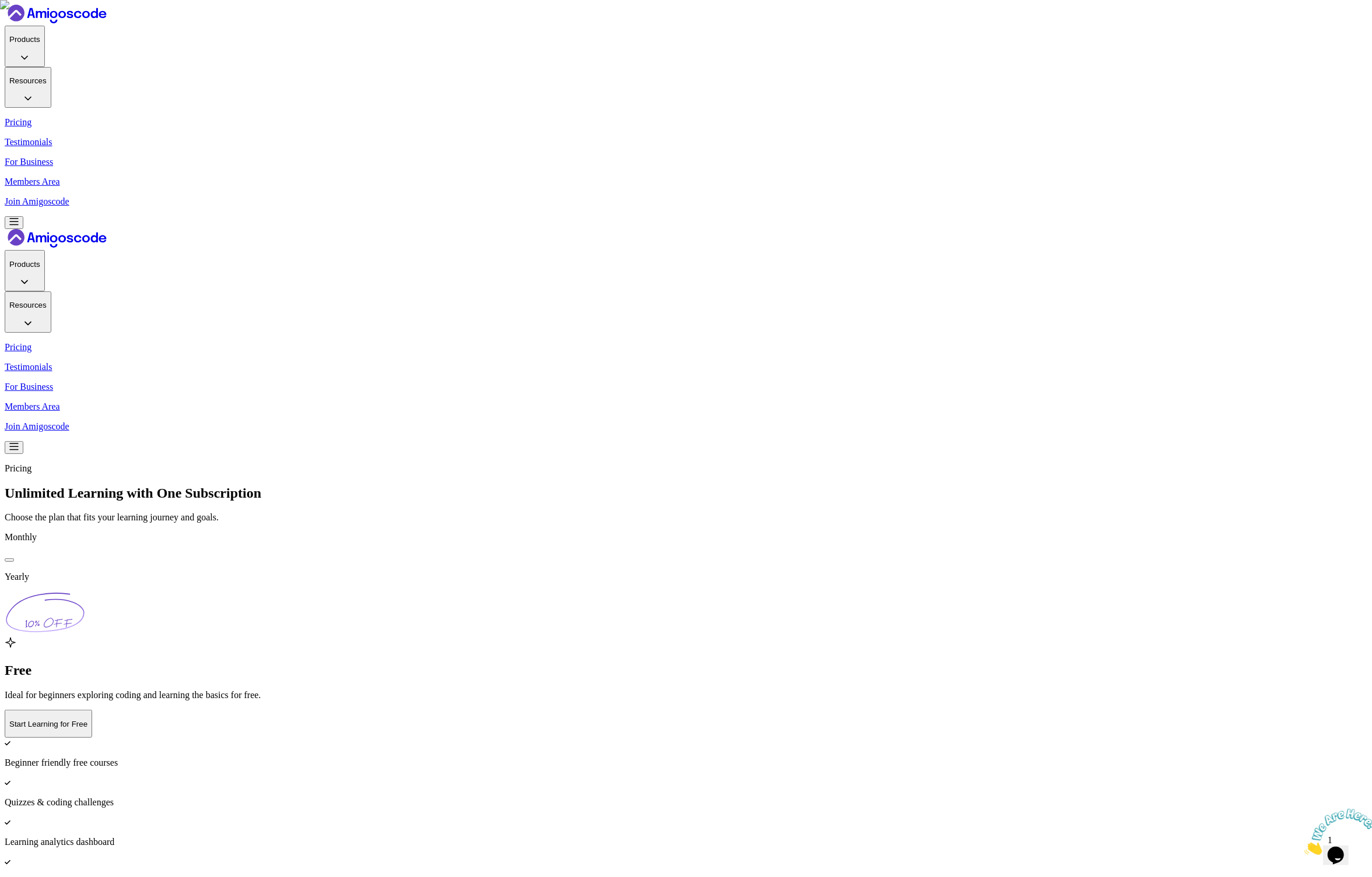
click button
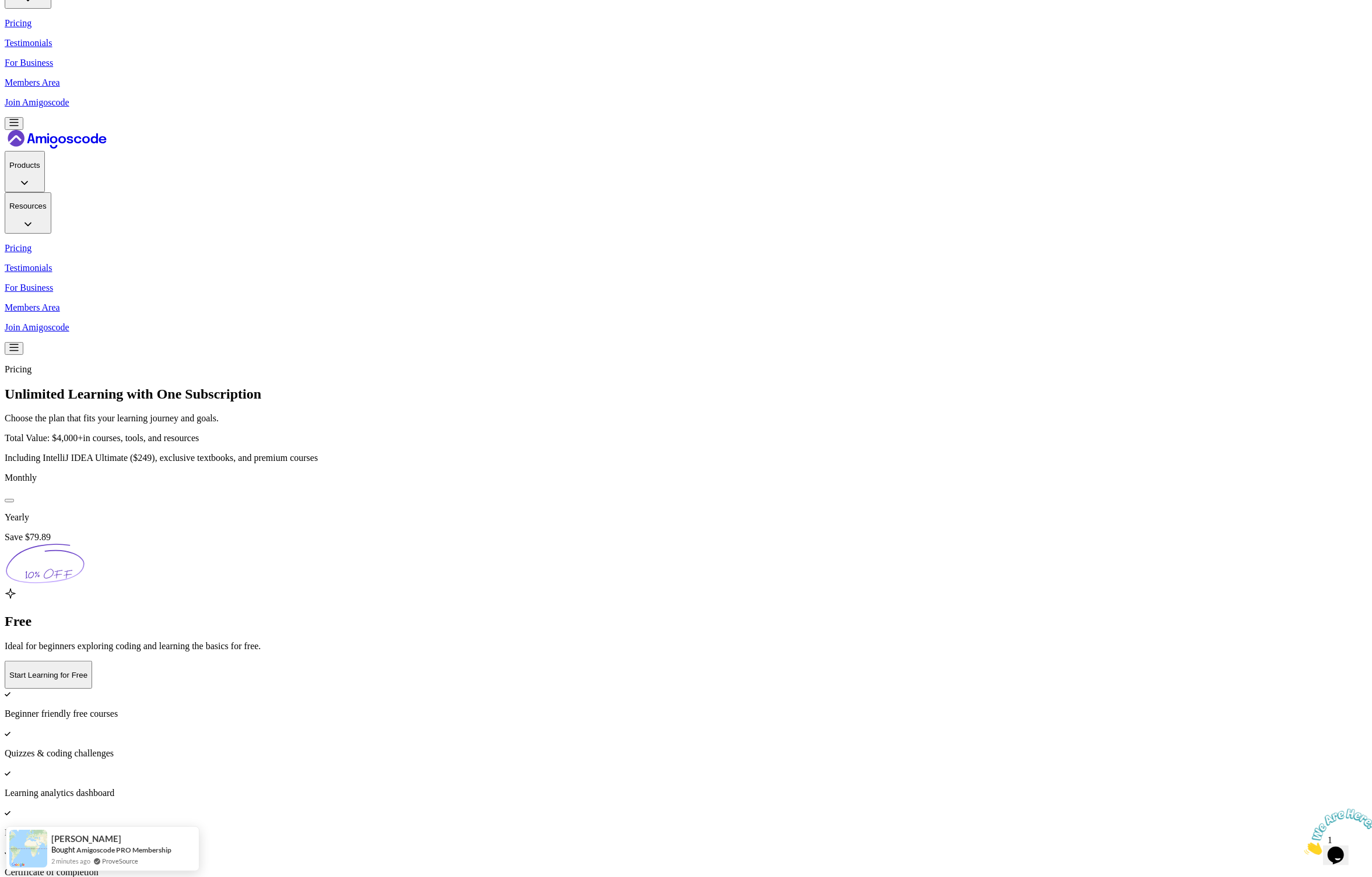
scroll to position [107, 0]
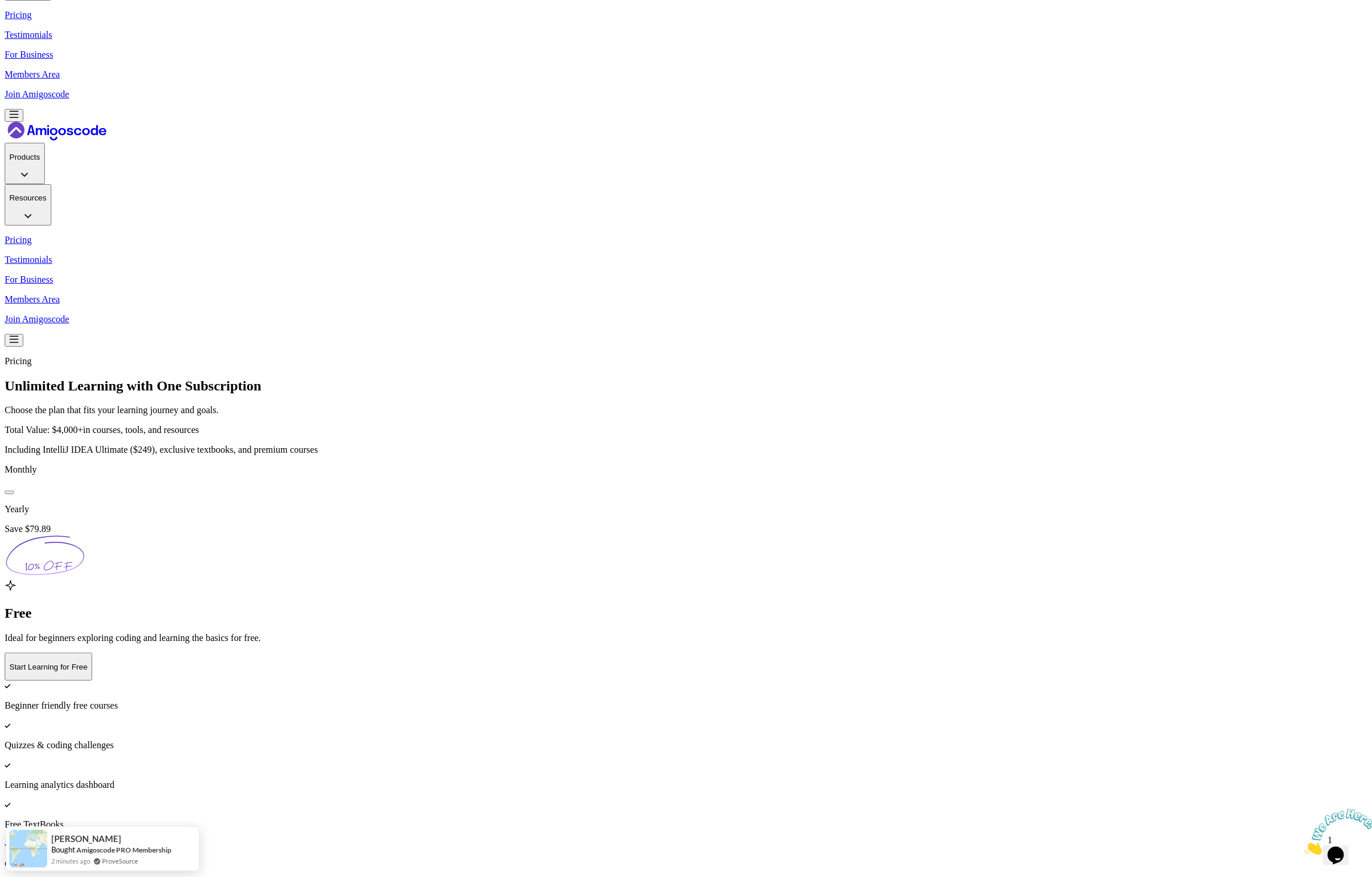
click at [10, 492] on div at bounding box center [10, 492] width 0 height 0
click at [14, 491] on button at bounding box center [9, 492] width 10 height 4
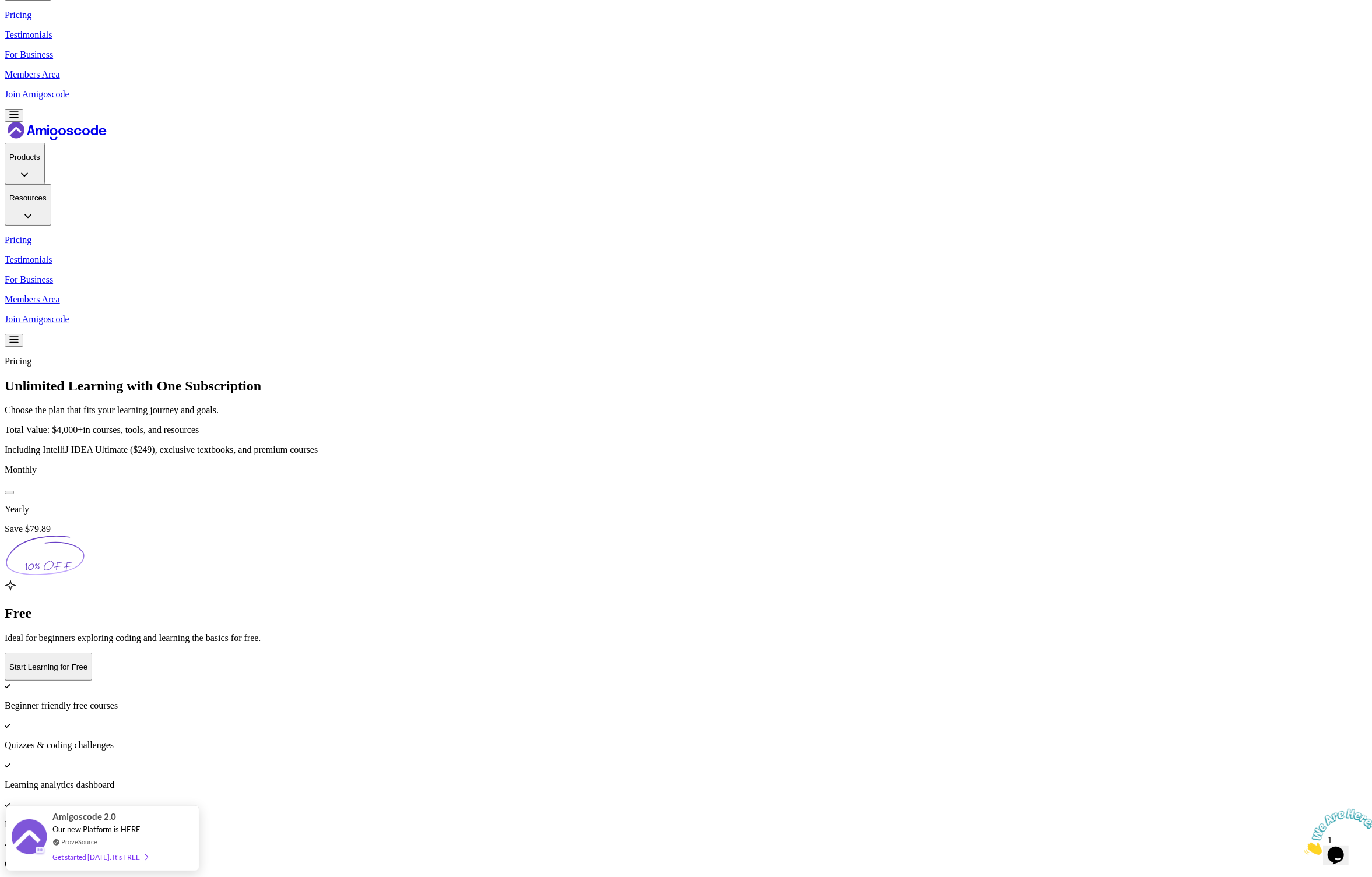
drag, startPoint x: 730, startPoint y: 270, endPoint x: 790, endPoint y: 274, distance: 60.1
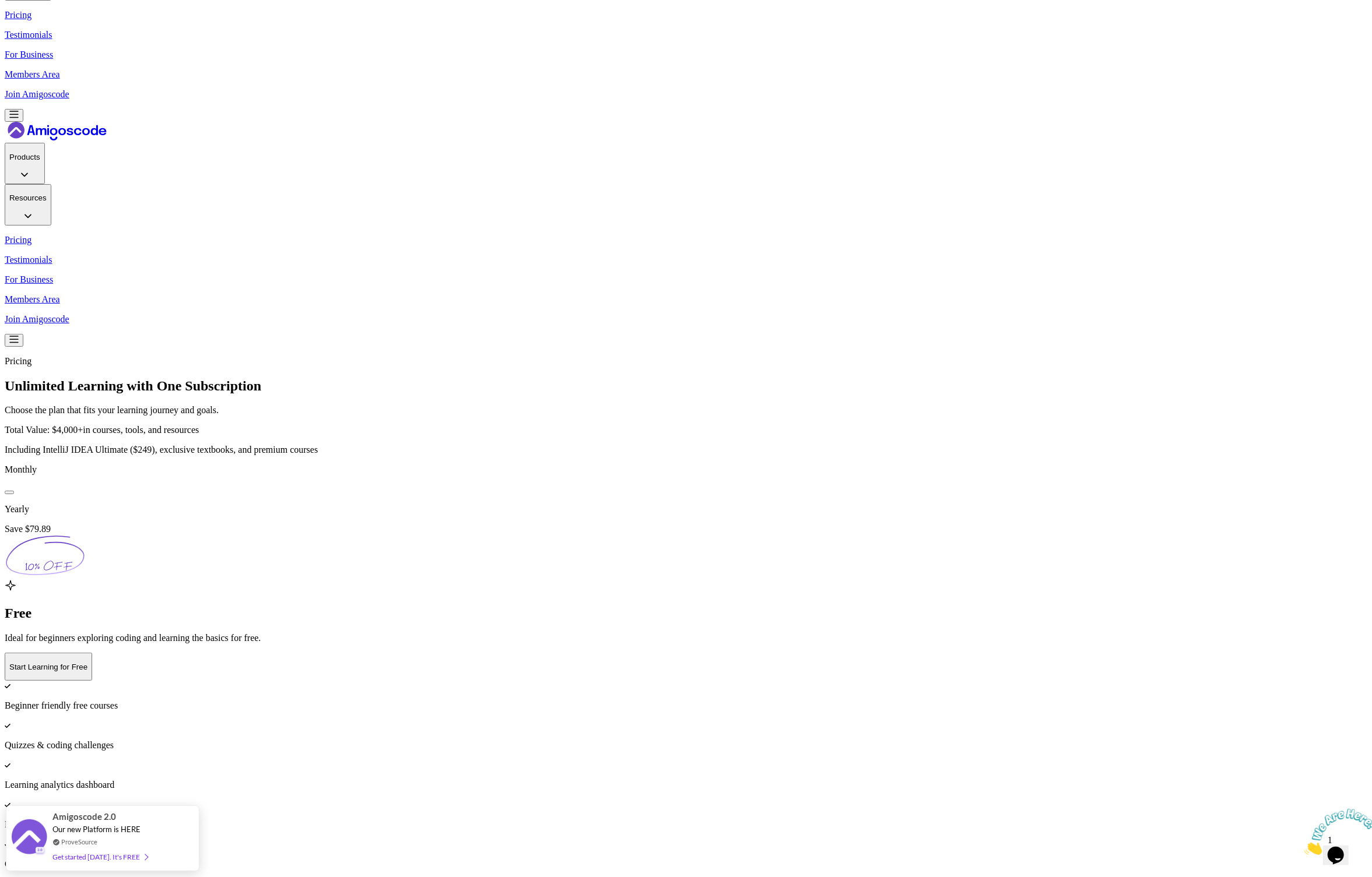
copy p "Most Popular 🔥"
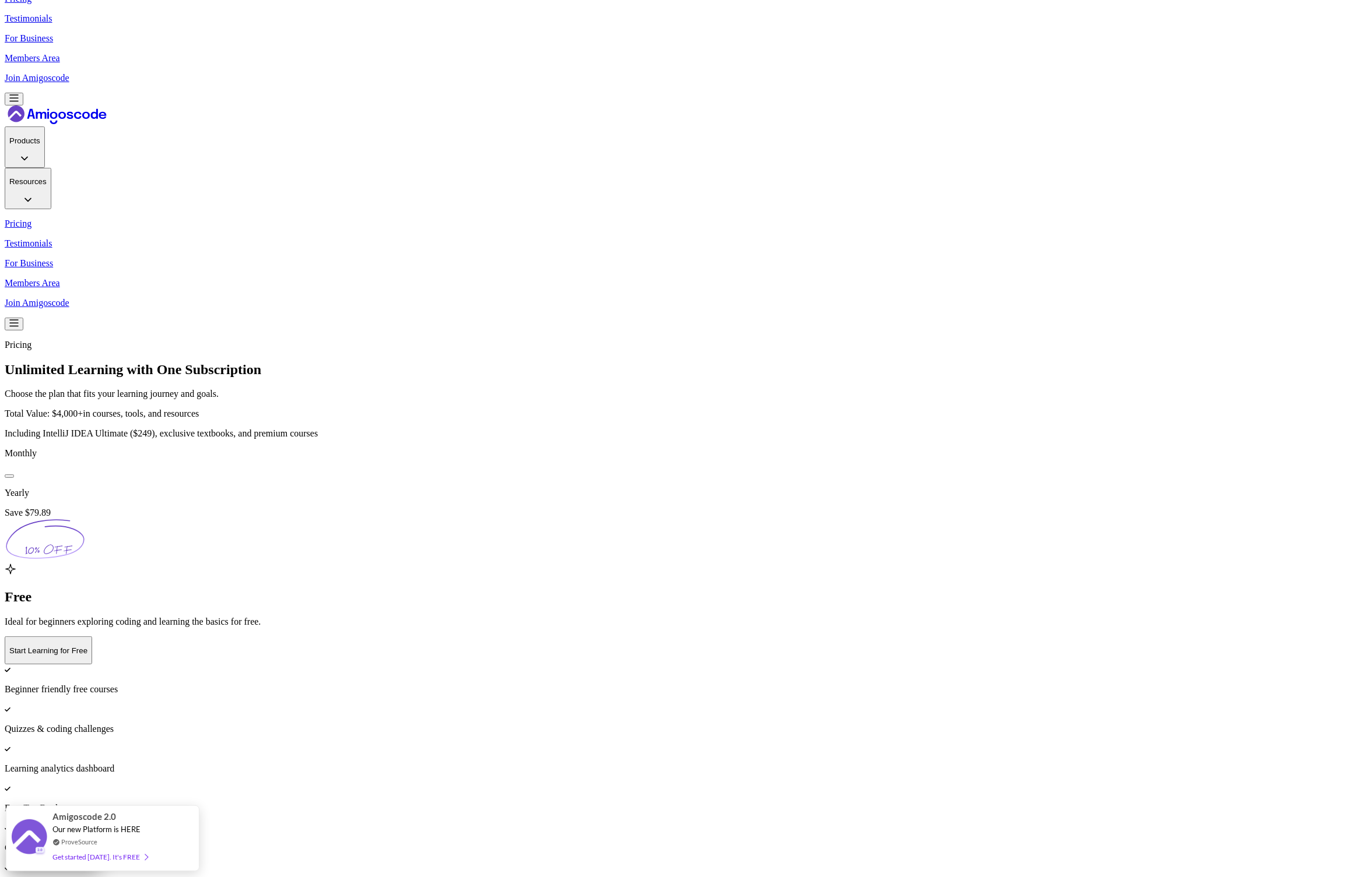
scroll to position [132, 0]
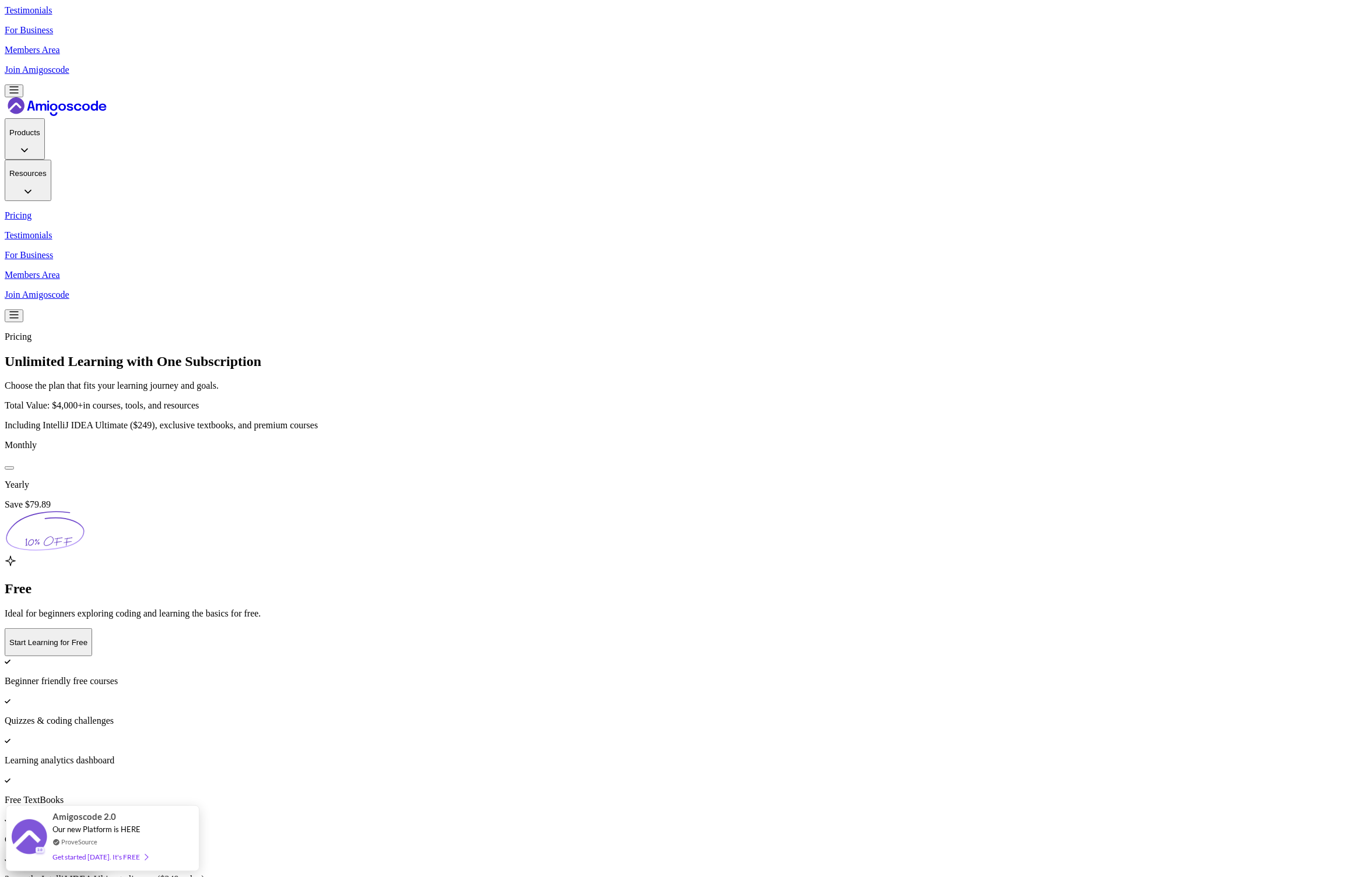
drag, startPoint x: 646, startPoint y: 300, endPoint x: 622, endPoint y: 303, distance: 24.2
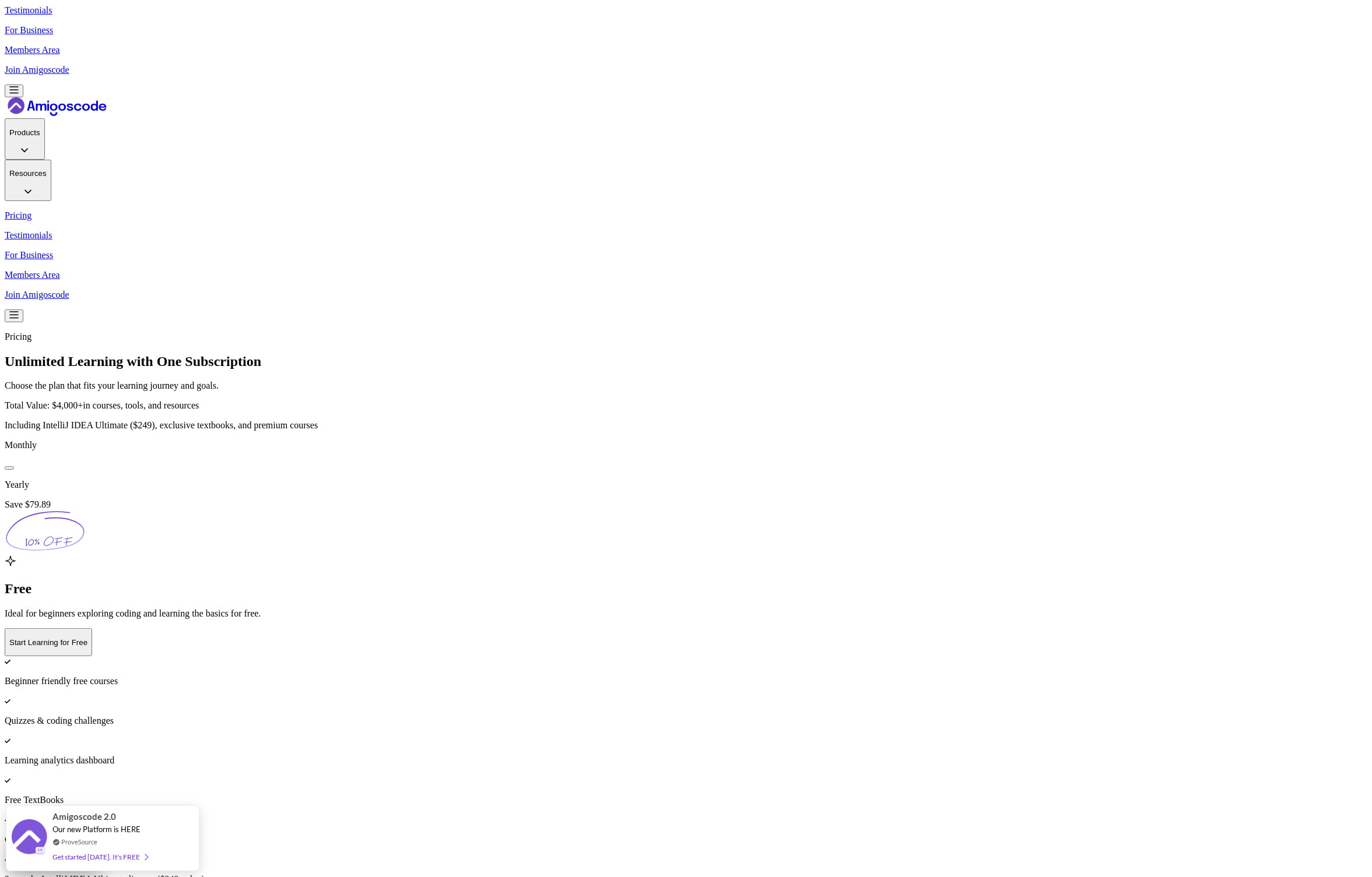
copy div "🔥 Most Popular"
click at [1107, 503] on img at bounding box center [686, 307] width 1372 height 877
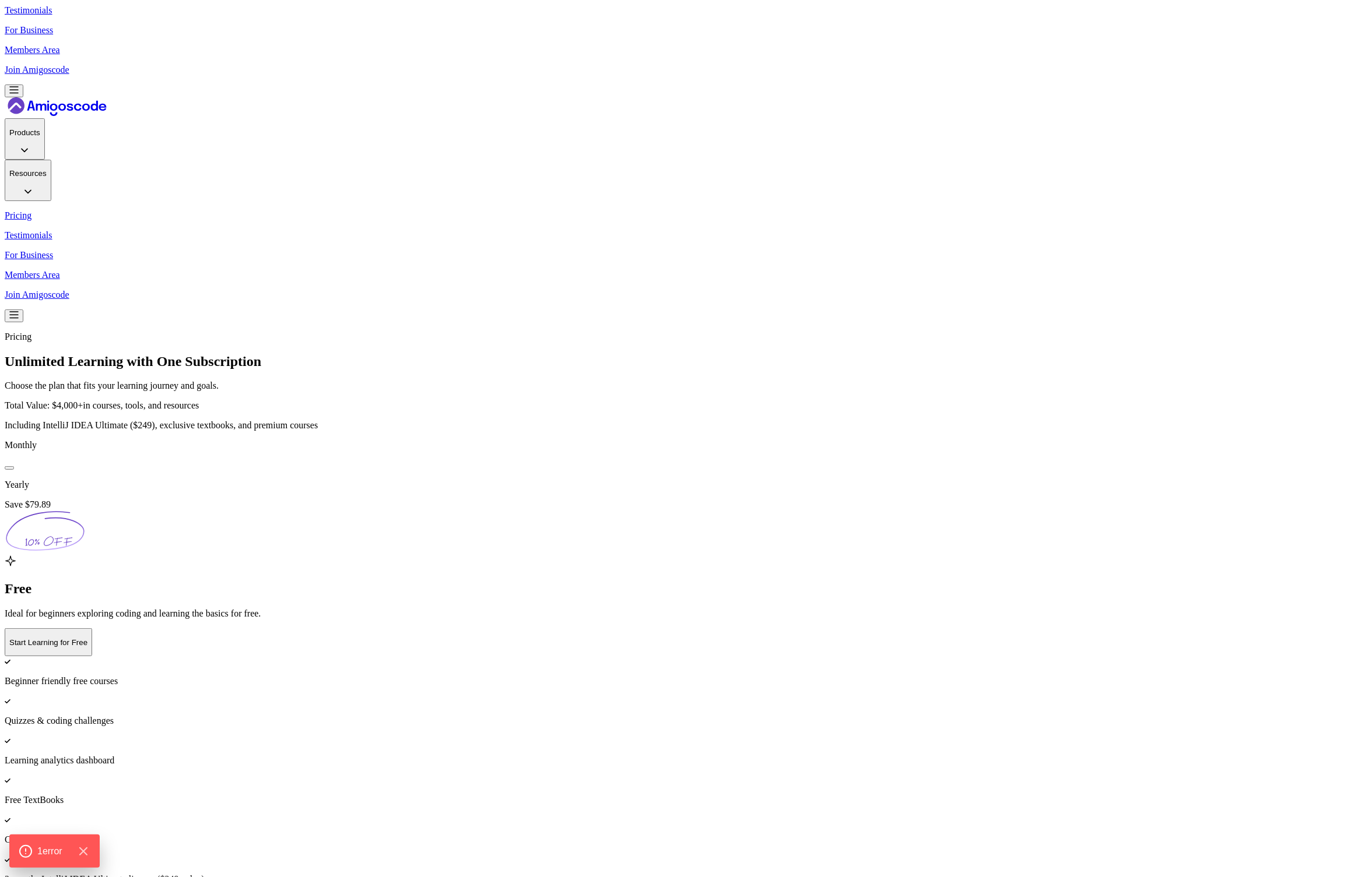
scroll to position [0, 0]
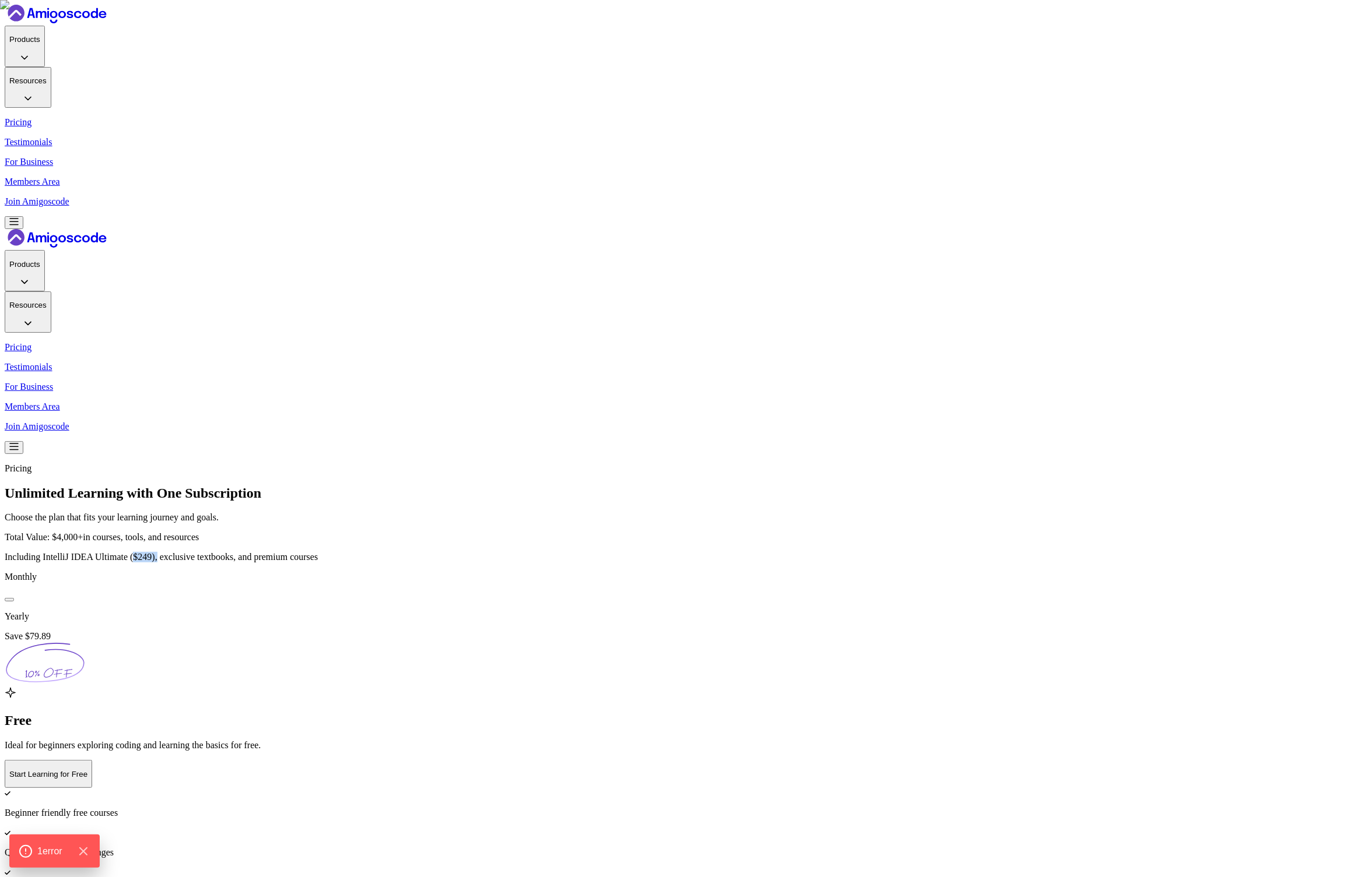
drag, startPoint x: 653, startPoint y: 238, endPoint x: 677, endPoint y: 239, distance: 24.0
click at [677, 552] on p "Including IntelliJ IDEA Ultimate ($249), exclusive textbooks, and premium cours…" at bounding box center [686, 557] width 1362 height 11
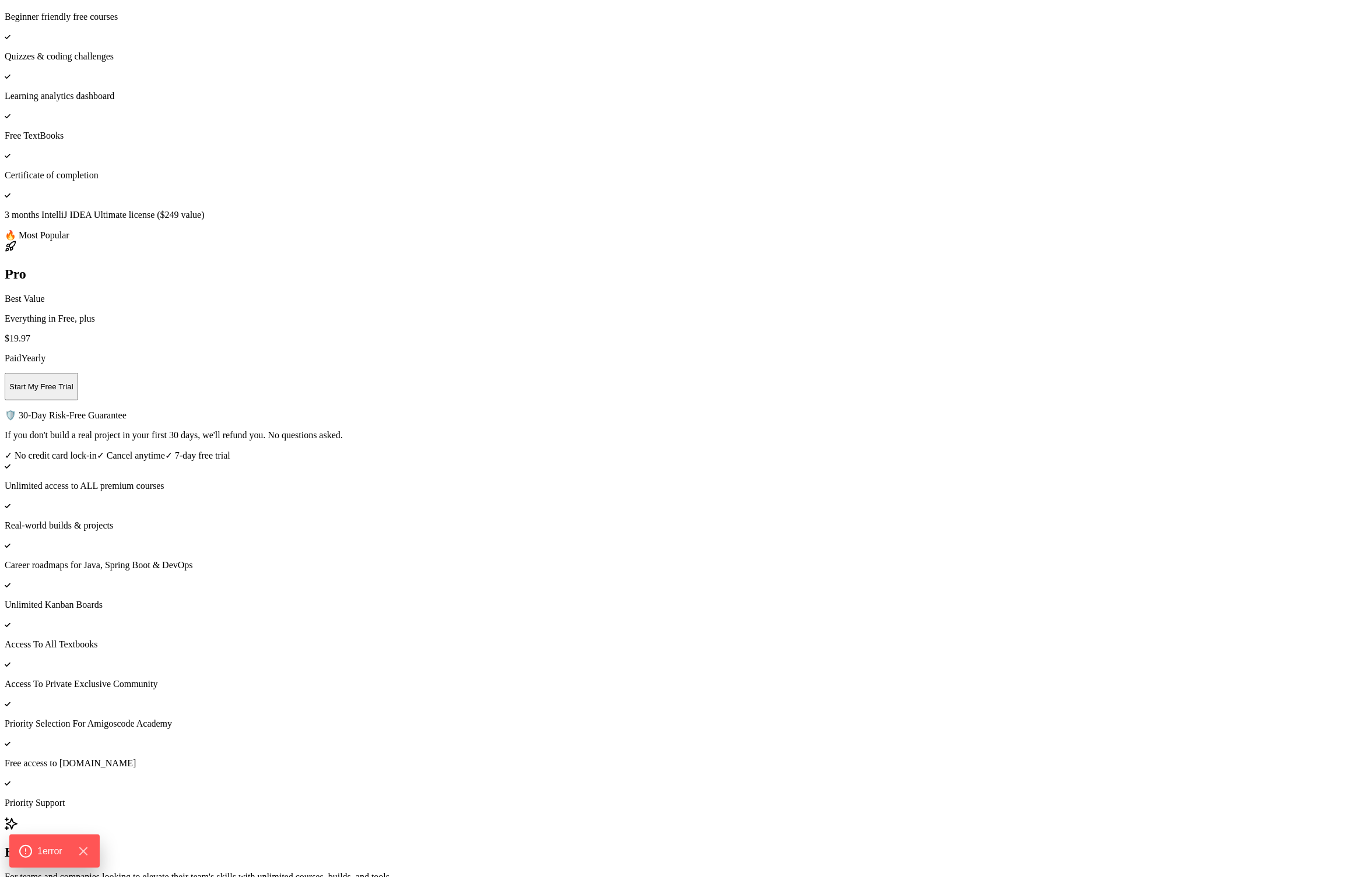
scroll to position [668, 0]
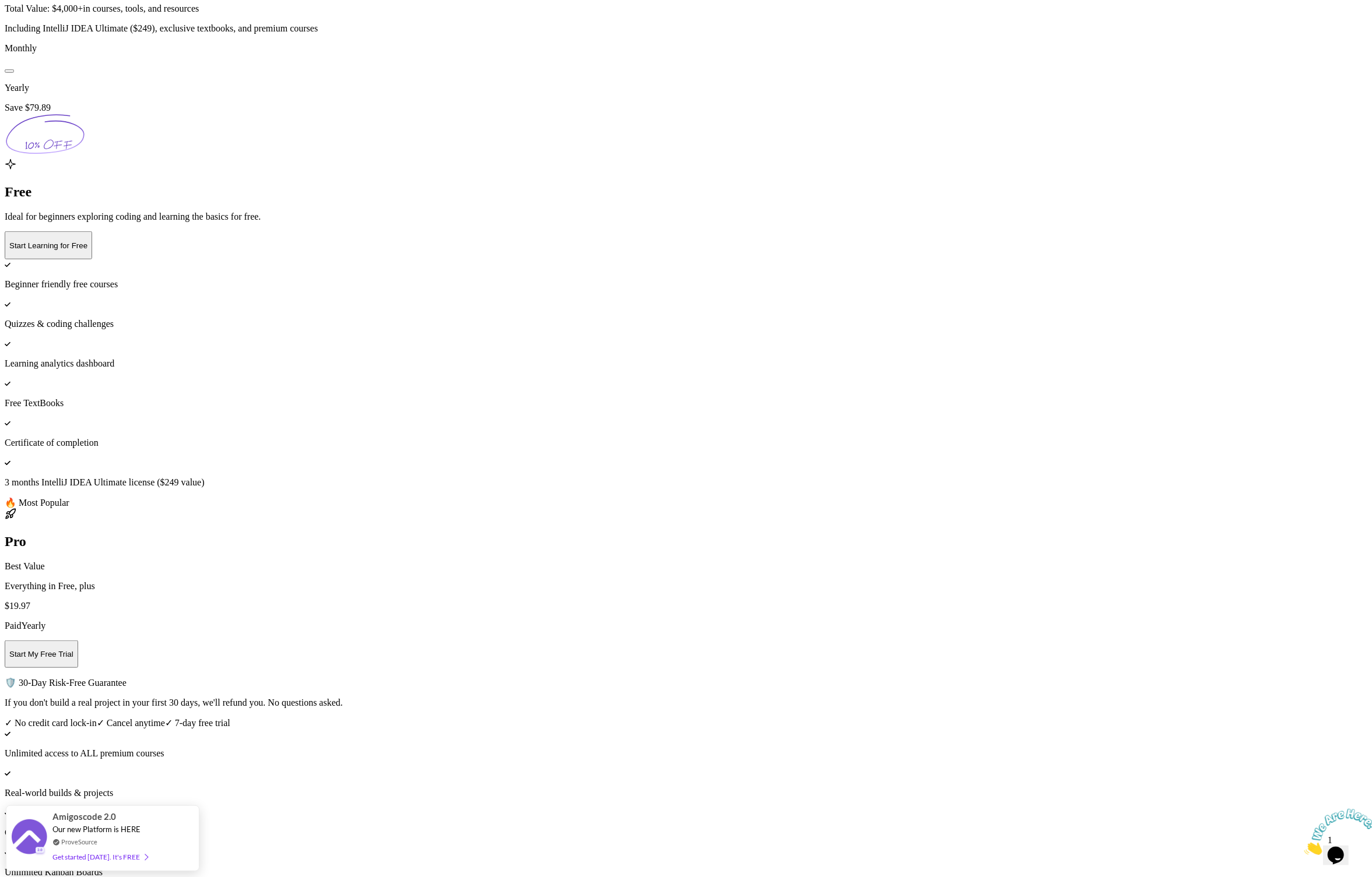
scroll to position [462, 0]
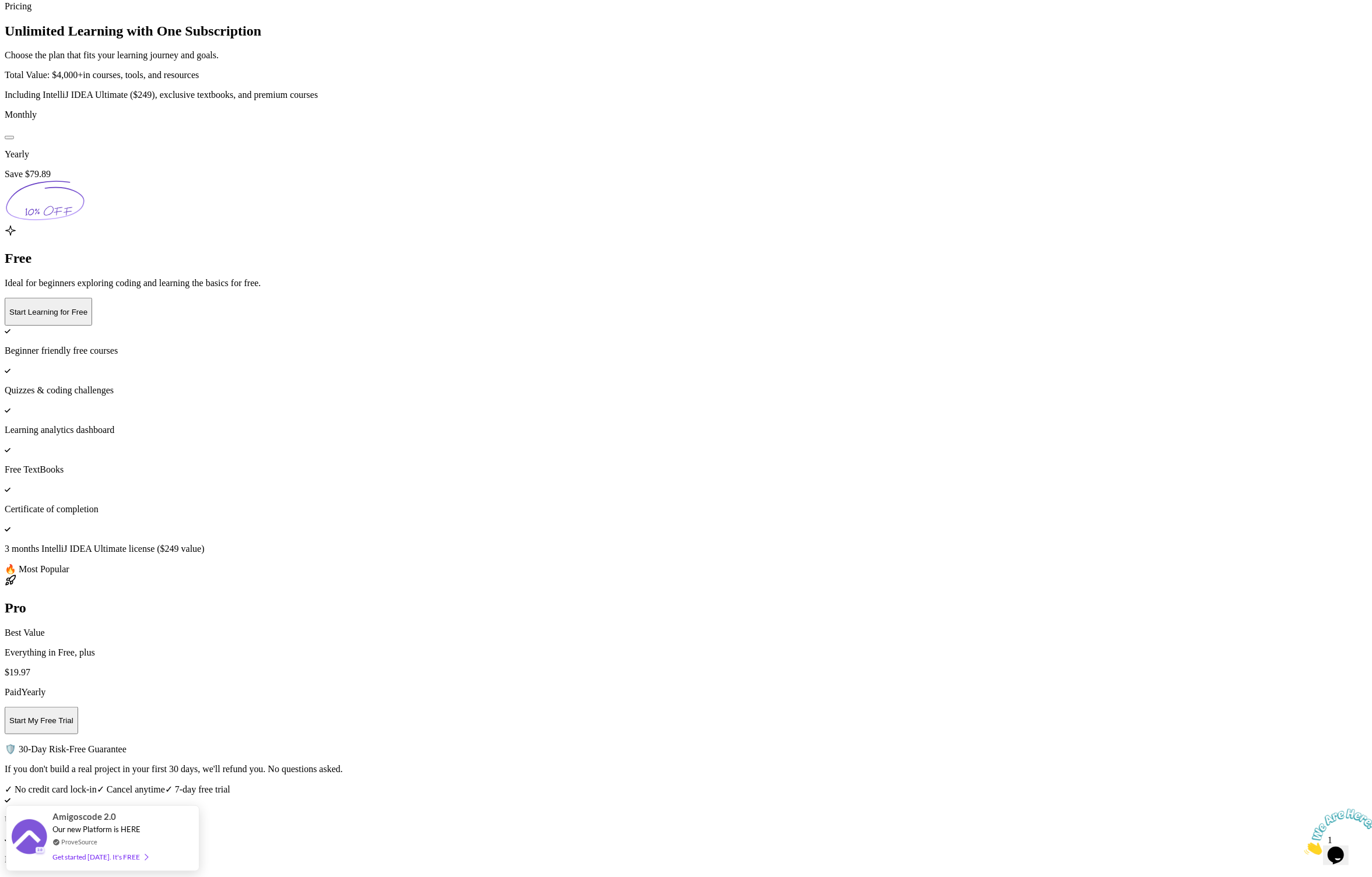
drag, startPoint x: 630, startPoint y: 282, endPoint x: 571, endPoint y: 352, distance: 91.5
click at [568, 575] on div "Pro Best Value Everything in Free, plus $ 19.97 Paid Yearly Start My Free Trial…" at bounding box center [686, 859] width 1362 height 567
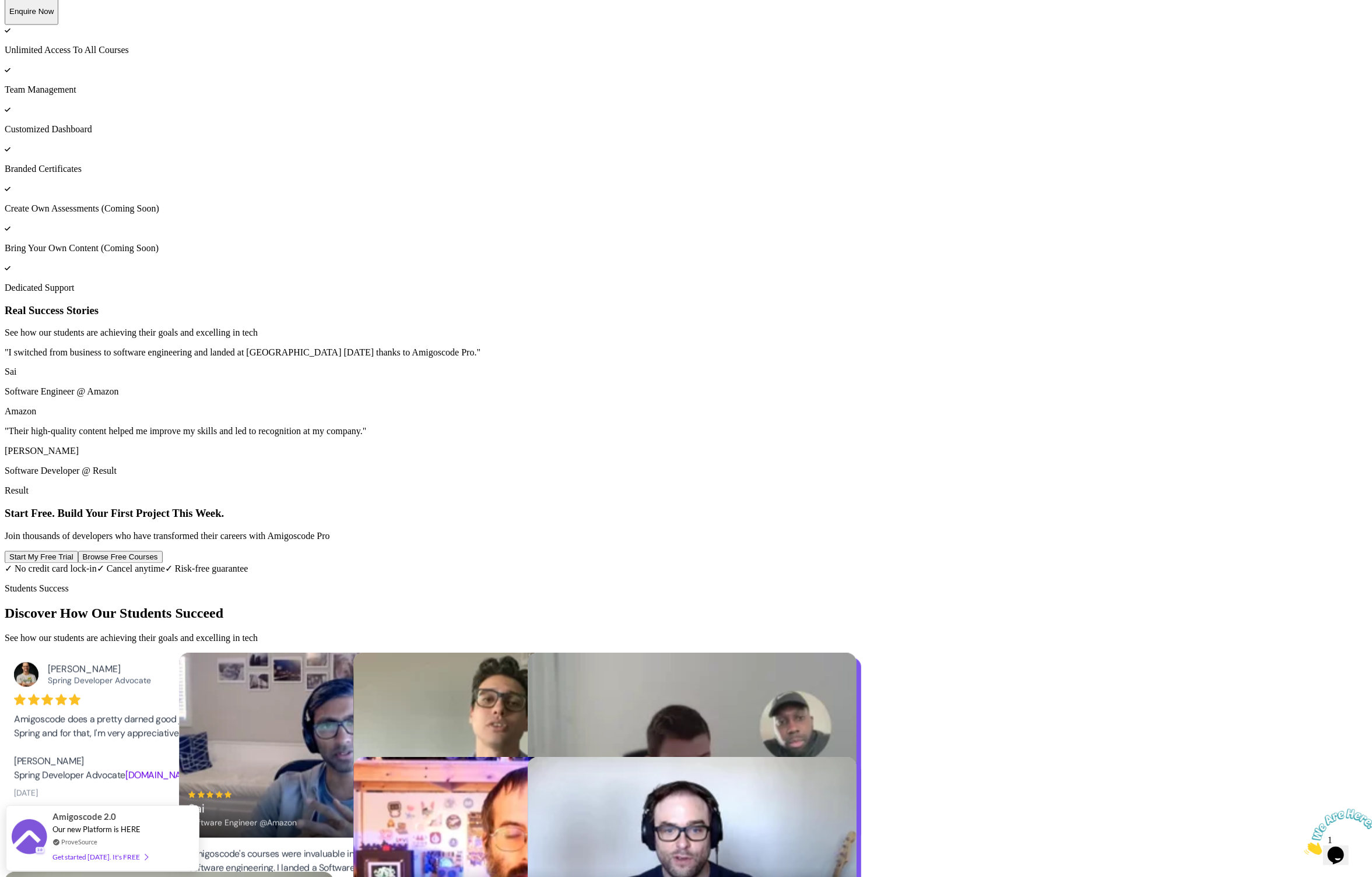
drag, startPoint x: 650, startPoint y: 279, endPoint x: 545, endPoint y: 369, distance: 138.3
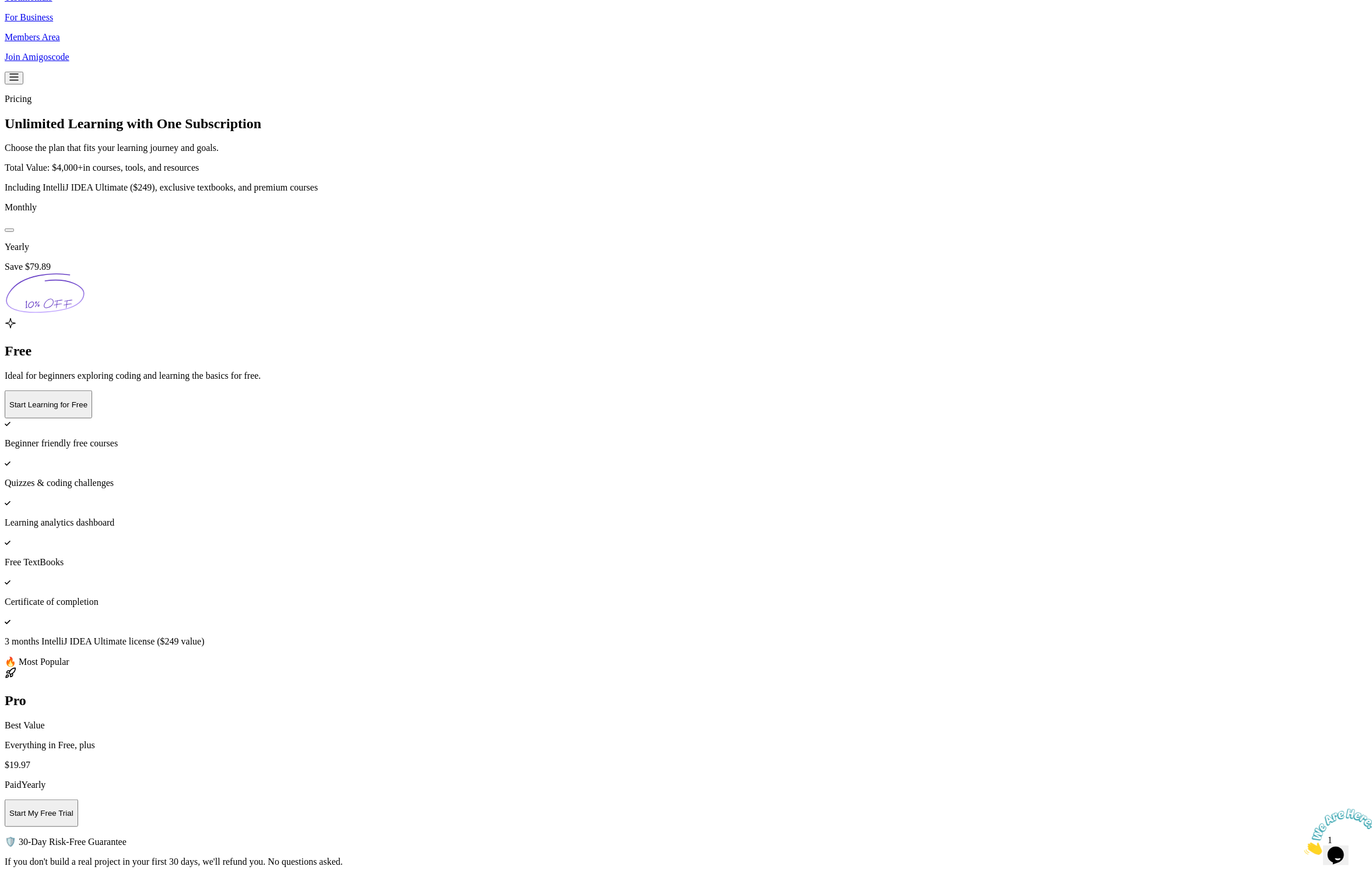
scroll to position [169, 0]
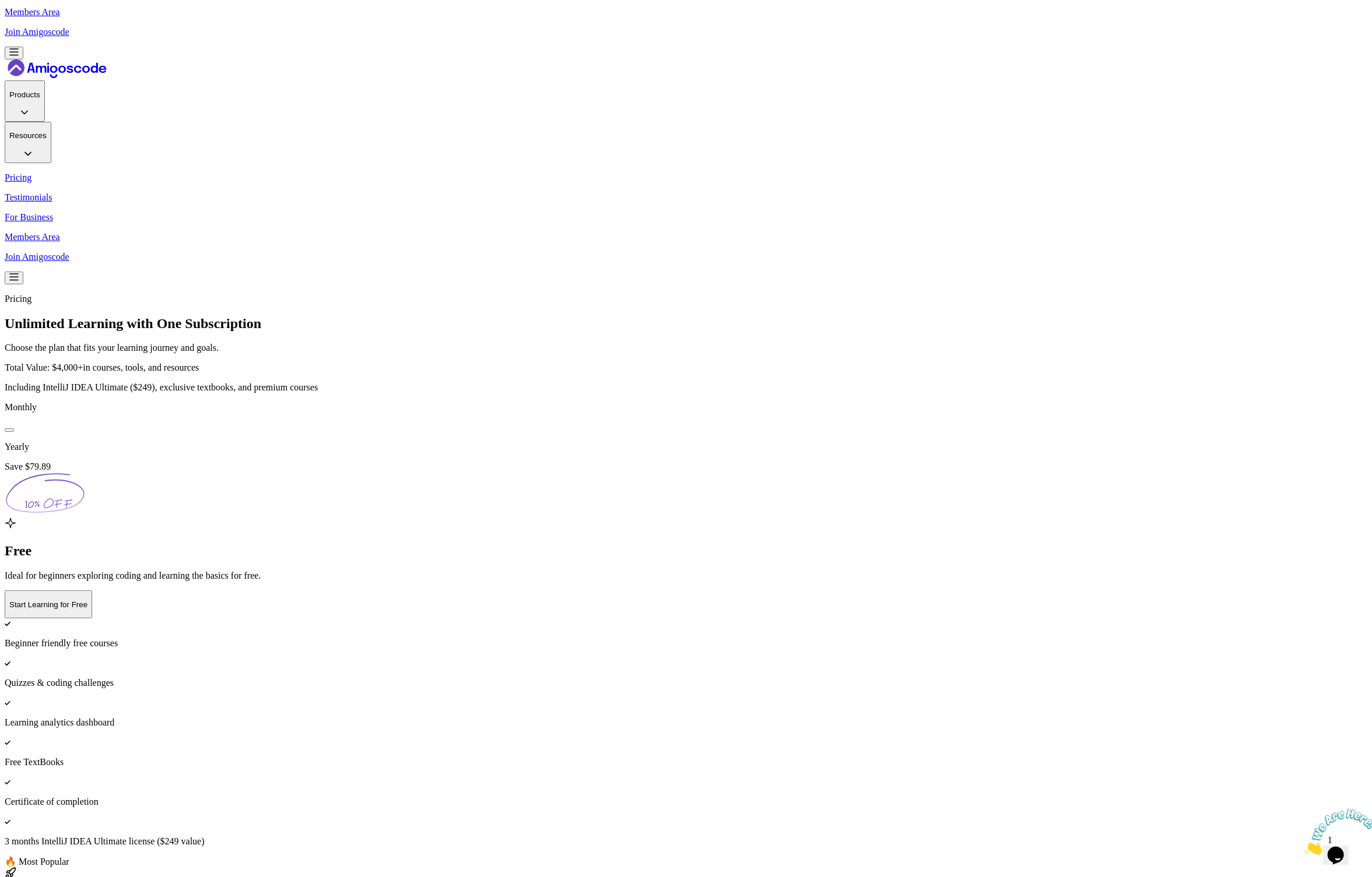
drag, startPoint x: 796, startPoint y: 416, endPoint x: 578, endPoint y: 413, distance: 218.0
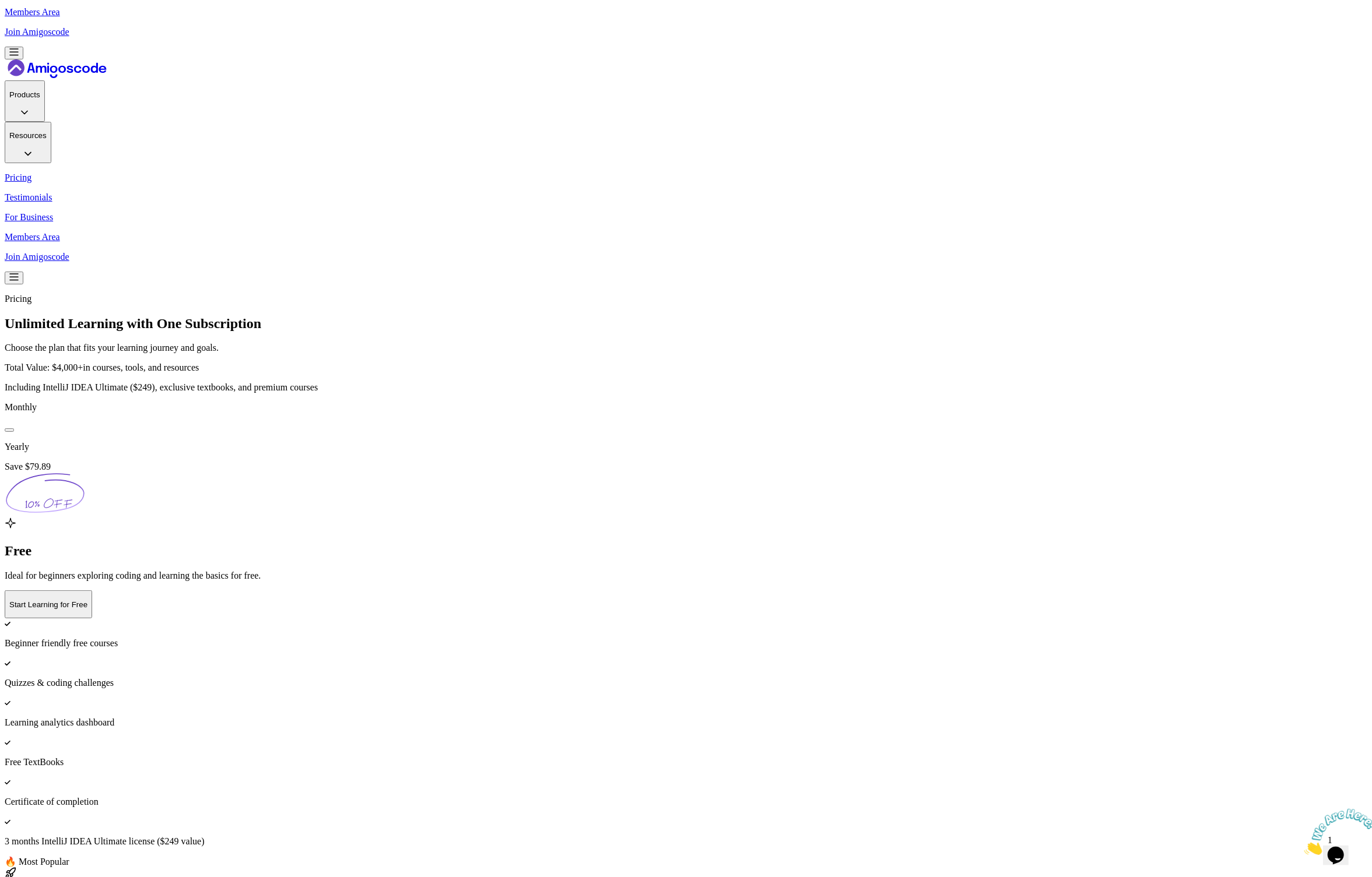
drag, startPoint x: 667, startPoint y: 418, endPoint x: 562, endPoint y: 419, distance: 105.0
copy span "✓ No credit card lock-in"
drag, startPoint x: 664, startPoint y: 416, endPoint x: 582, endPoint y: 418, distance: 82.0
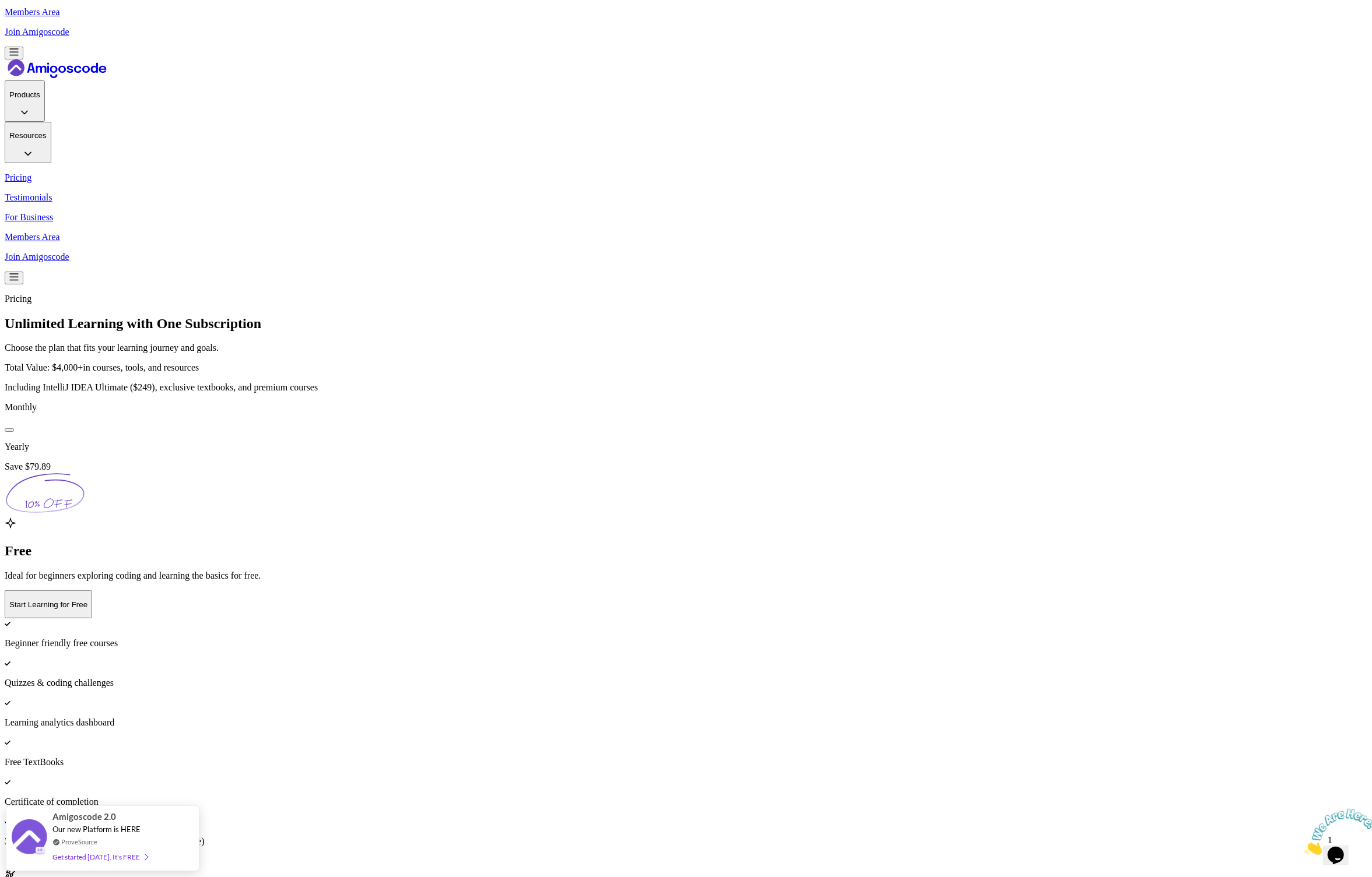
drag, startPoint x: 639, startPoint y: 370, endPoint x: 761, endPoint y: 390, distance: 123.6
drag, startPoint x: 736, startPoint y: 390, endPoint x: 589, endPoint y: 371, distance: 148.2
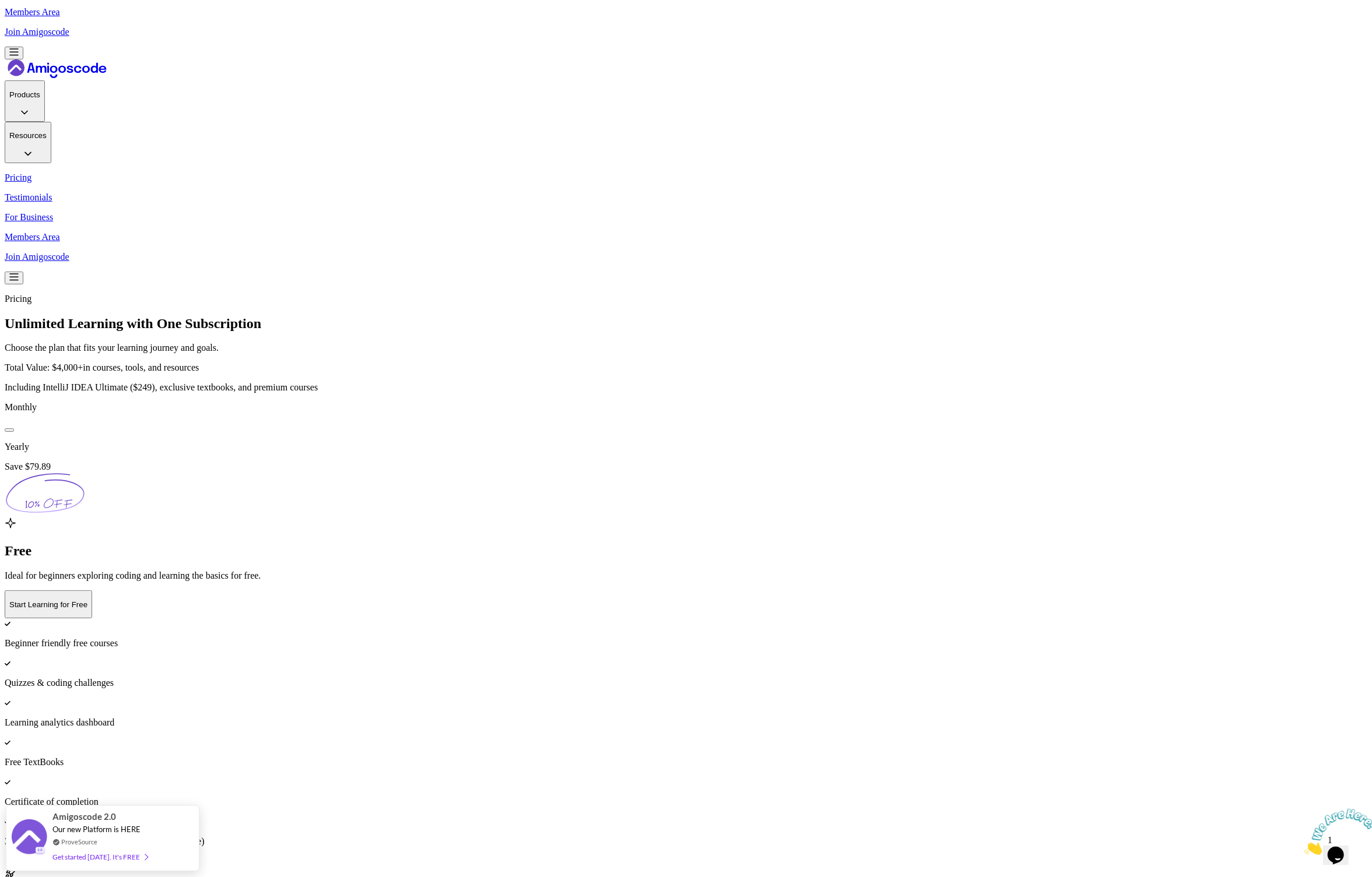
click at [14, 428] on button at bounding box center [9, 430] width 10 height 4
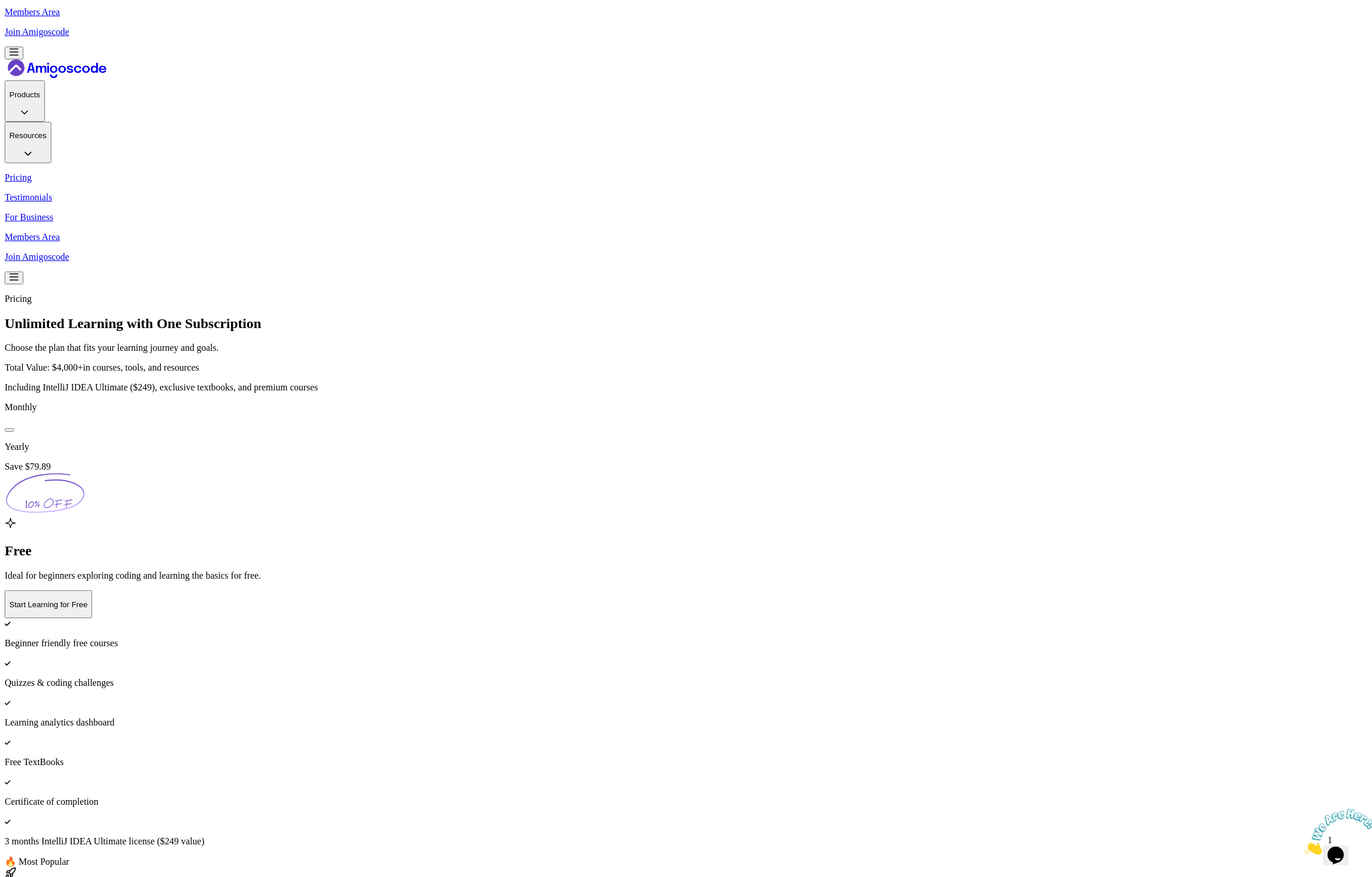
click at [705, 856] on div "🔥 Most Popular" at bounding box center [686, 861] width 1362 height 11
copy div "🔥 Most Popular"
drag, startPoint x: 759, startPoint y: 132, endPoint x: 717, endPoint y: 132, distance: 42.0
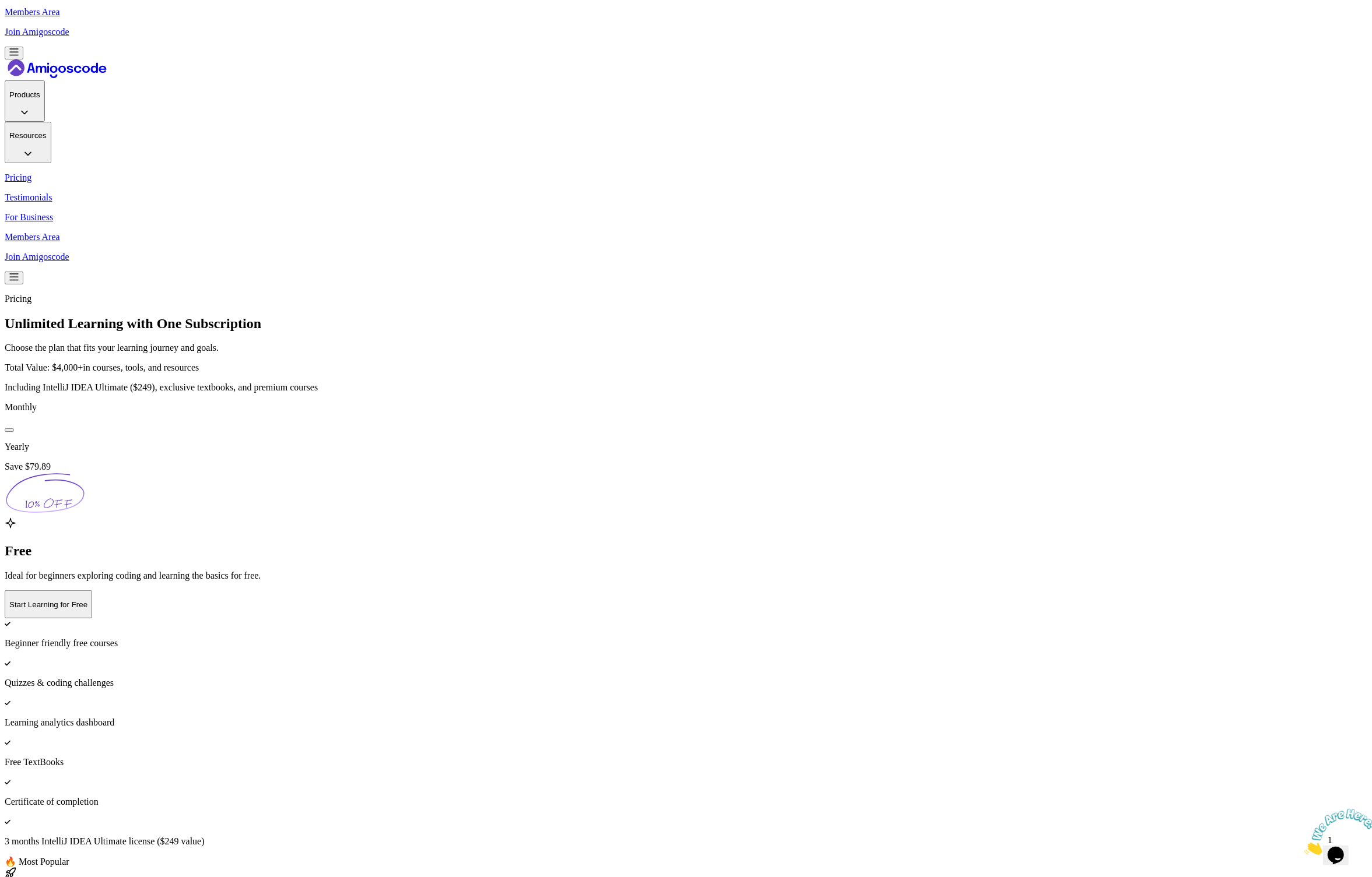
click at [85, 472] on icon at bounding box center [44, 493] width 81 height 43
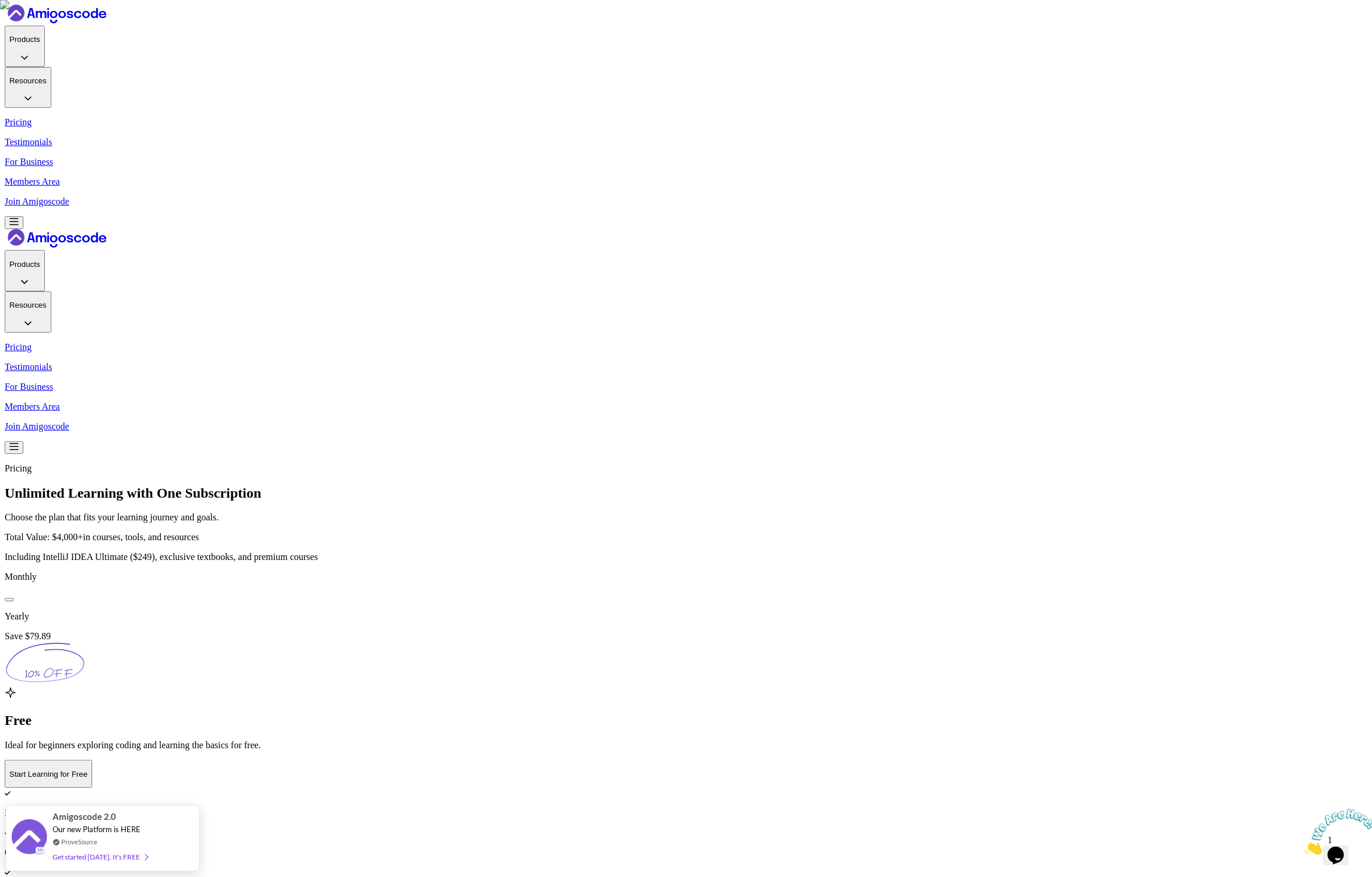
click at [1303, 846] on icon "Close" at bounding box center [1303, 851] width 0 height 10
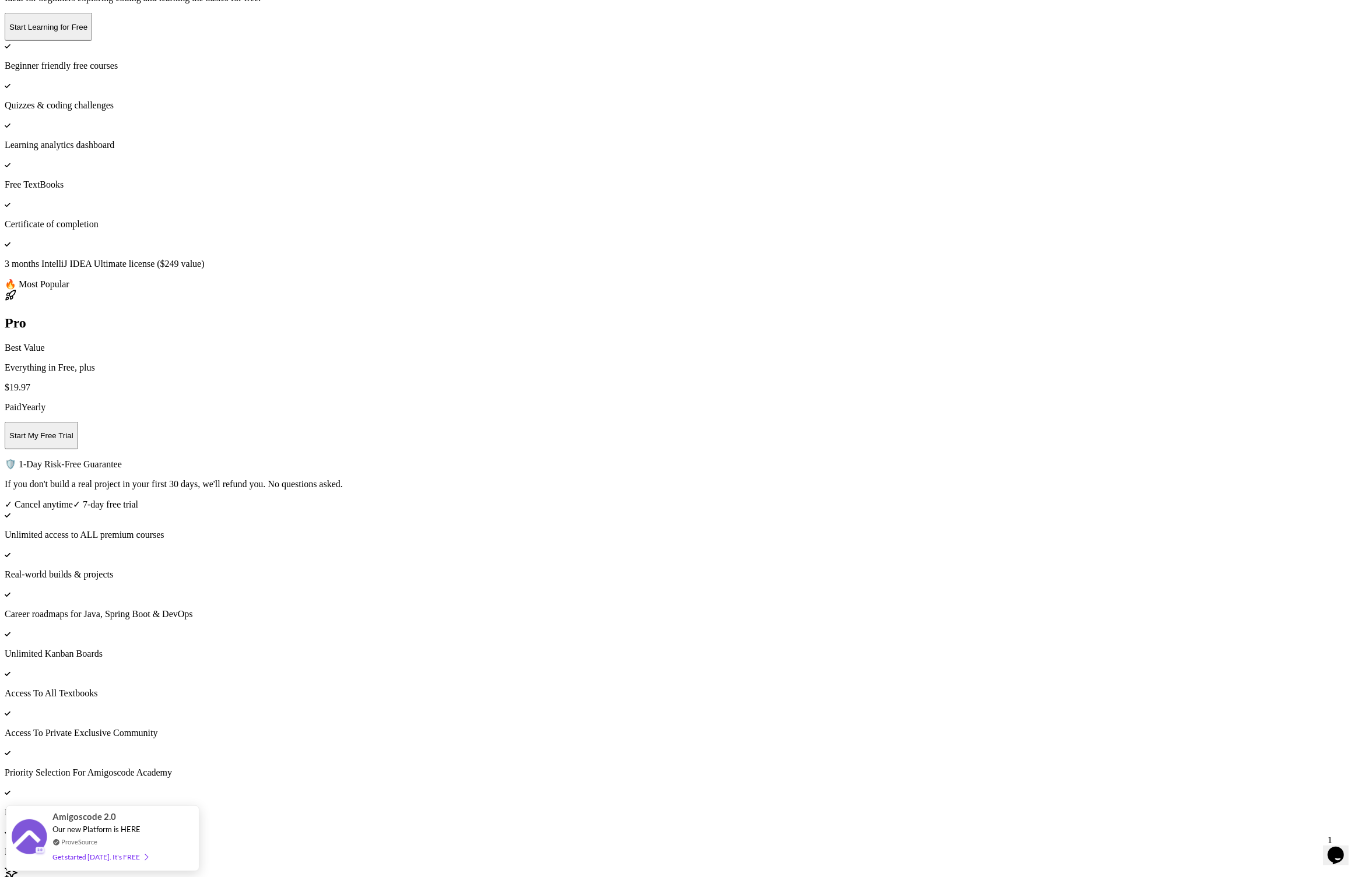
scroll to position [680, 0]
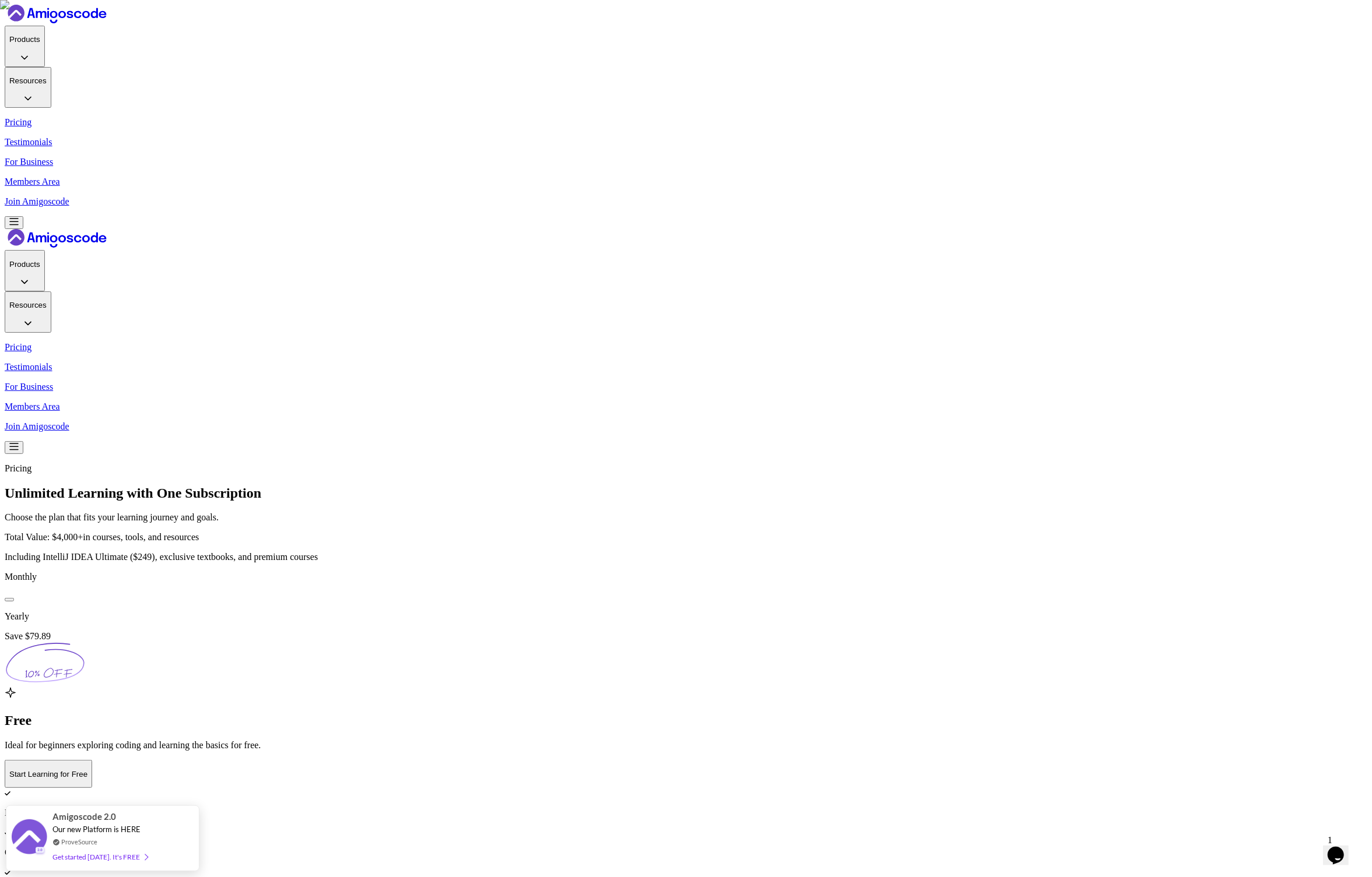
click at [10, 600] on div at bounding box center [10, 600] width 0 height 0
click at [14, 598] on button at bounding box center [9, 600] width 10 height 4
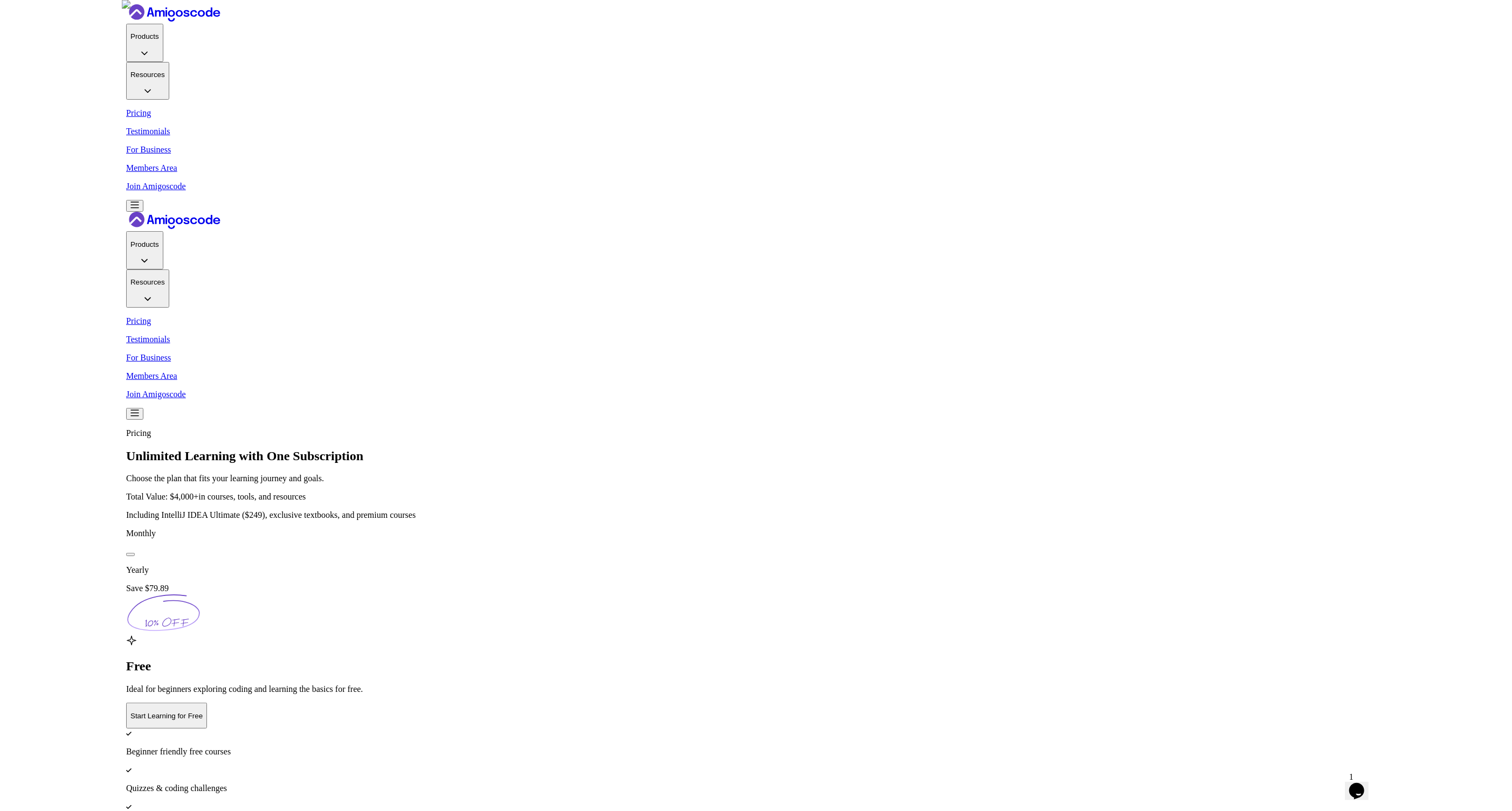
scroll to position [15, 0]
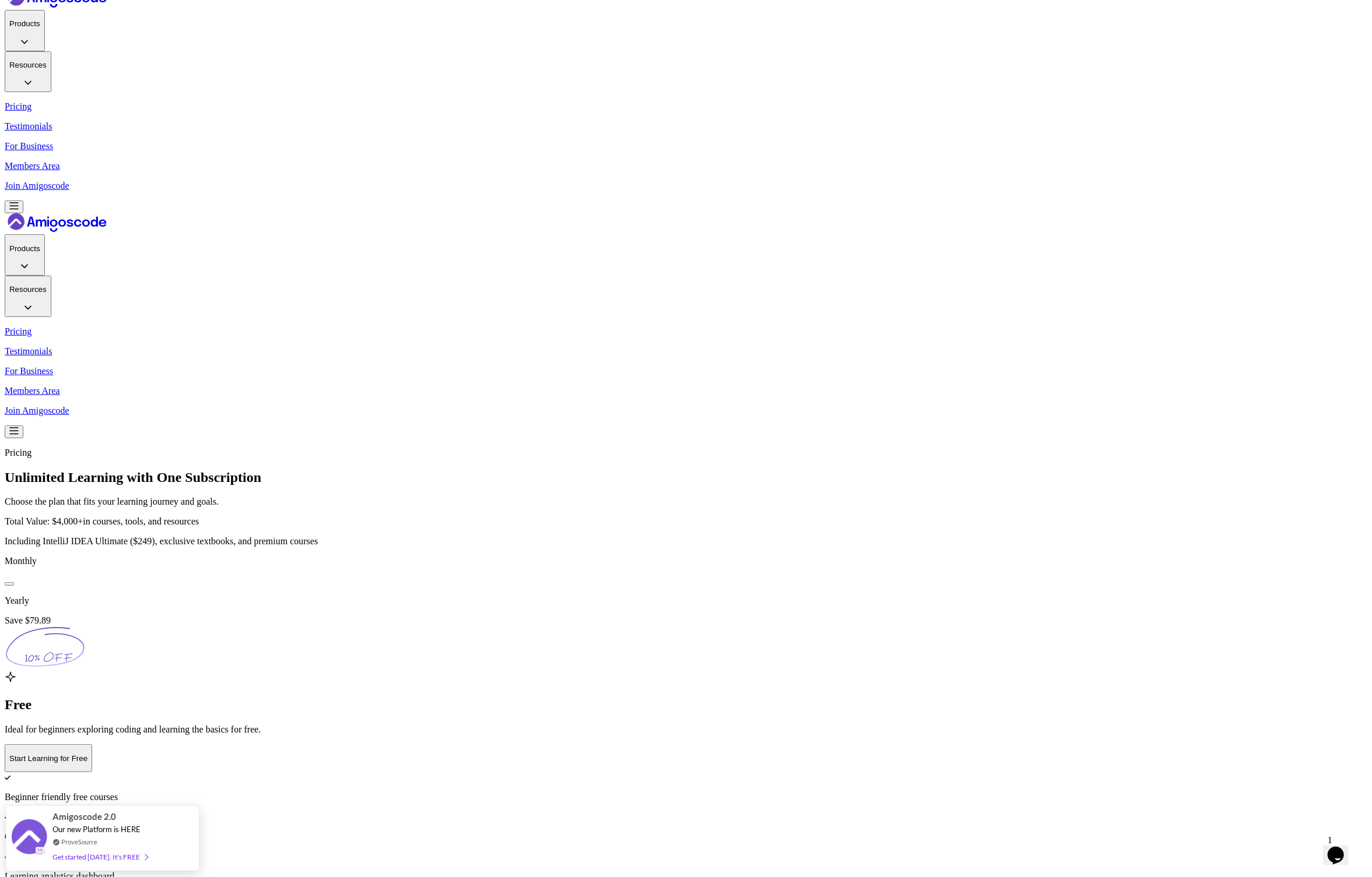
click at [10, 584] on div at bounding box center [10, 584] width 0 height 0
click at [14, 582] on button at bounding box center [9, 584] width 10 height 4
click at [10, 584] on div at bounding box center [10, 584] width 0 height 0
click at [14, 582] on button at bounding box center [9, 584] width 10 height 4
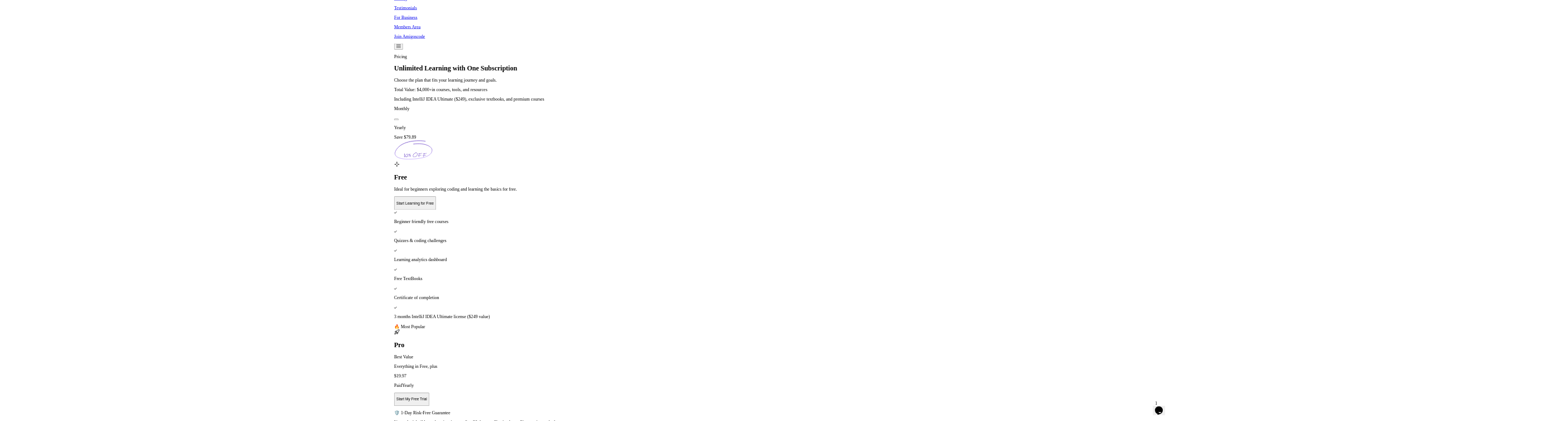
scroll to position [527, 0]
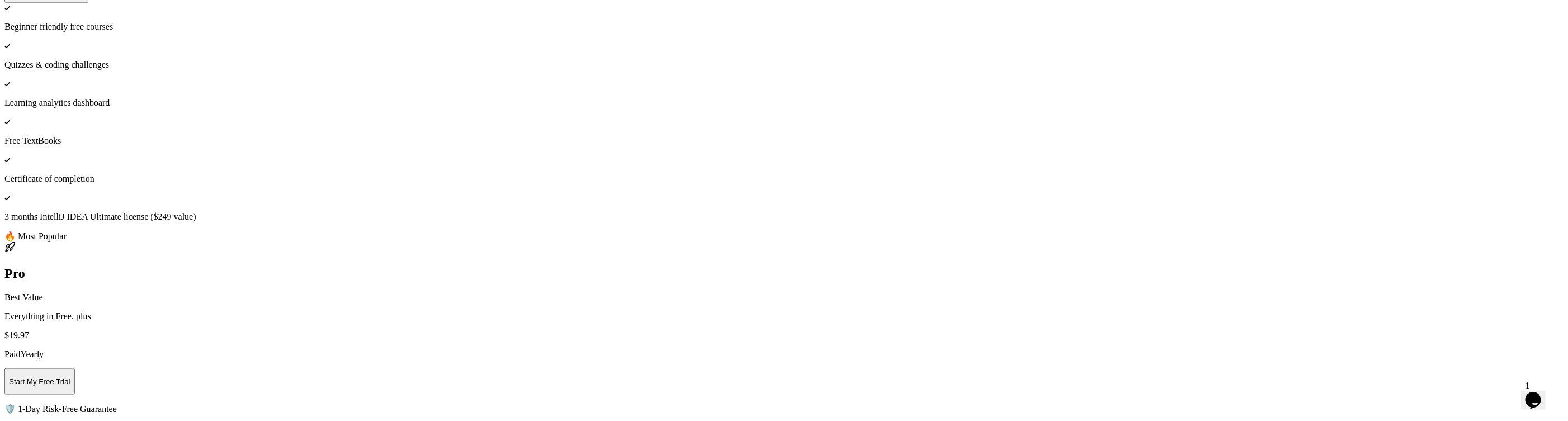
scroll to position [817, 0]
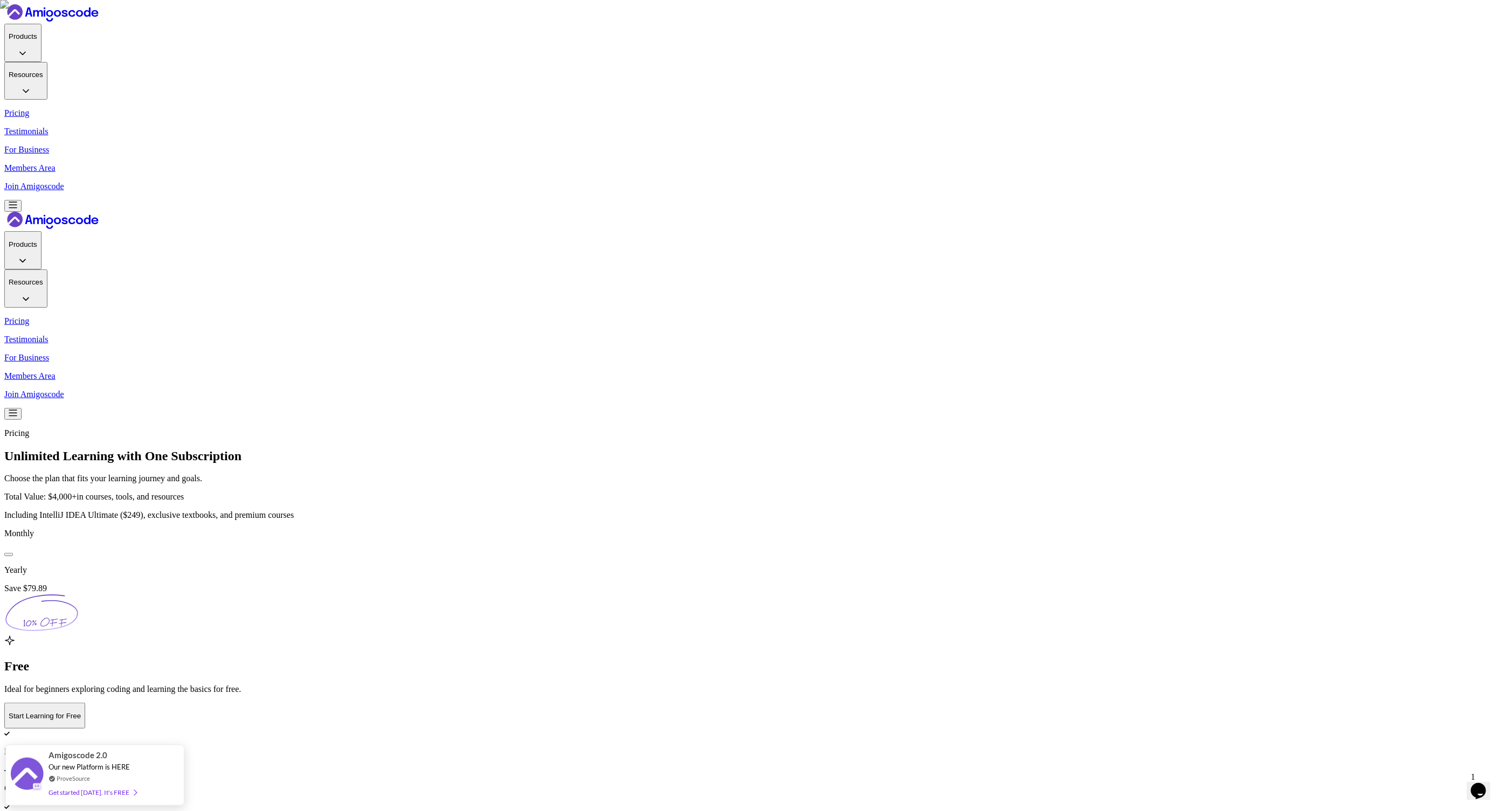
click at [9, 406] on div at bounding box center [9, 555] width 0 height 0
click at [13, 406] on button at bounding box center [8, 555] width 9 height 4
click at [9, 406] on div at bounding box center [9, 555] width 0 height 0
click at [13, 406] on button at bounding box center [8, 555] width 9 height 4
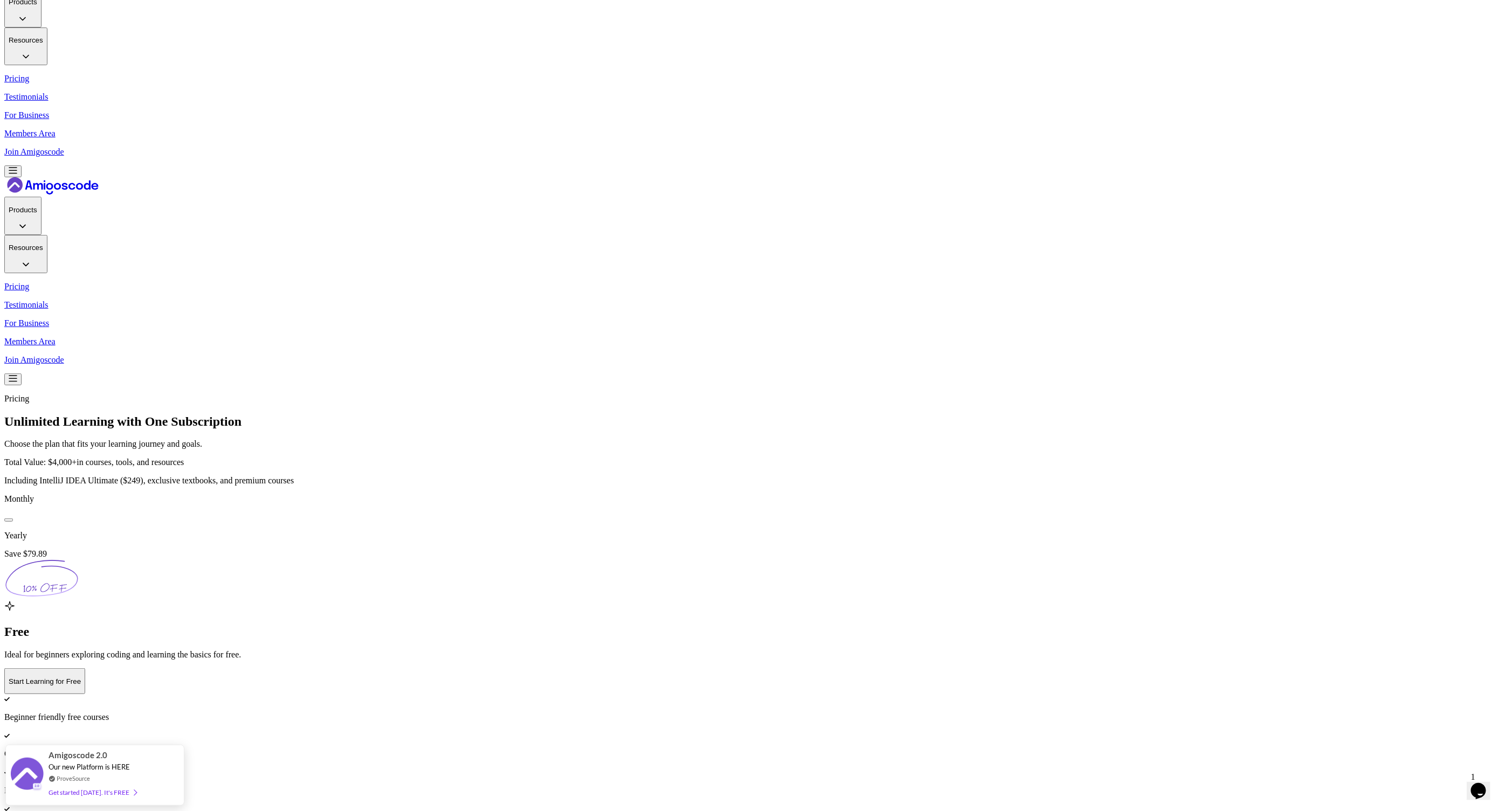
scroll to position [120, 0]
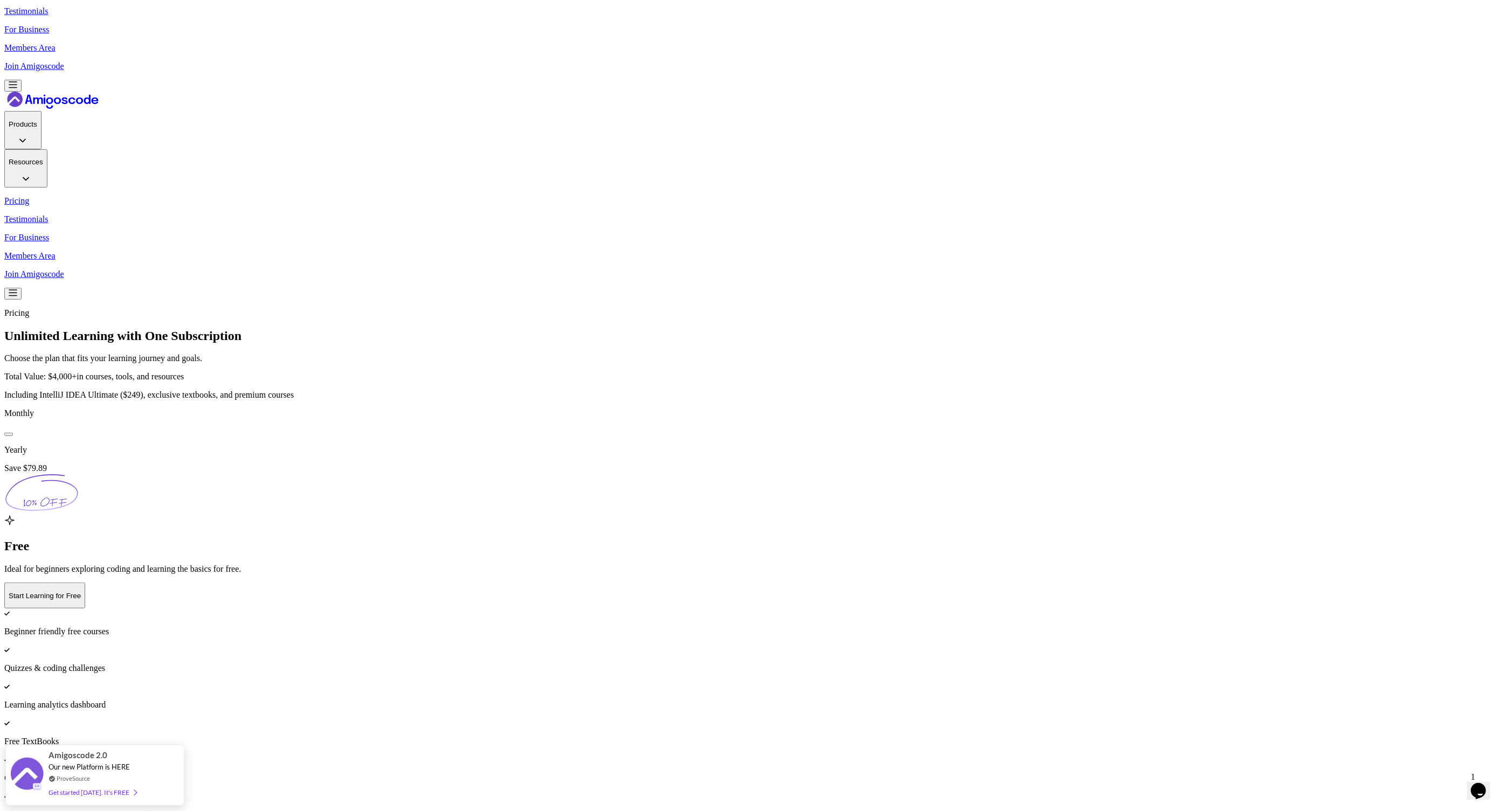
click at [9, 406] on div at bounding box center [9, 434] width 0 height 0
click at [13, 406] on button at bounding box center [8, 434] width 9 height 4
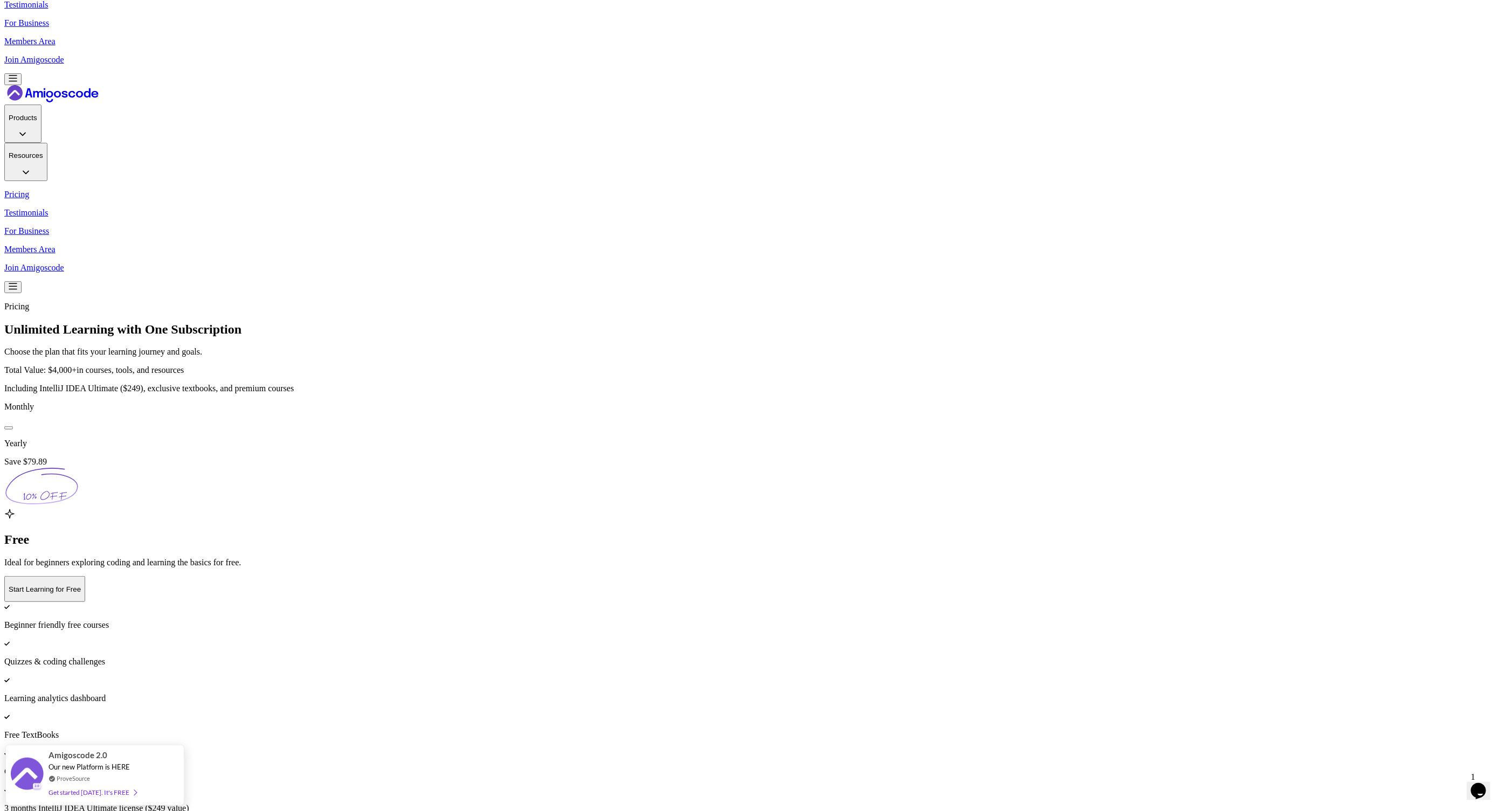
scroll to position [2, 0]
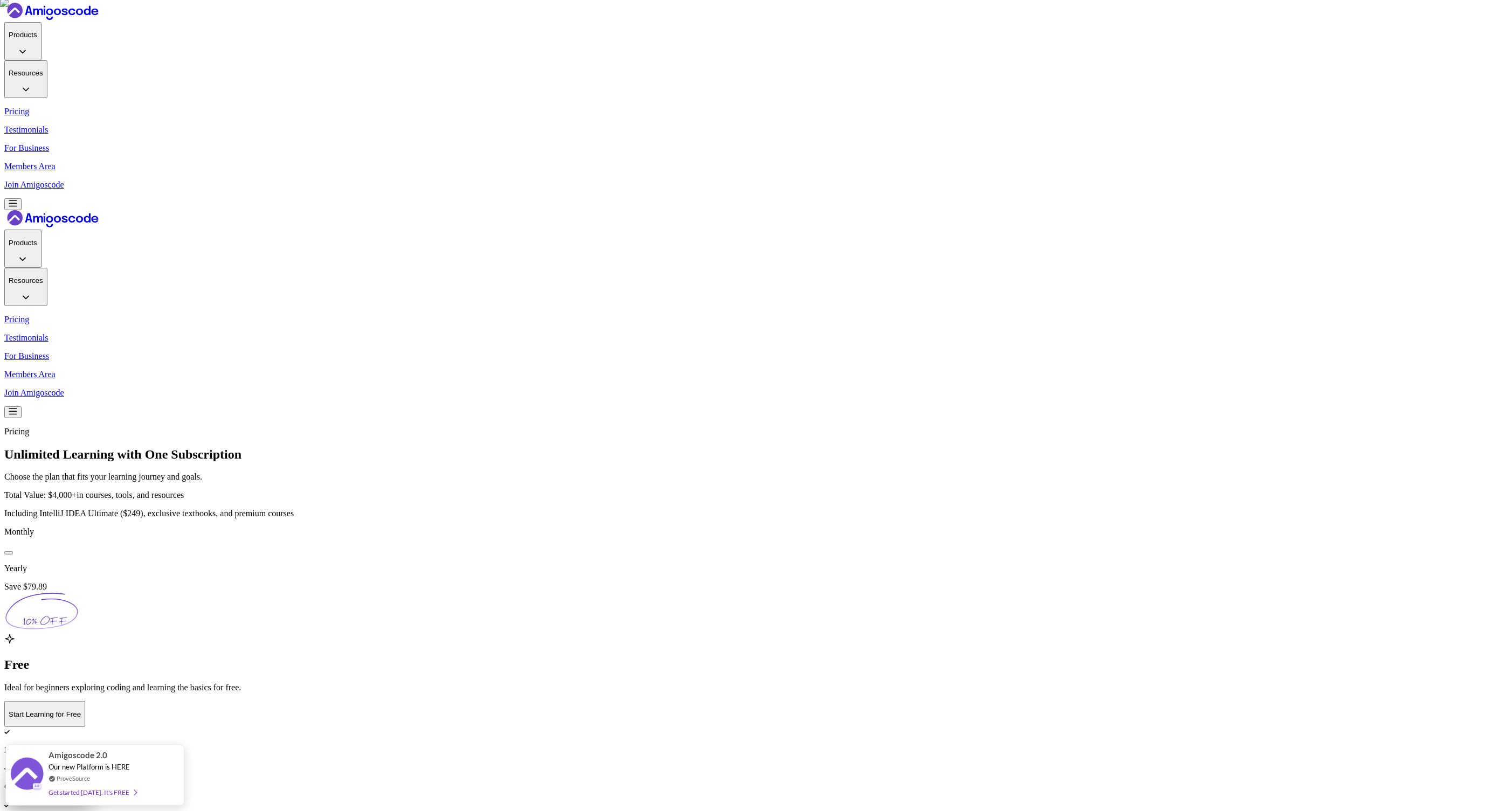
click at [9, 553] on div at bounding box center [9, 553] width 0 height 0
click at [13, 551] on button at bounding box center [8, 553] width 9 height 4
click at [9, 553] on div at bounding box center [9, 553] width 0 height 0
click at [13, 551] on button at bounding box center [8, 553] width 9 height 4
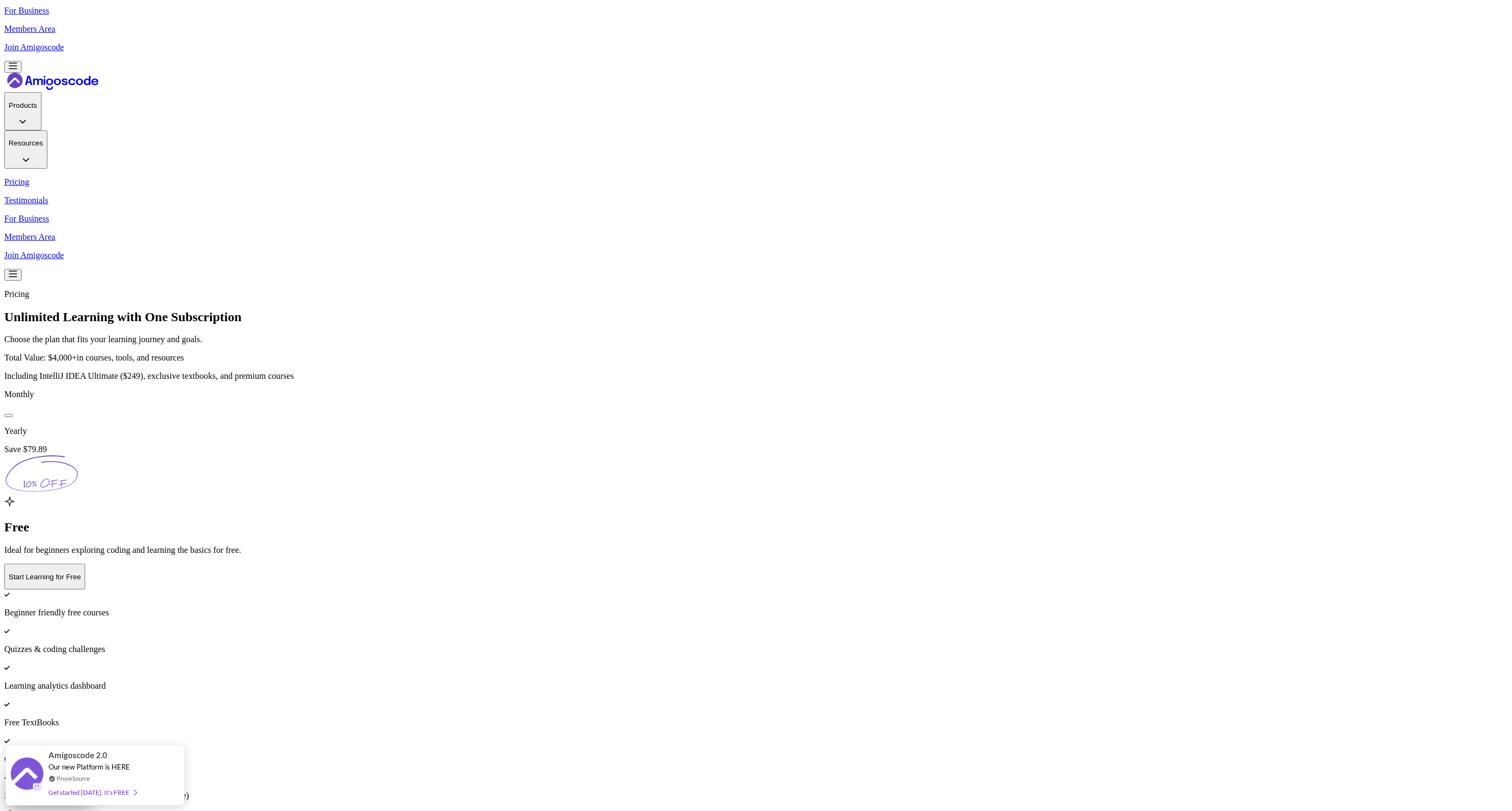
click at [9, 415] on div at bounding box center [9, 415] width 0 height 0
click at [13, 414] on button at bounding box center [8, 415] width 9 height 4
click at [9, 415] on div at bounding box center [9, 415] width 0 height 0
click at [13, 414] on button at bounding box center [8, 415] width 9 height 4
drag, startPoint x: 812, startPoint y: 383, endPoint x: 667, endPoint y: 367, distance: 145.9
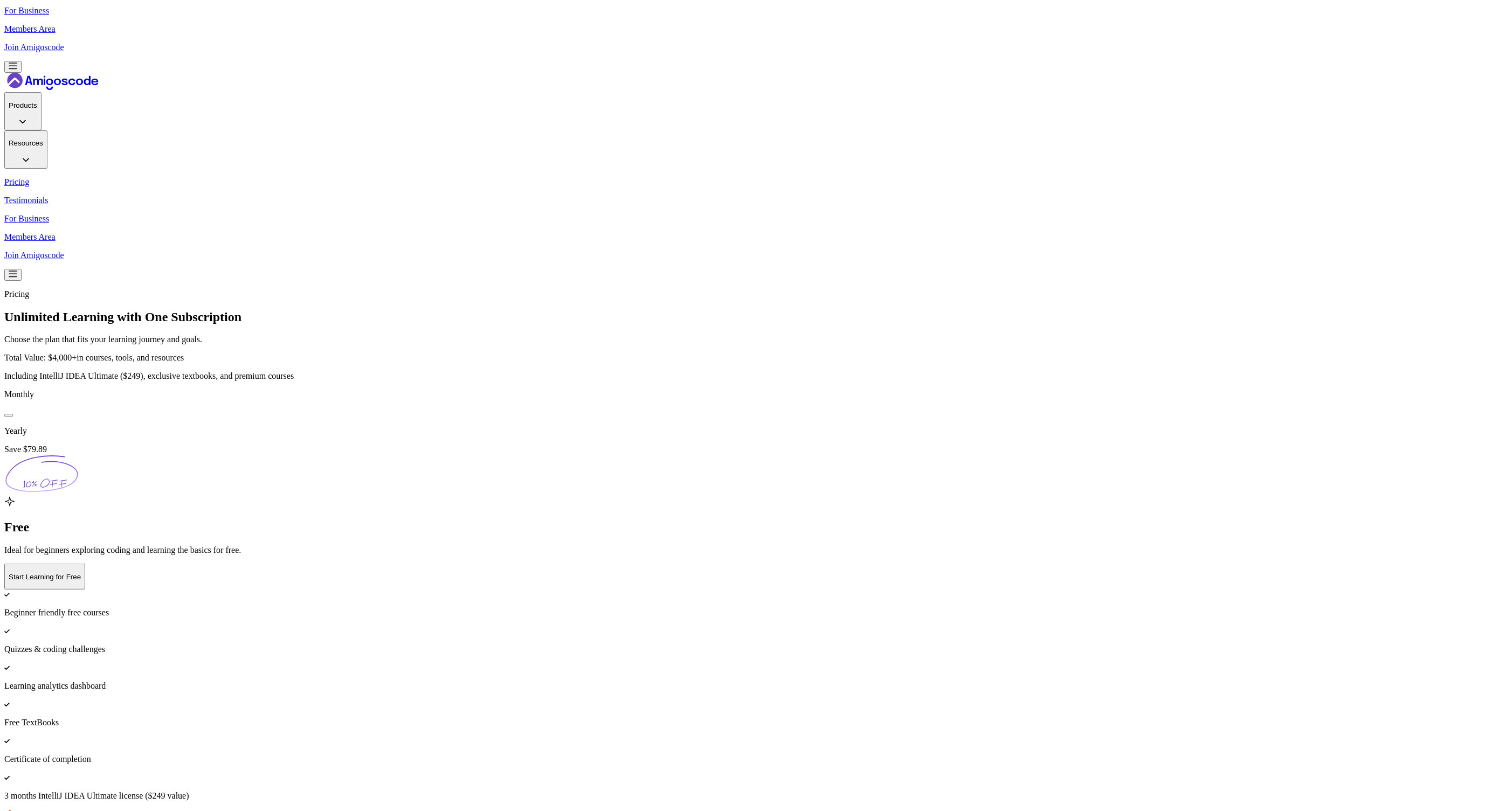
drag, startPoint x: 815, startPoint y: 383, endPoint x: 740, endPoint y: 370, distance: 76.1
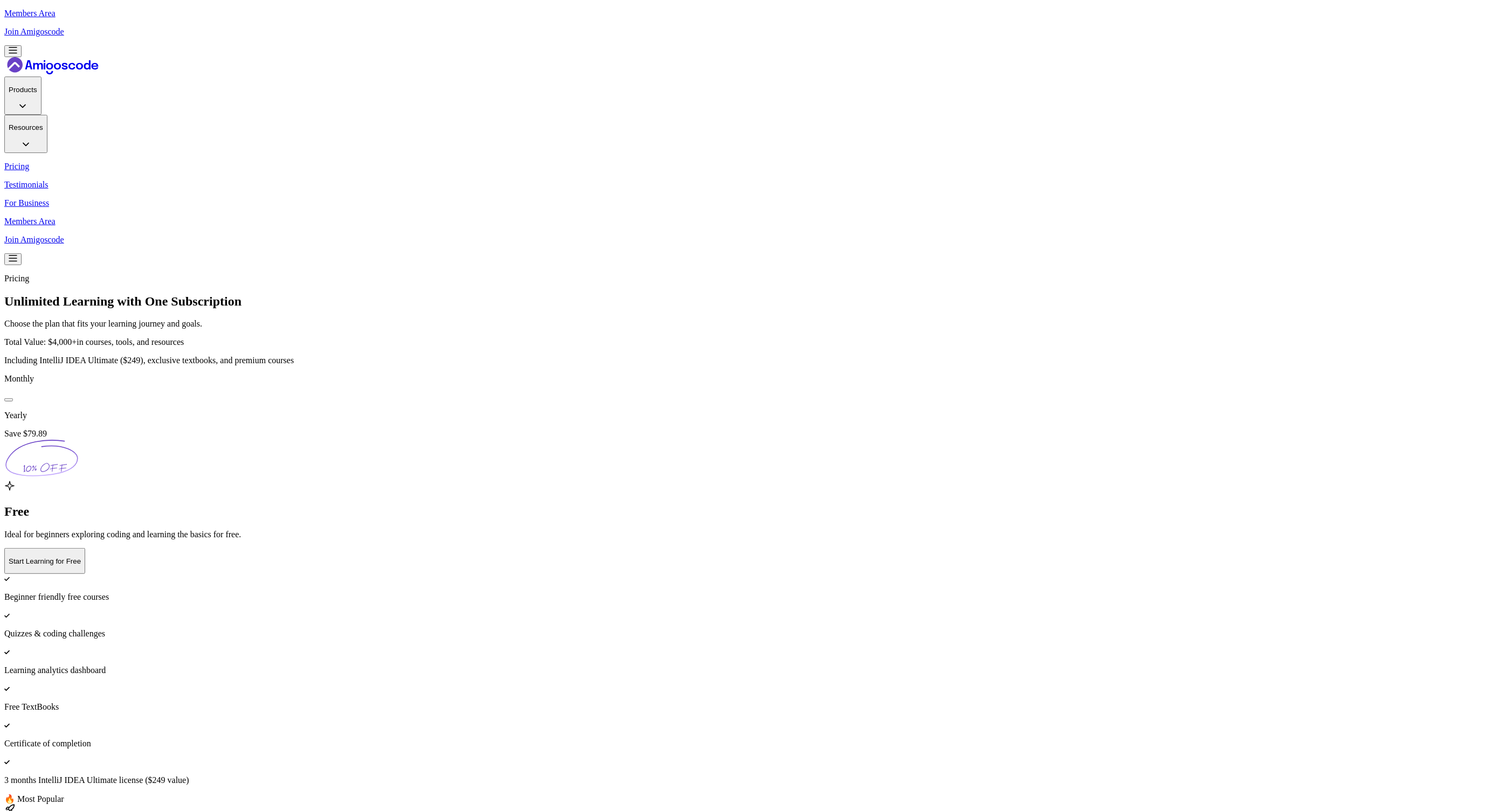
click at [1301, 271] on img at bounding box center [756, 251] width 1512 height 811
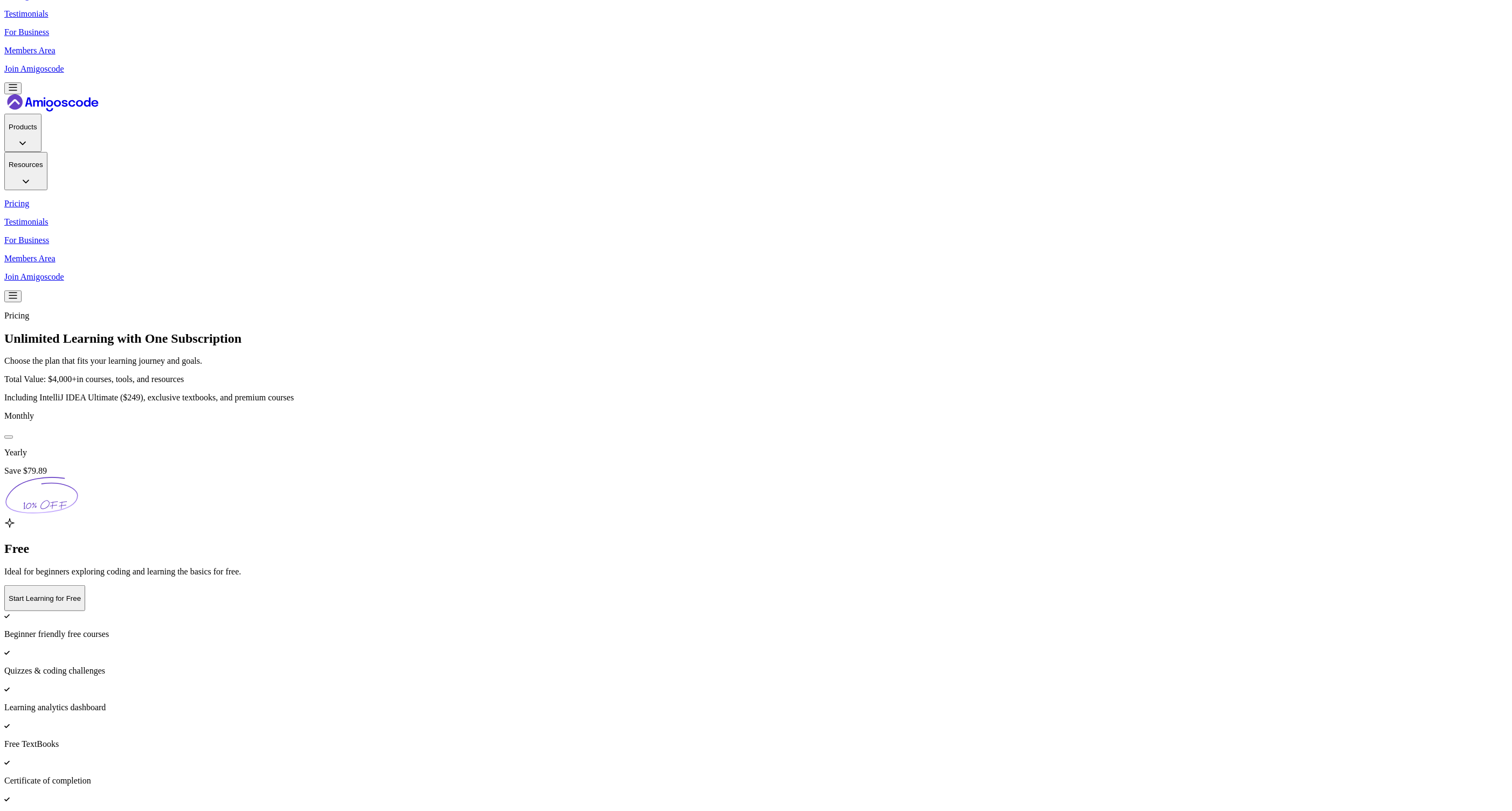
scroll to position [0, 0]
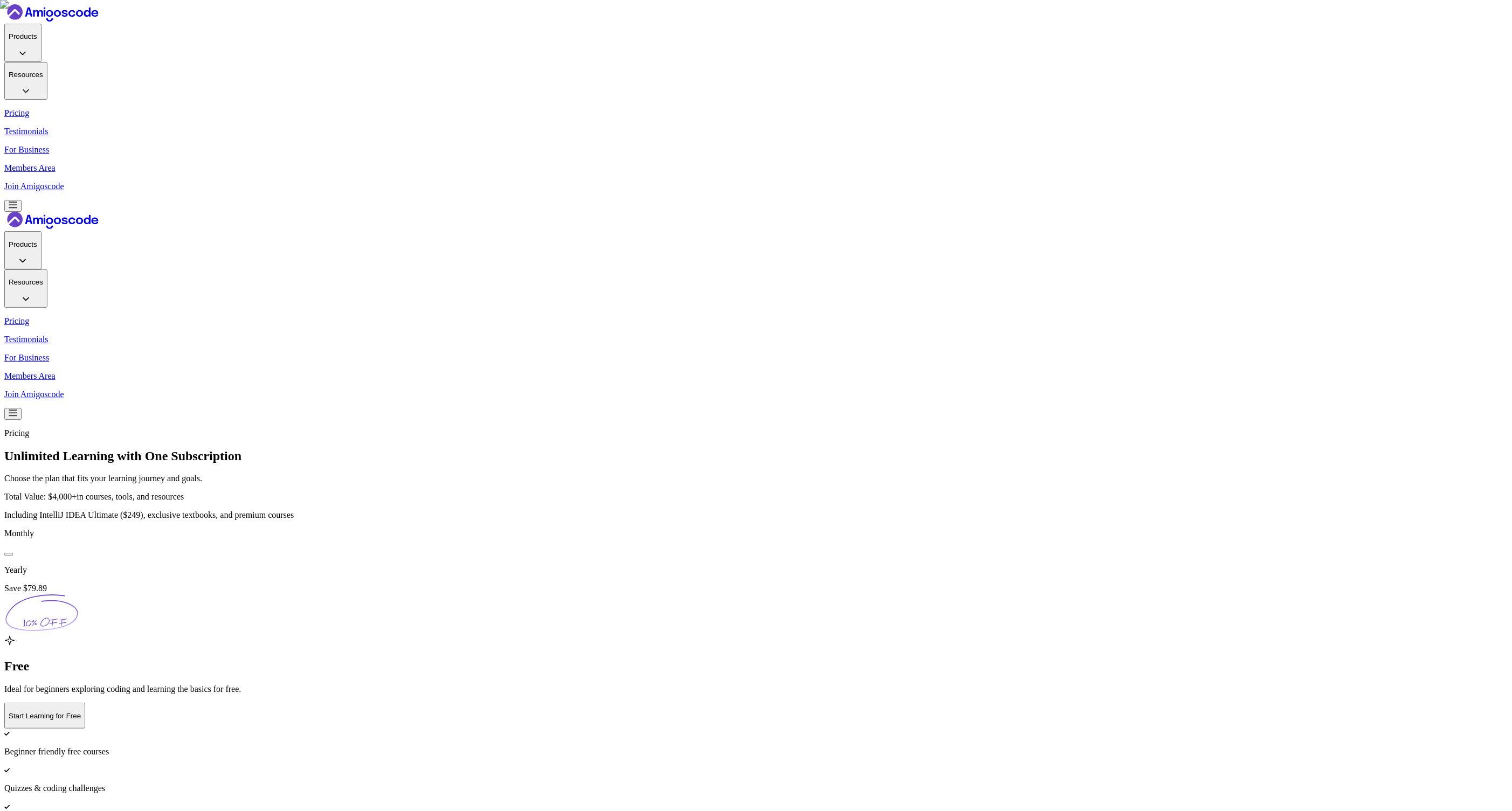
click at [13, 553] on button at bounding box center [8, 555] width 9 height 4
click at [9, 555] on div at bounding box center [9, 555] width 0 height 0
drag, startPoint x: 646, startPoint y: 206, endPoint x: 875, endPoint y: 218, distance: 229.3
click at [875, 492] on div "Total Value: $4,000+ in courses, tools, and resources Including IntelliJ IDEA U…" at bounding box center [755, 506] width 1503 height 28
click at [702, 511] on p "Including IntelliJ IDEA Ultimate ($249), exclusive textbooks, and premium cours…" at bounding box center [755, 515] width 1503 height 10
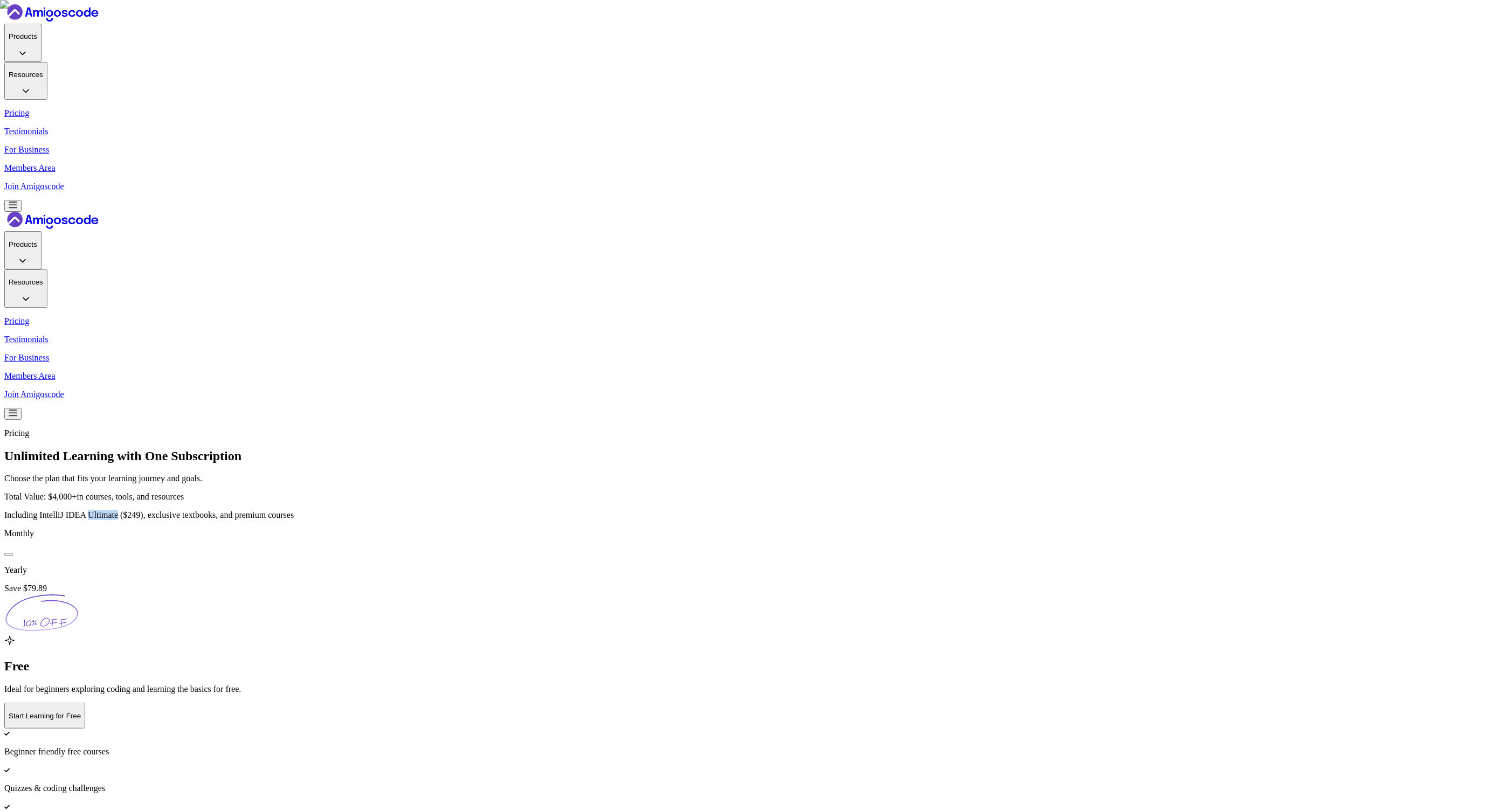
click at [702, 511] on p "Including IntelliJ IDEA Ultimate ($249), exclusive textbooks, and premium cours…" at bounding box center [755, 515] width 1503 height 10
click at [728, 511] on p "Including IntelliJ IDEA Ultimate ($249), exclusive textbooks, and premium cours…" at bounding box center [755, 515] width 1503 height 10
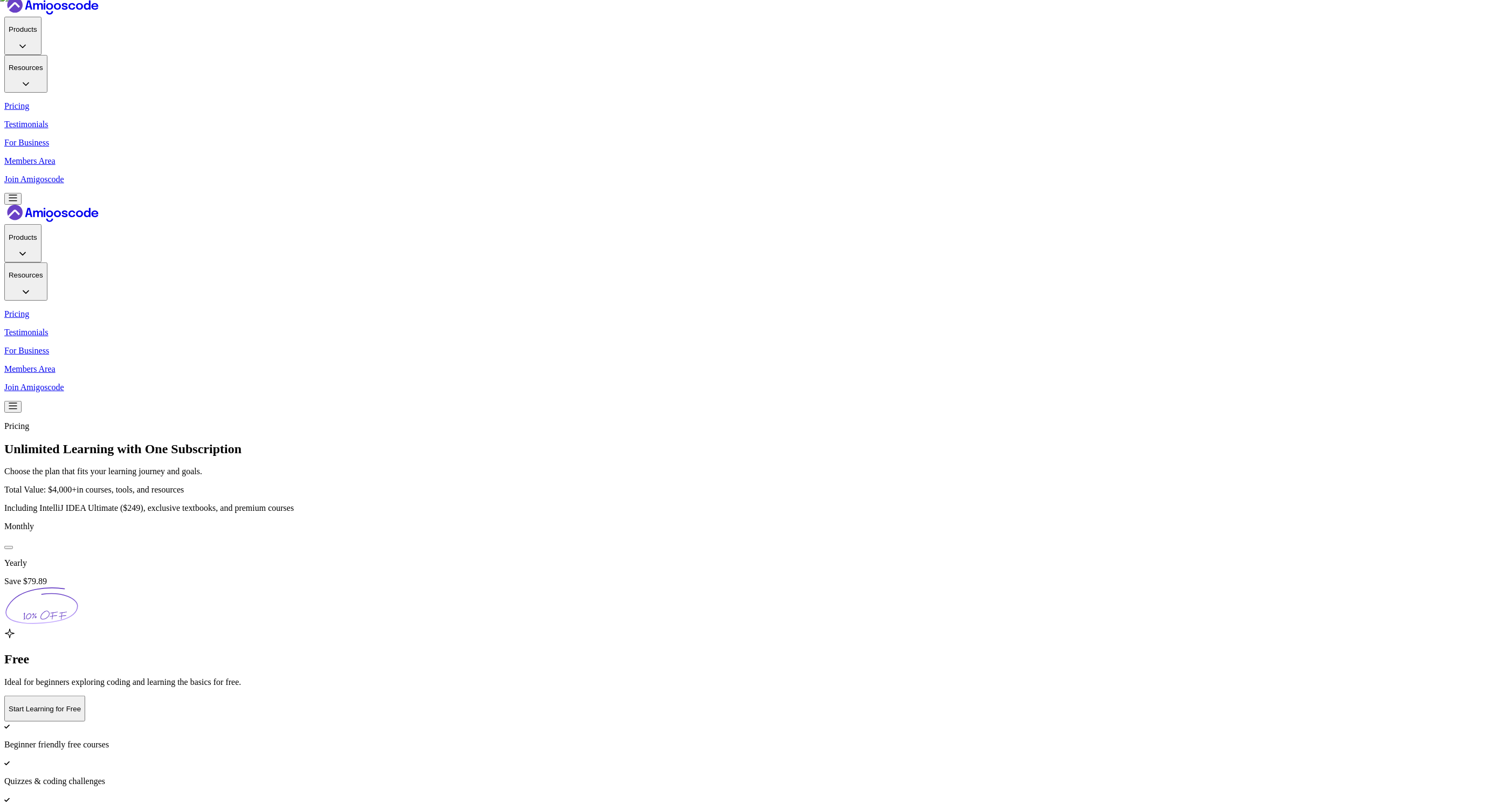
scroll to position [15, 0]
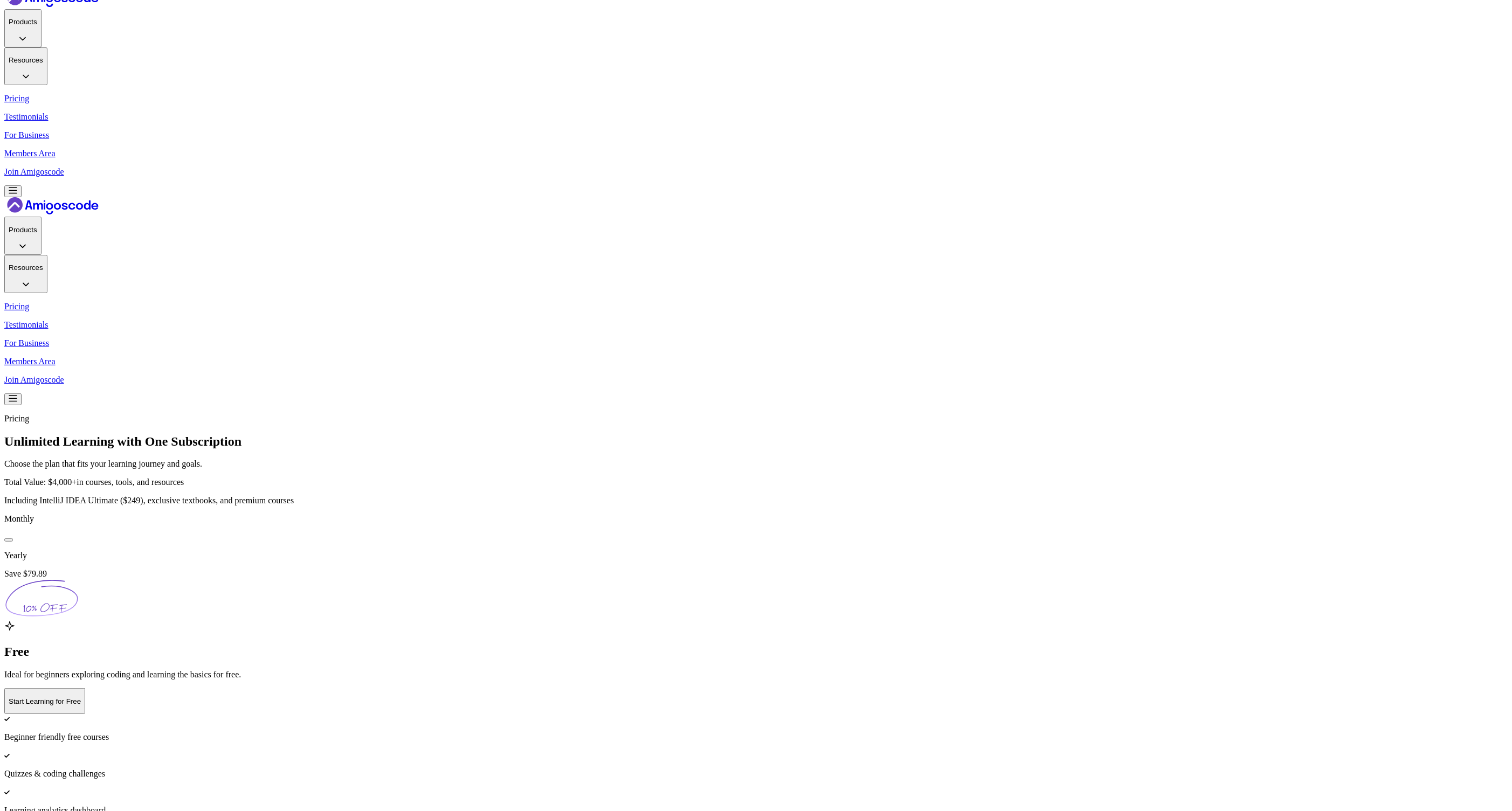
drag, startPoint x: 704, startPoint y: 609, endPoint x: 674, endPoint y: 589, distance: 36.1
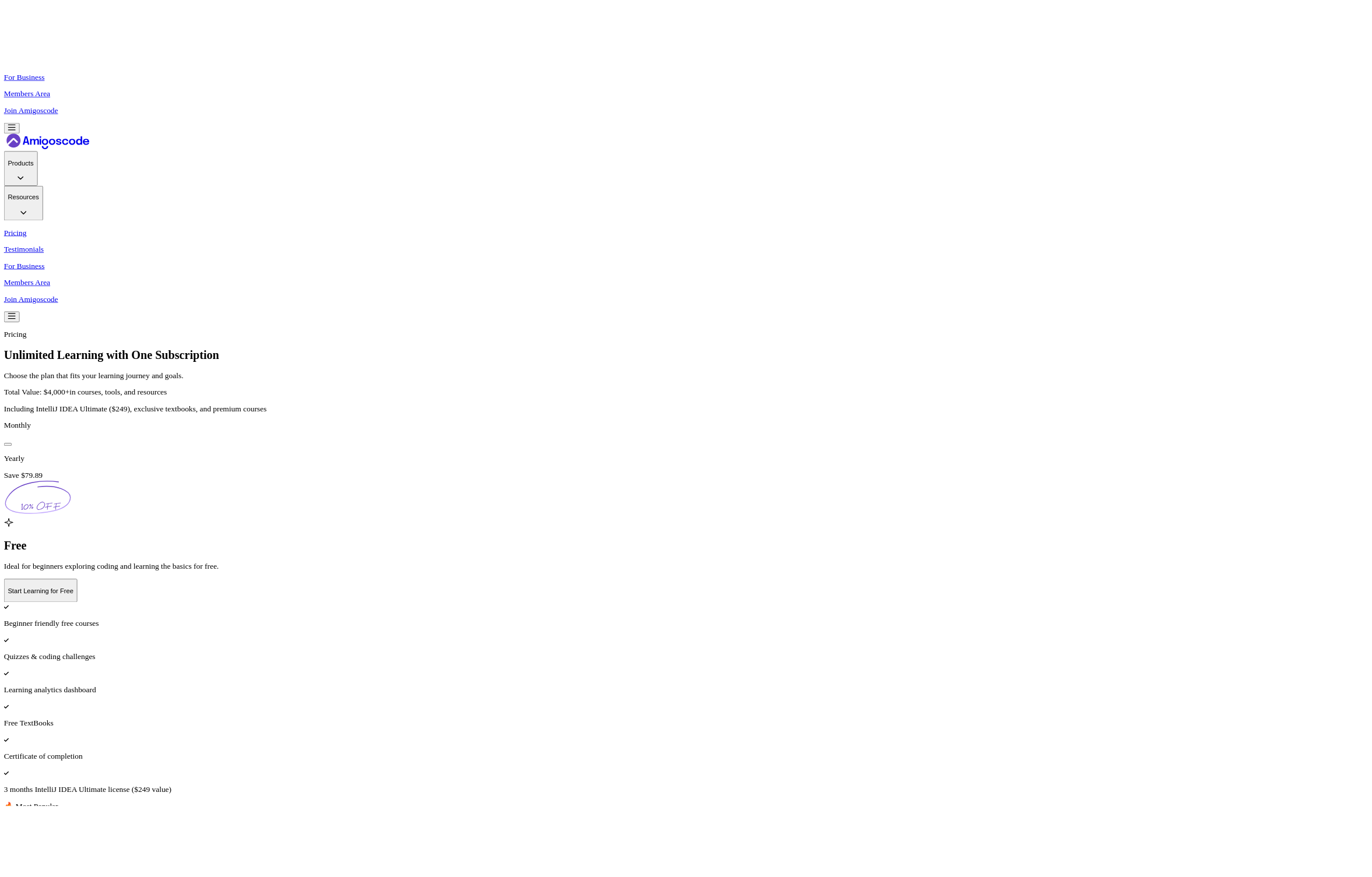
scroll to position [0, 0]
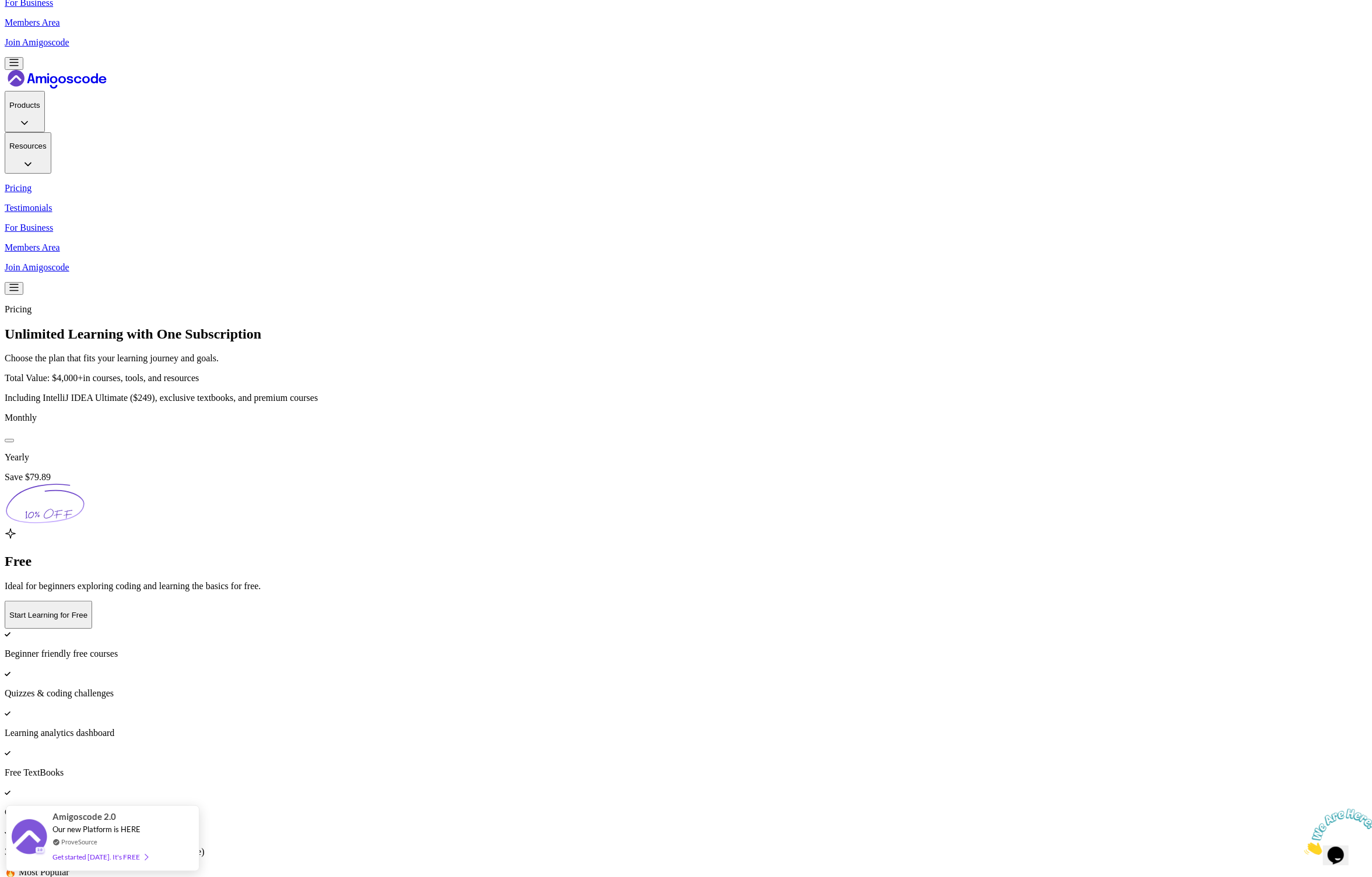
scroll to position [117, 0]
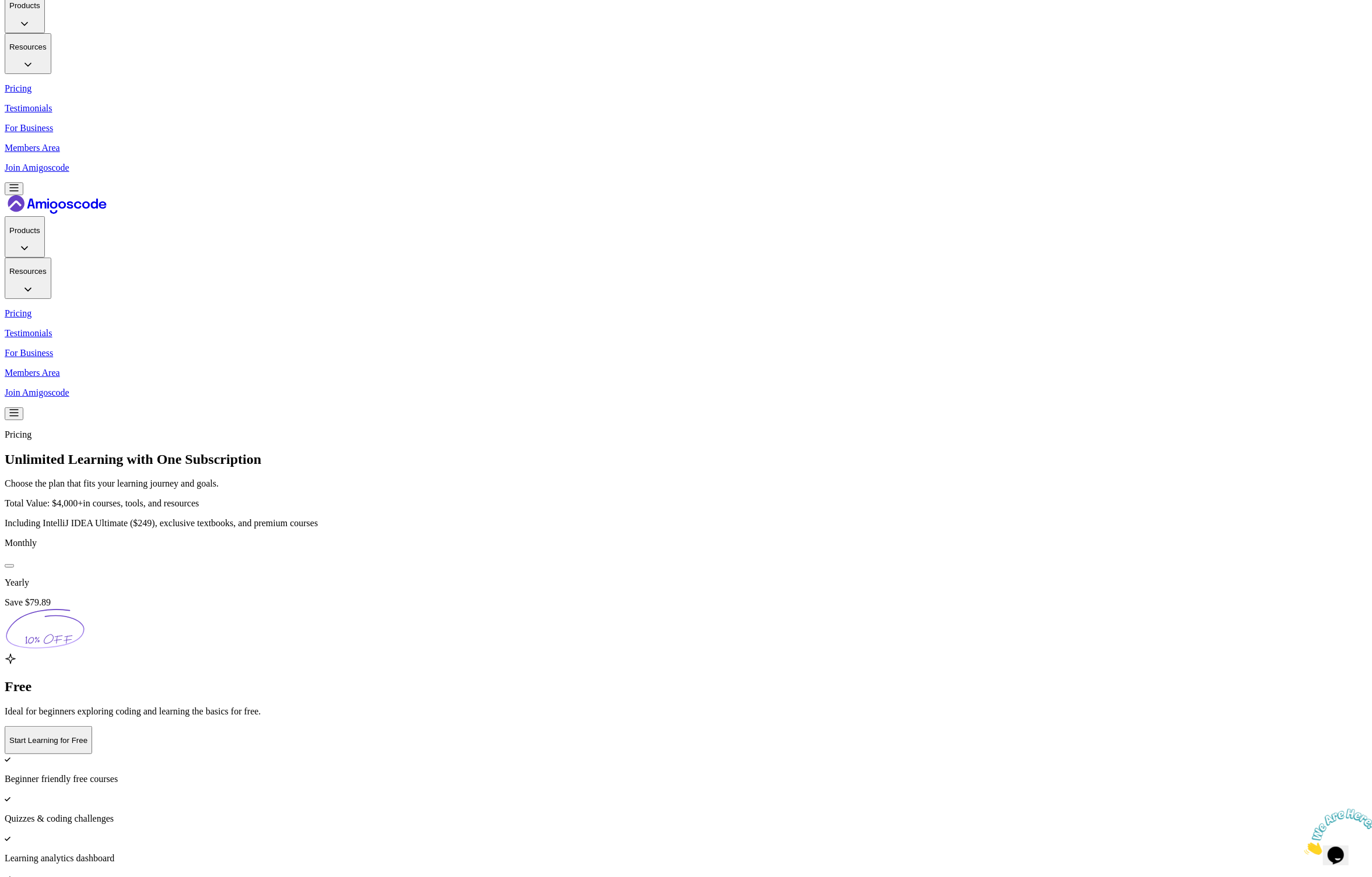
scroll to position [51, 0]
